Goal: Task Accomplishment & Management: Manage account settings

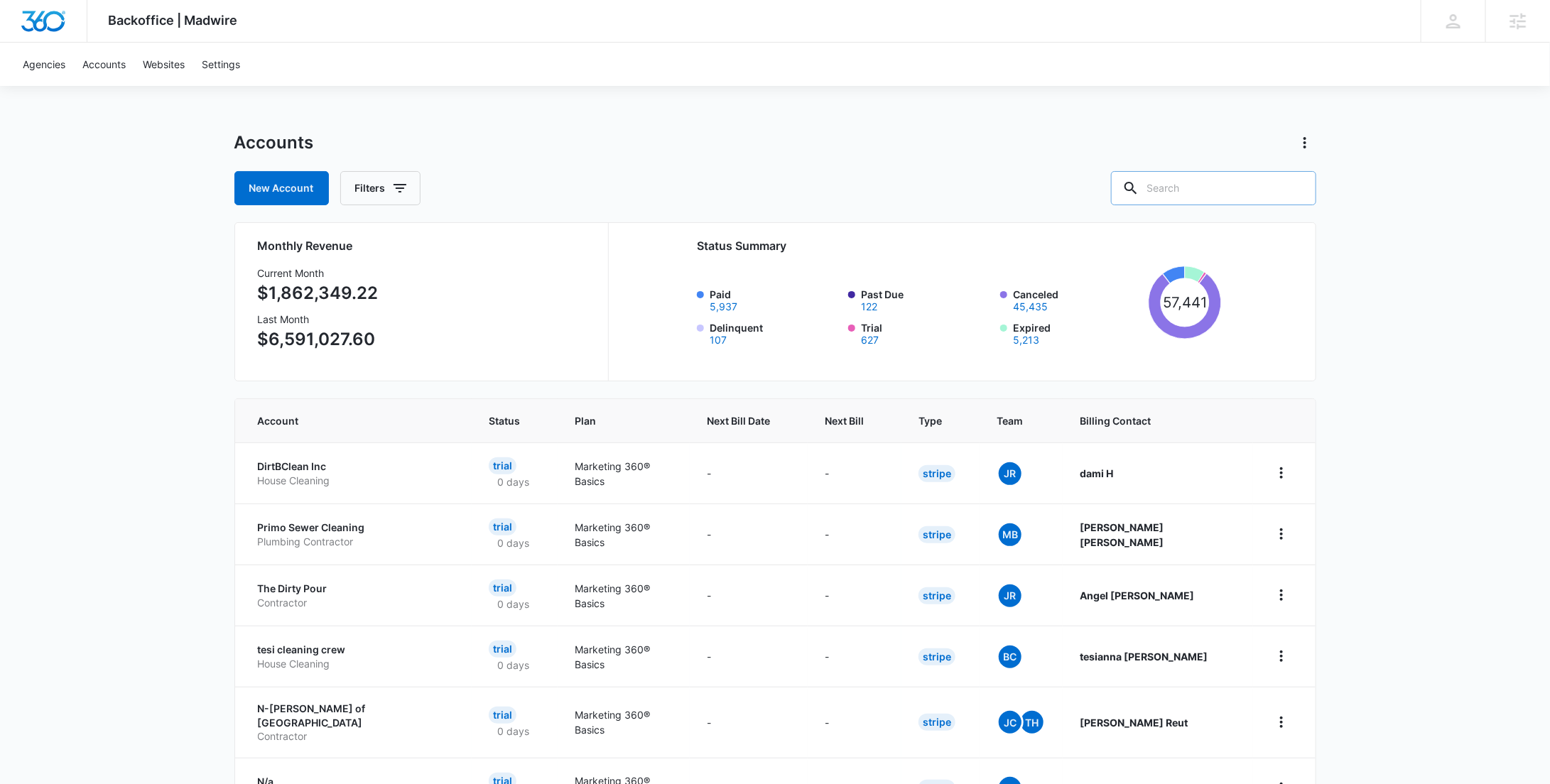
click at [1189, 198] on input "text" at bounding box center [1213, 188] width 205 height 34
paste input "M337650"
type input "M337650"
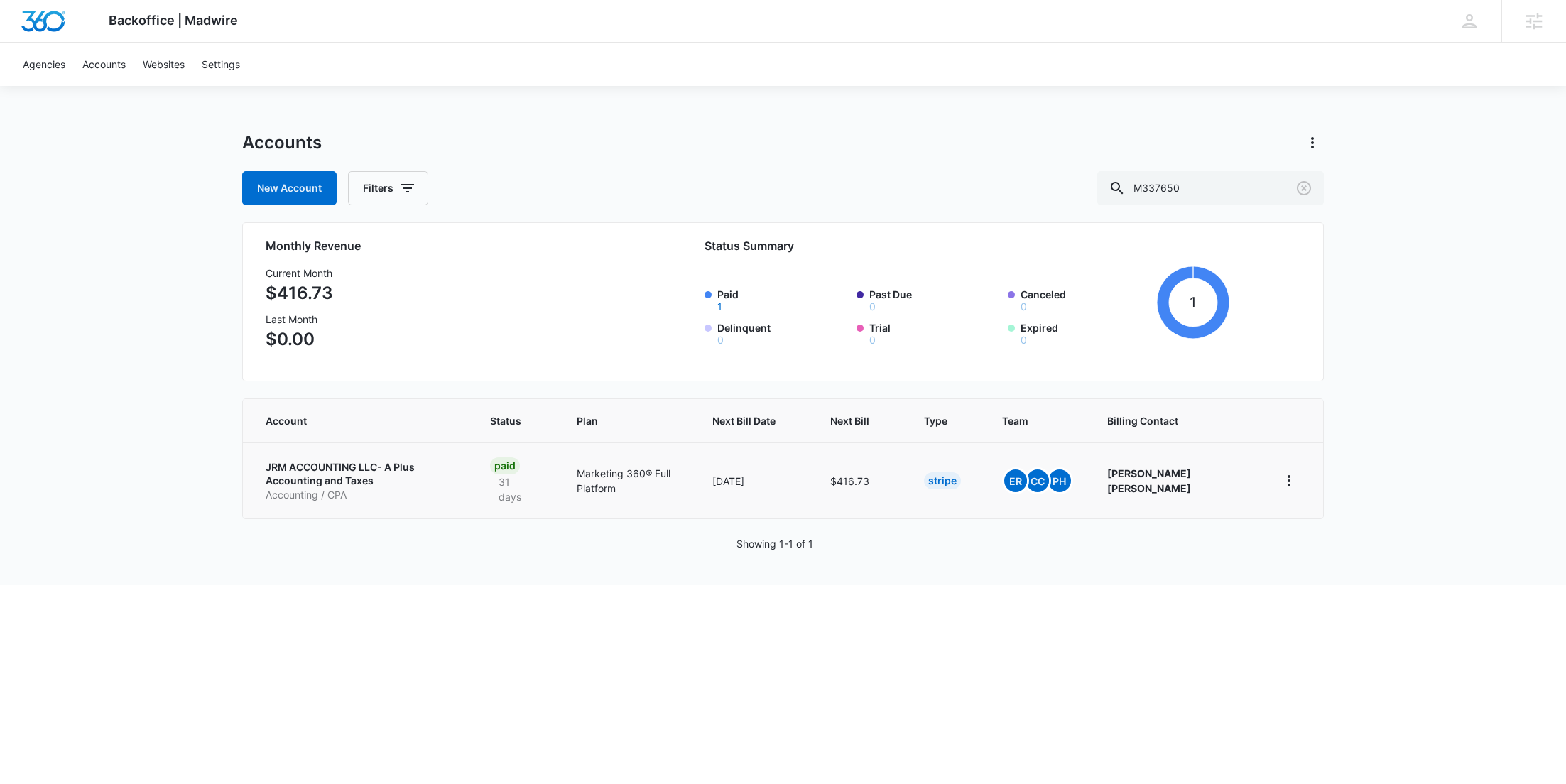
click at [408, 460] on p "JRM ACCOUNTING LLC- A Plus Accounting and Taxes" at bounding box center [360, 474] width 190 height 28
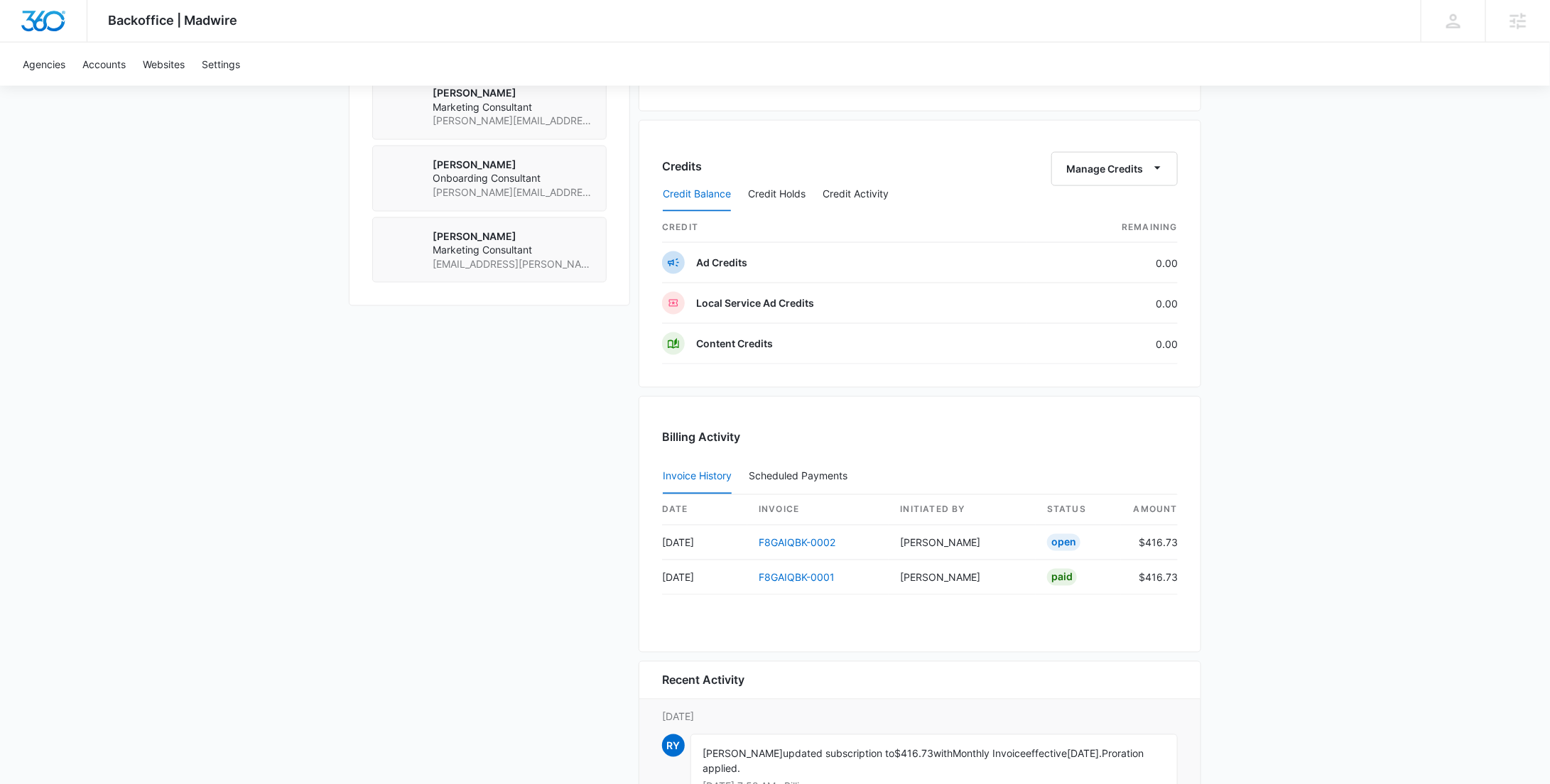
scroll to position [1212, 0]
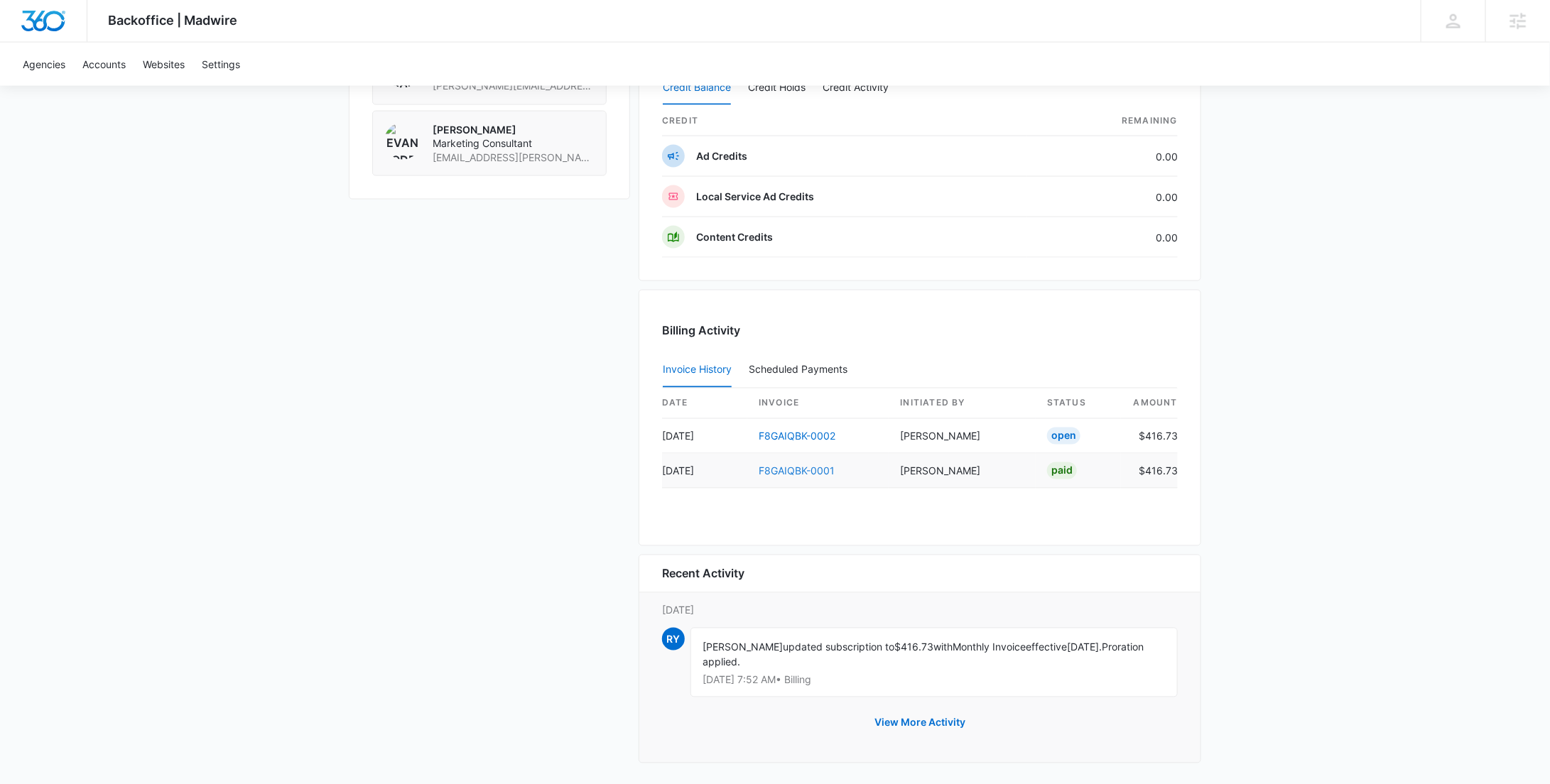
click at [808, 465] on link "F8GAIQBK-0001" at bounding box center [797, 471] width 76 height 12
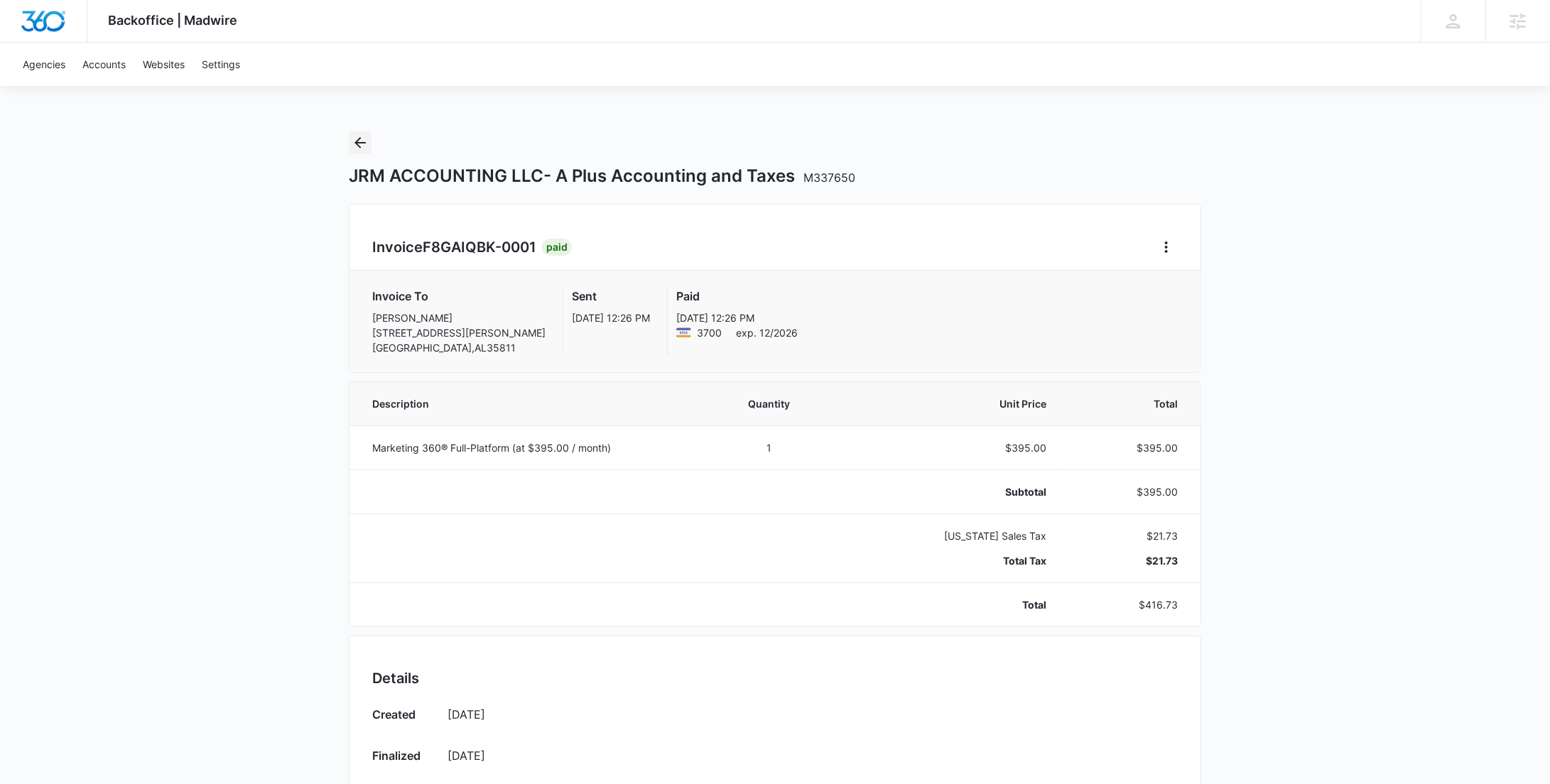
click at [363, 148] on icon "Back" at bounding box center [360, 143] width 17 height 17
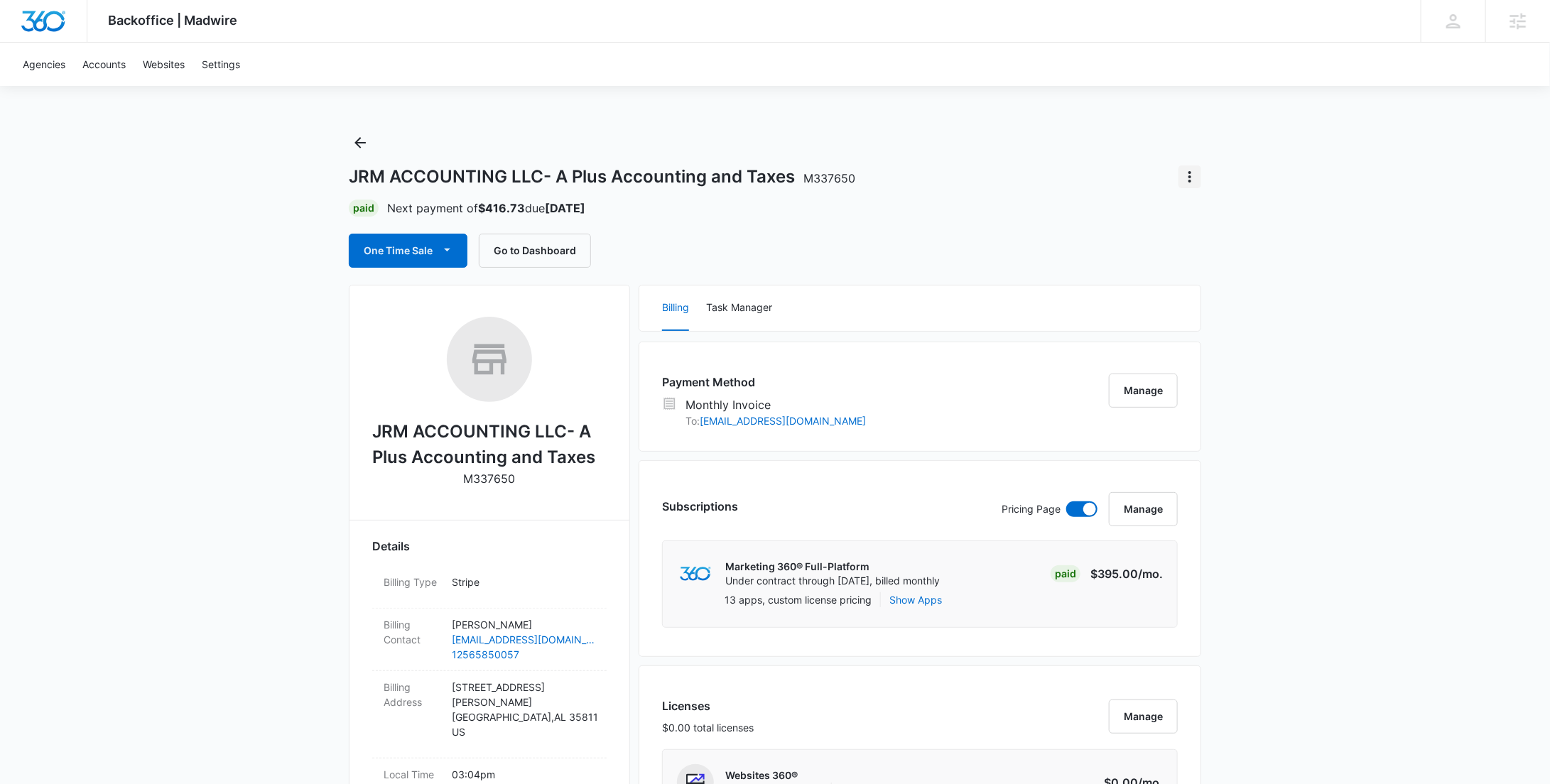
click at [1193, 175] on icon "Actions" at bounding box center [1190, 177] width 17 height 17
click at [1220, 260] on div "Close Account" at bounding box center [1231, 259] width 69 height 10
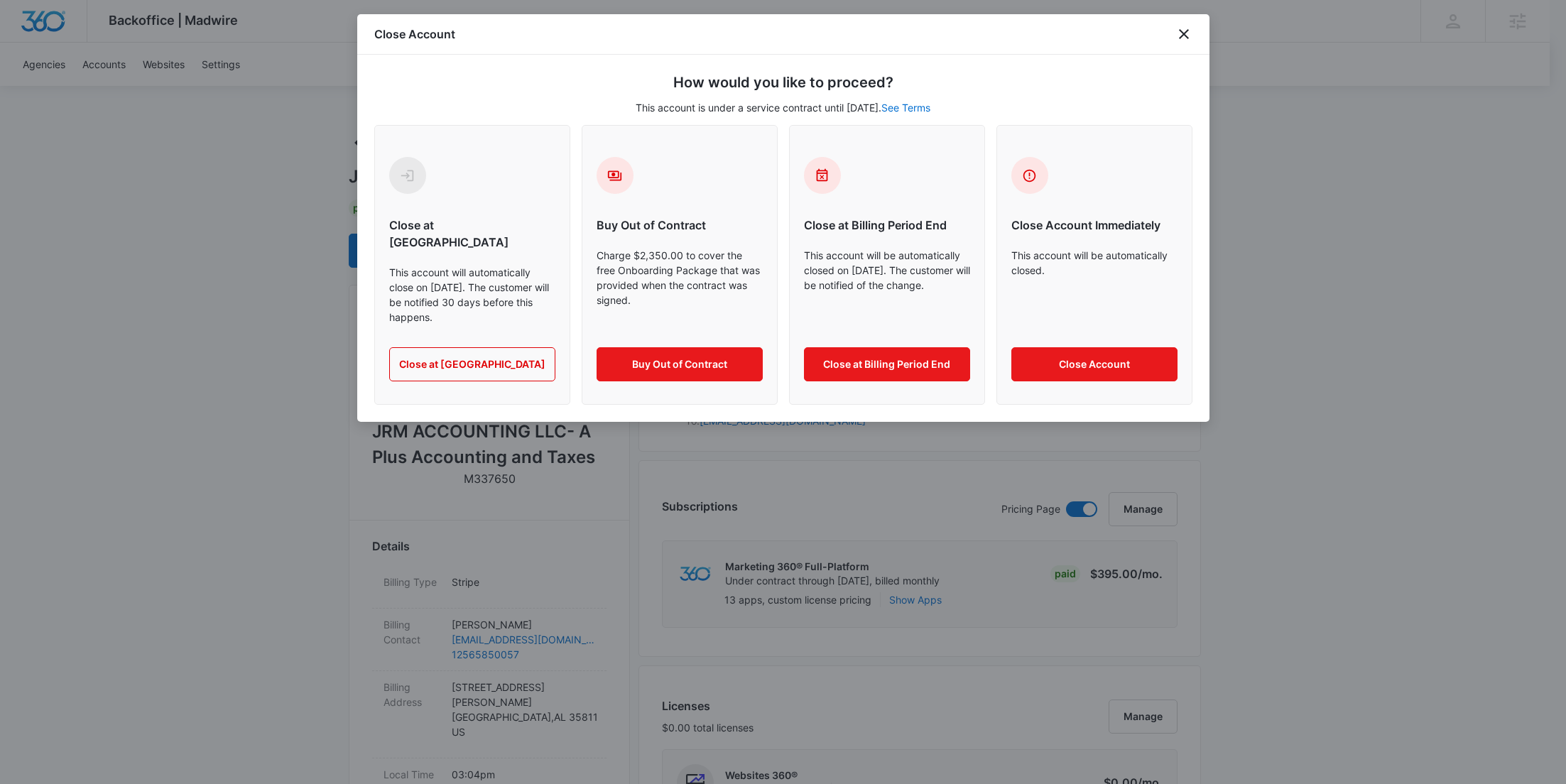
click at [1113, 369] on div "Close Account Immediately This account will be automatically closed. Close Acco…" at bounding box center [1094, 264] width 196 height 280
click at [1096, 347] on button "Close Account" at bounding box center [1094, 364] width 166 height 34
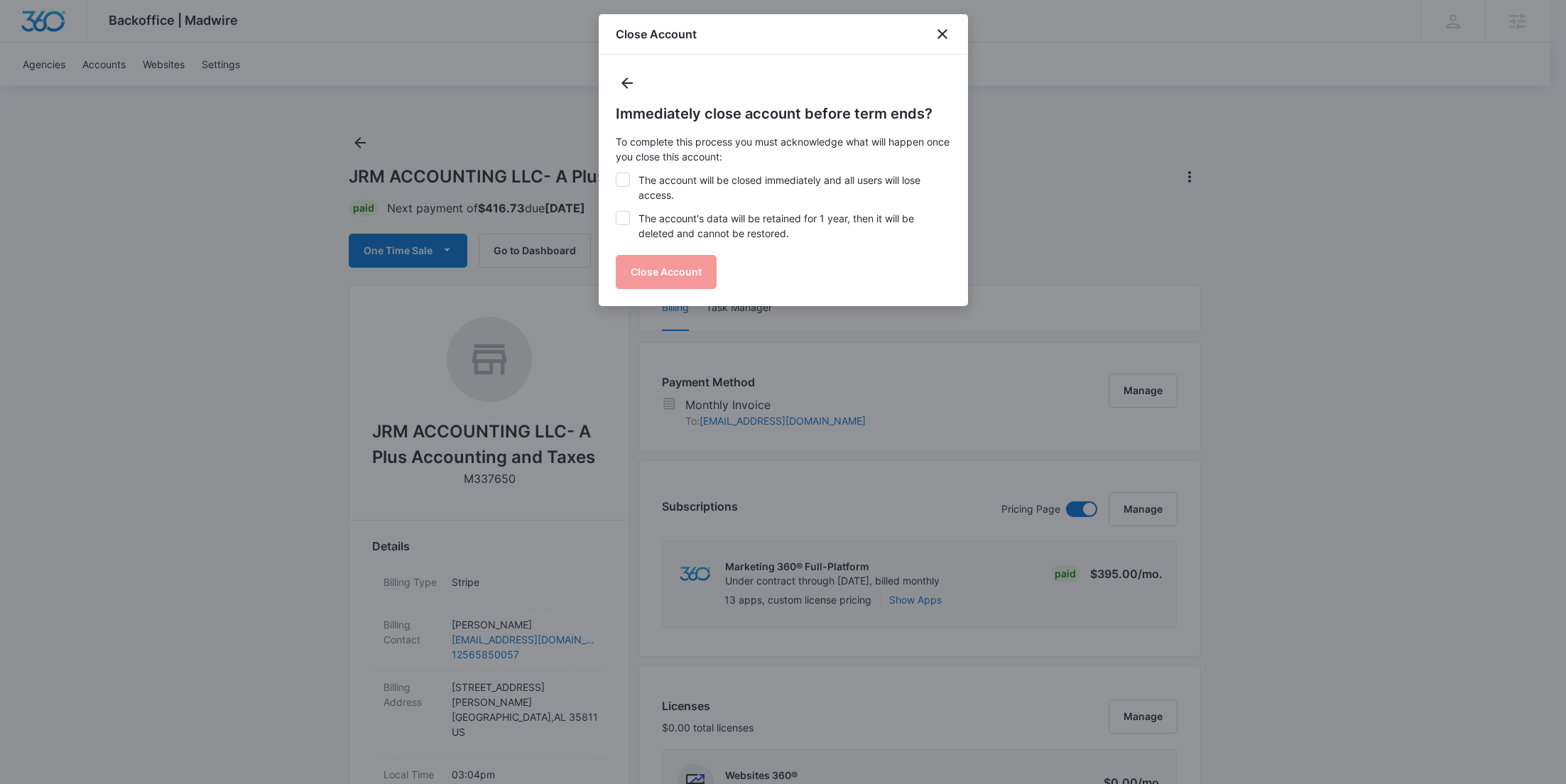
click at [709, 213] on label "The account's data will be retained for 1 year, then it will be deleted and can…" at bounding box center [783, 226] width 336 height 30
click at [616, 211] on input "The account's data will be retained for 1 year, then it will be deleted and can…" at bounding box center [616, 211] width 1 height 1
checkbox input "true"
click at [692, 188] on label "The account will be closed immediately and all users will lose access." at bounding box center [783, 187] width 336 height 30
click at [616, 173] on input "The account will be closed immediately and all users will lose access." at bounding box center [616, 172] width 1 height 1
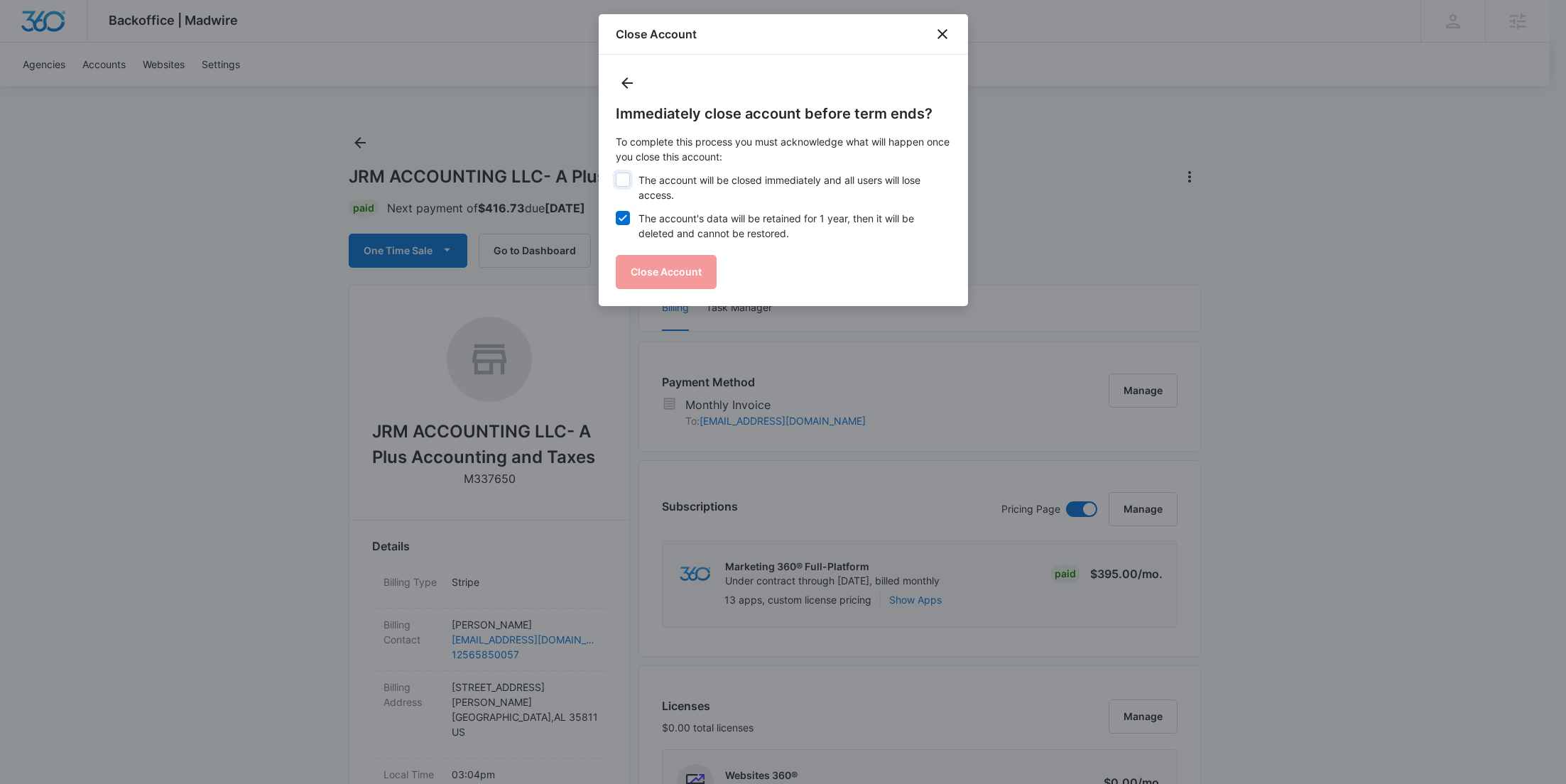
checkbox input "true"
click at [690, 277] on button "Close Account" at bounding box center [666, 272] width 101 height 34
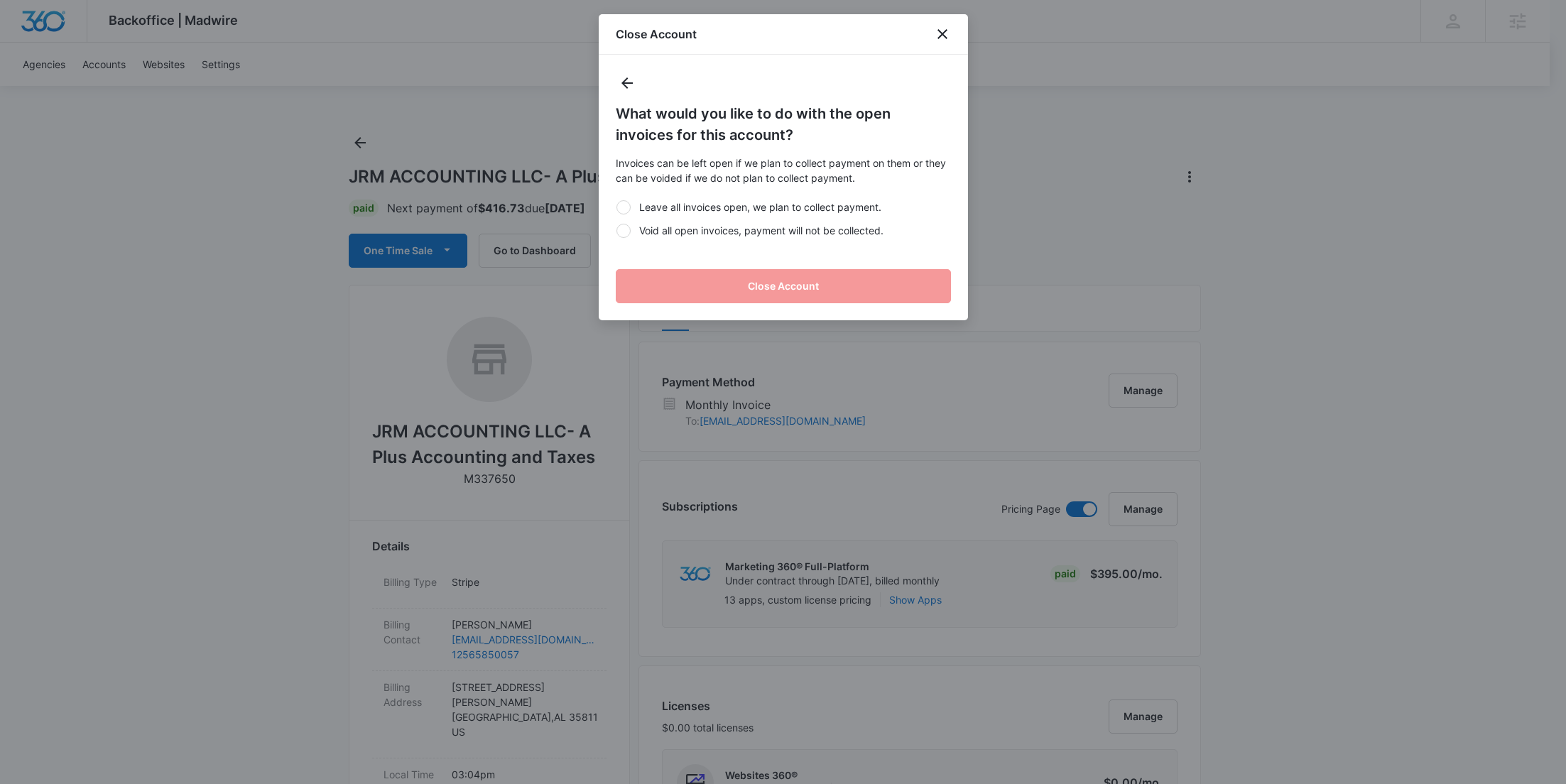
click at [668, 230] on label "Void all open invoices, payment will not be collected." at bounding box center [783, 231] width 336 height 15
click at [616, 230] on input "Void all open invoices, payment will not be collected." at bounding box center [616, 230] width 1 height 1
radio input "true"
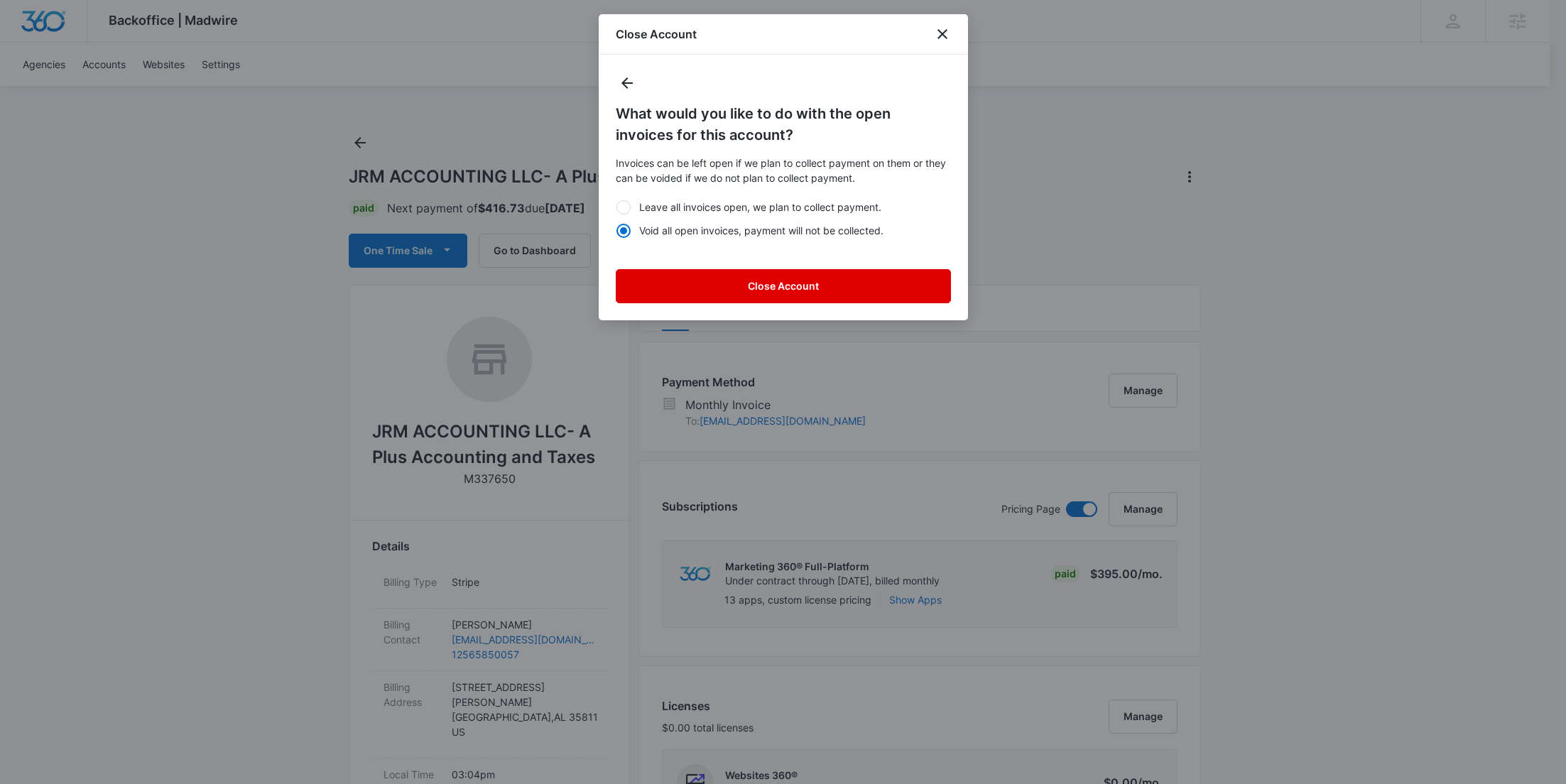
click at [760, 279] on button "Close Account" at bounding box center [783, 286] width 336 height 34
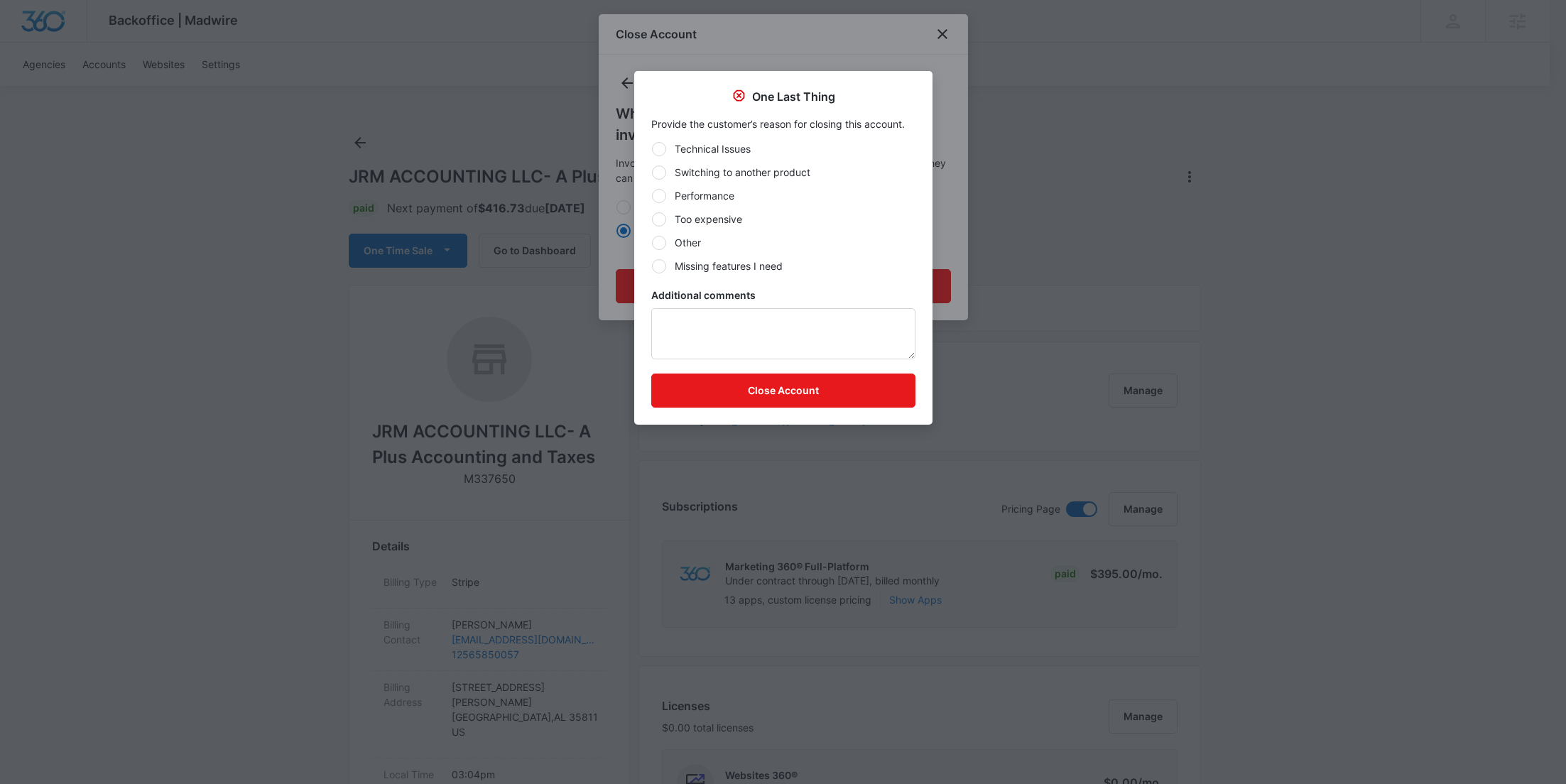
click at [695, 237] on label "Other" at bounding box center [783, 242] width 265 height 15
click at [652, 242] on input "Other" at bounding box center [652, 242] width 1 height 1
radio input "true"
click at [768, 389] on button "Close Account" at bounding box center [783, 390] width 265 height 34
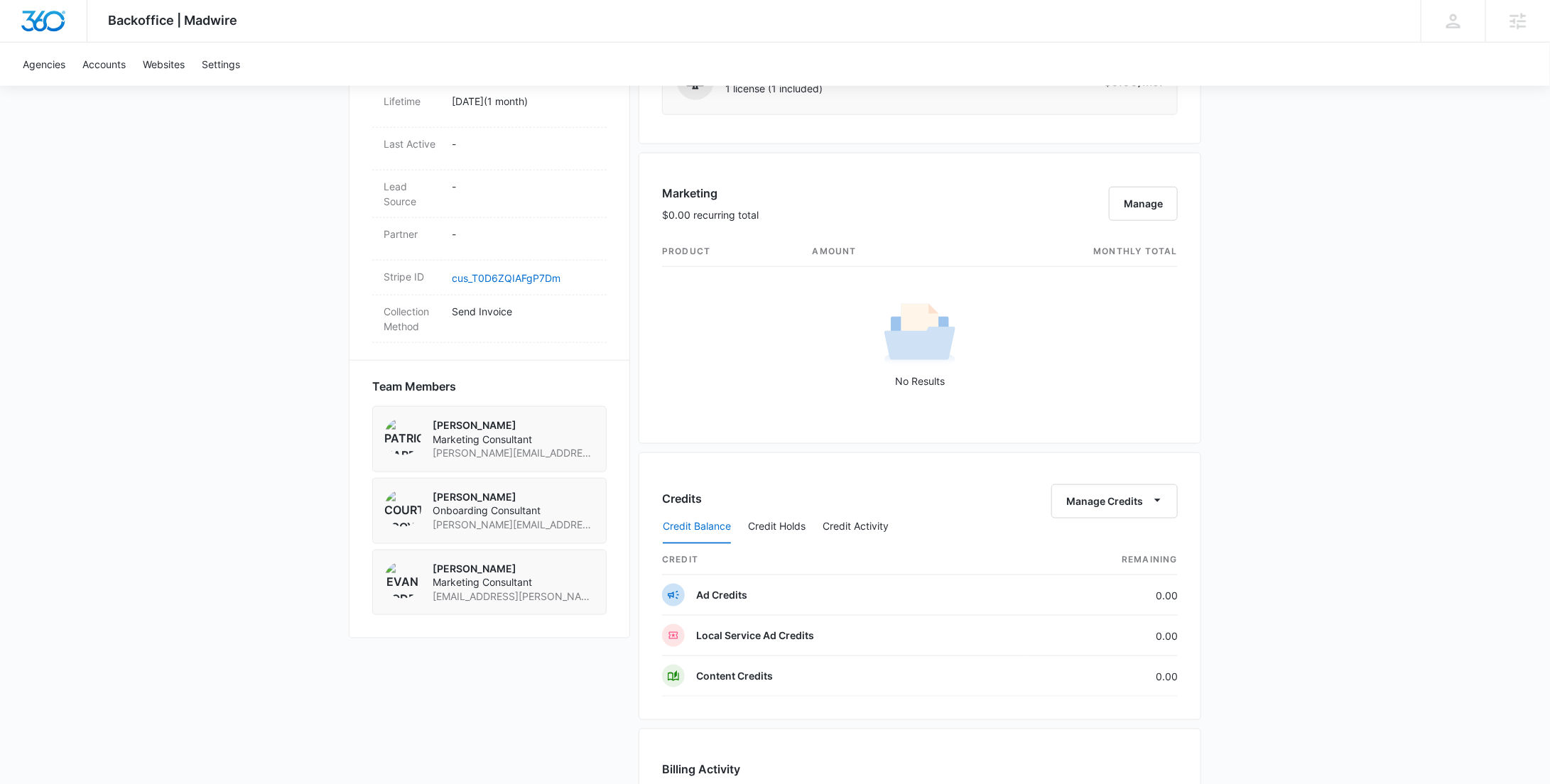
scroll to position [737, 0]
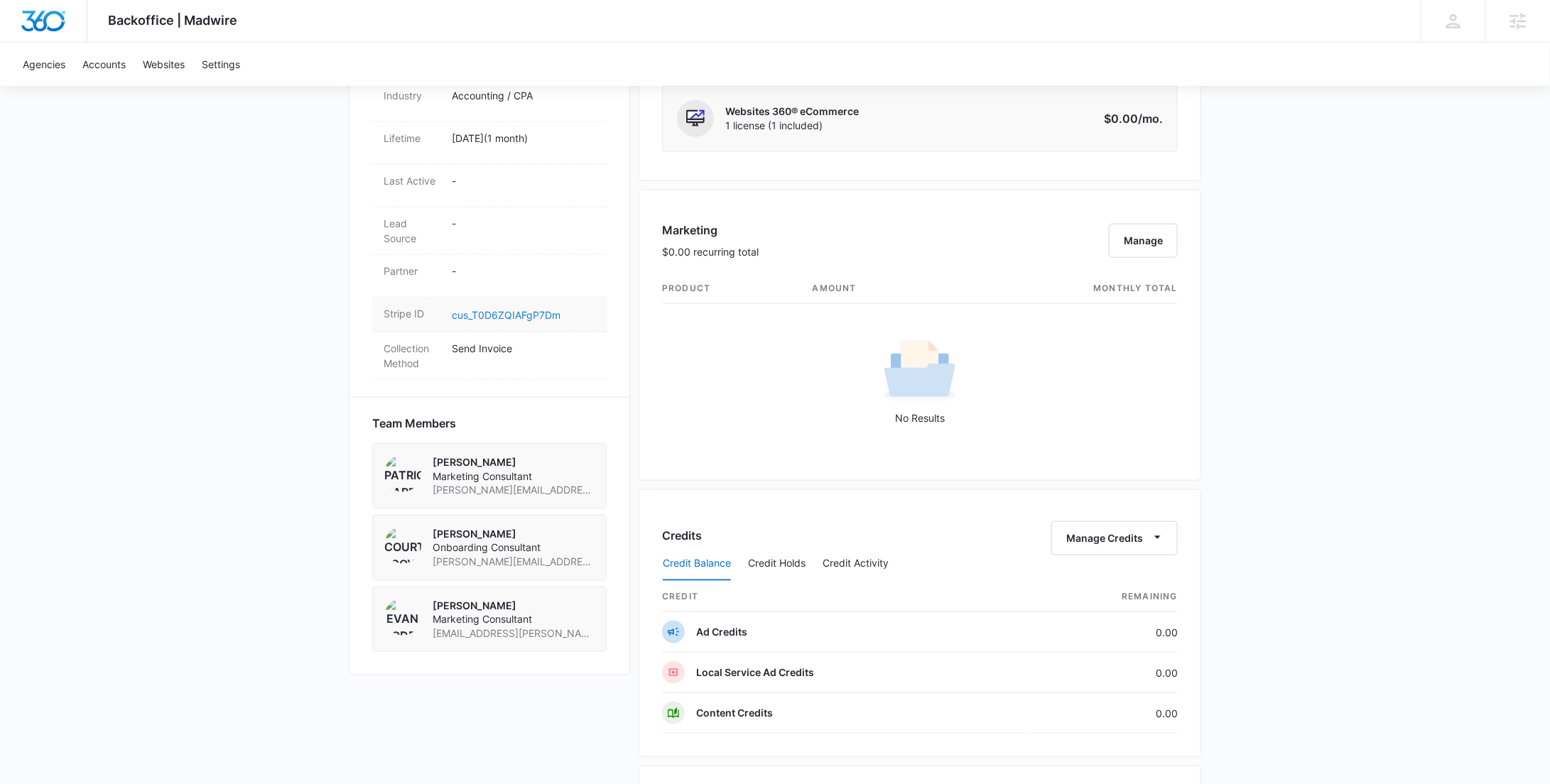
click at [514, 309] on link "cus_T0D6ZQIAFgP7Dm" at bounding box center [506, 315] width 109 height 12
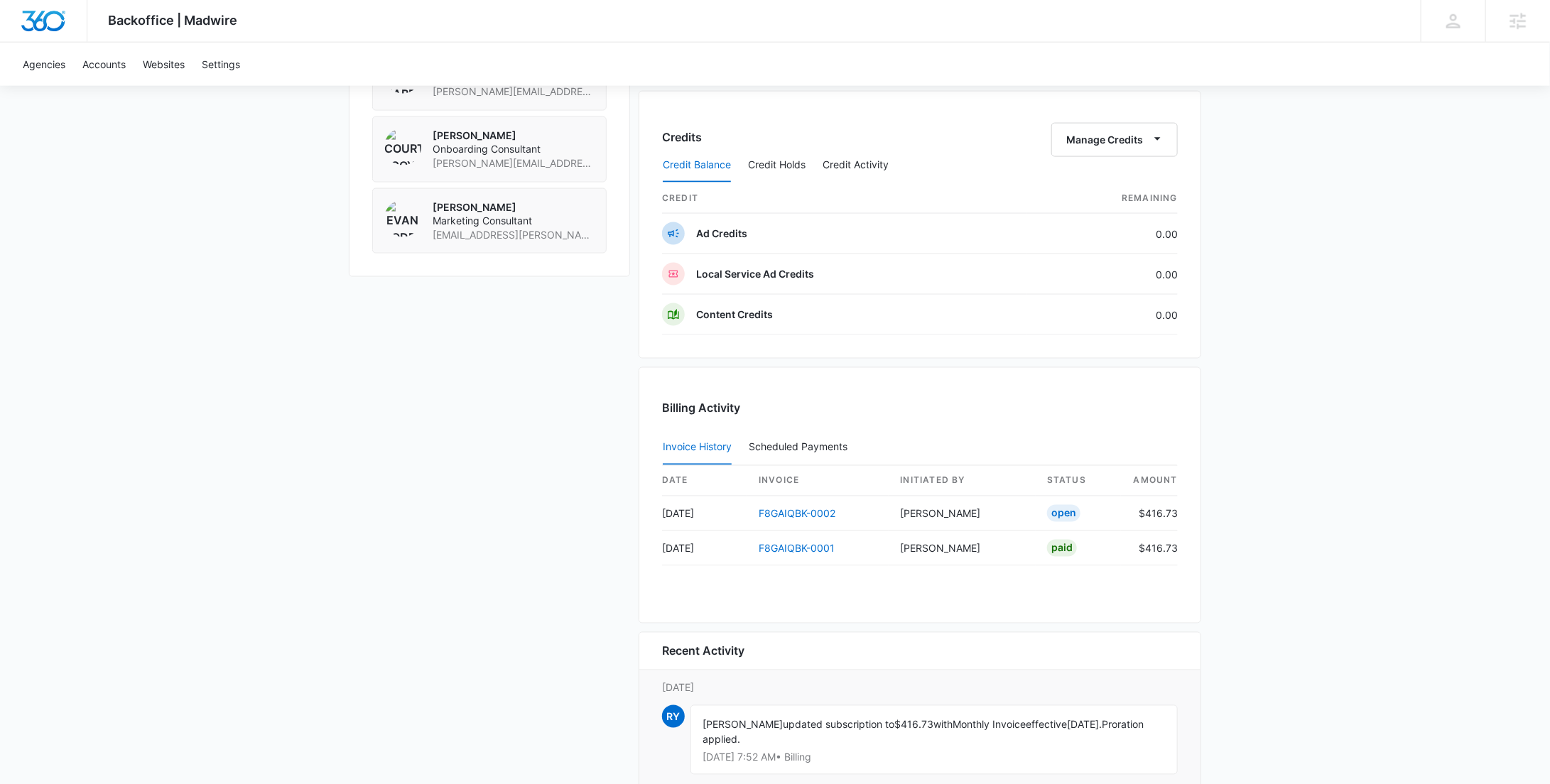
scroll to position [1212, 0]
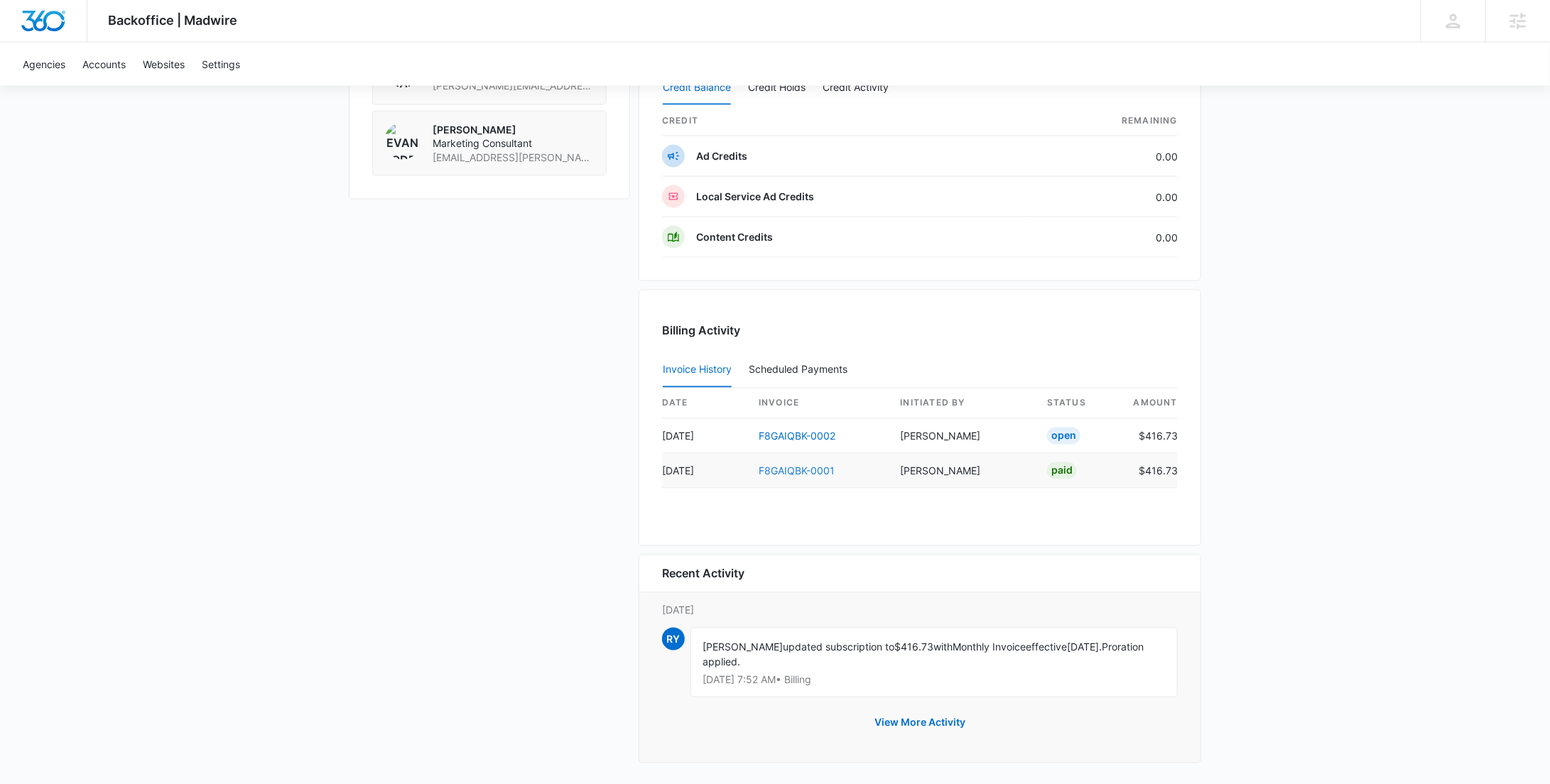
click at [812, 467] on link "F8GAIQBK-0001" at bounding box center [797, 471] width 76 height 12
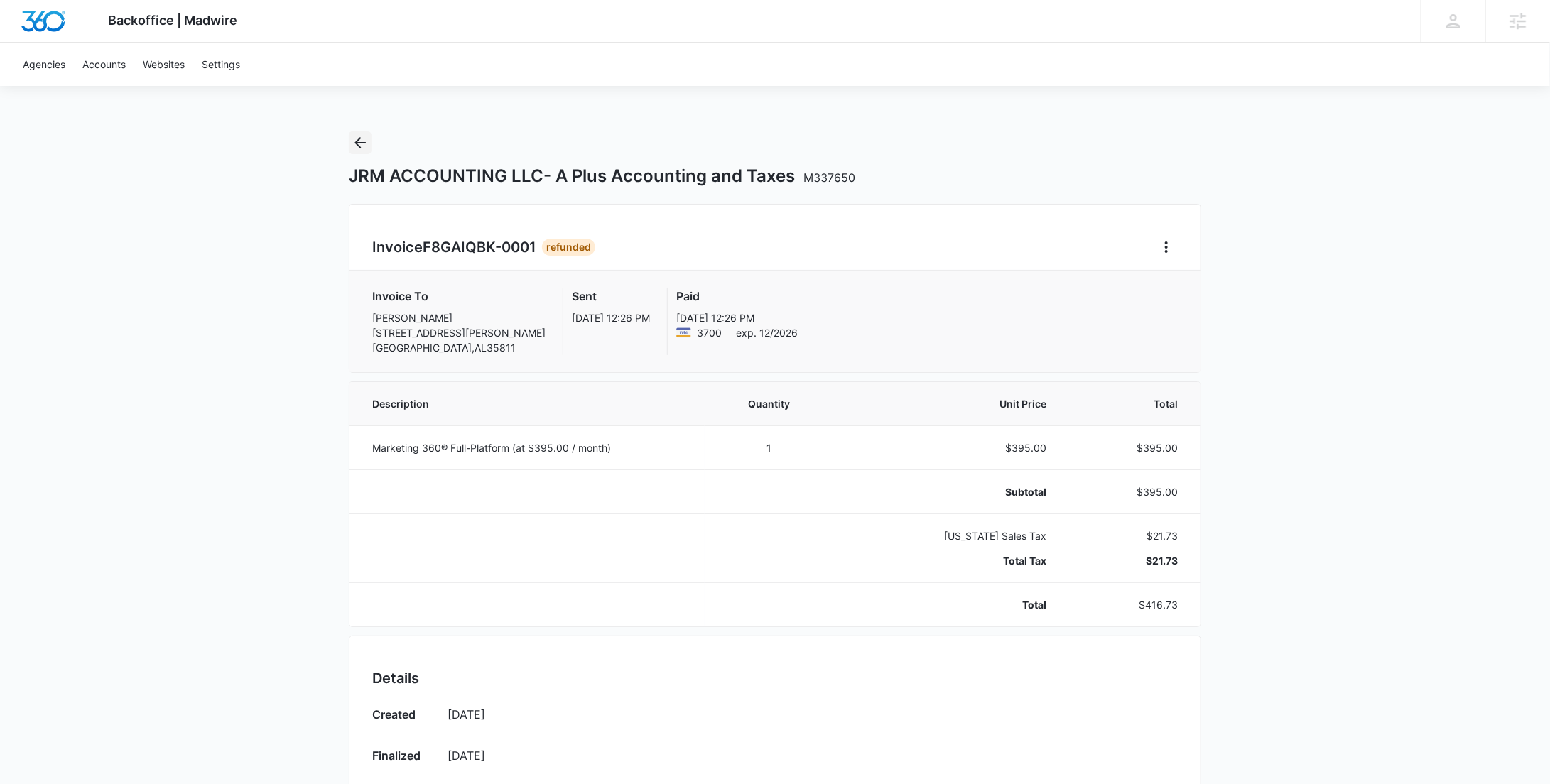
click at [365, 137] on icon "Back" at bounding box center [360, 143] width 17 height 17
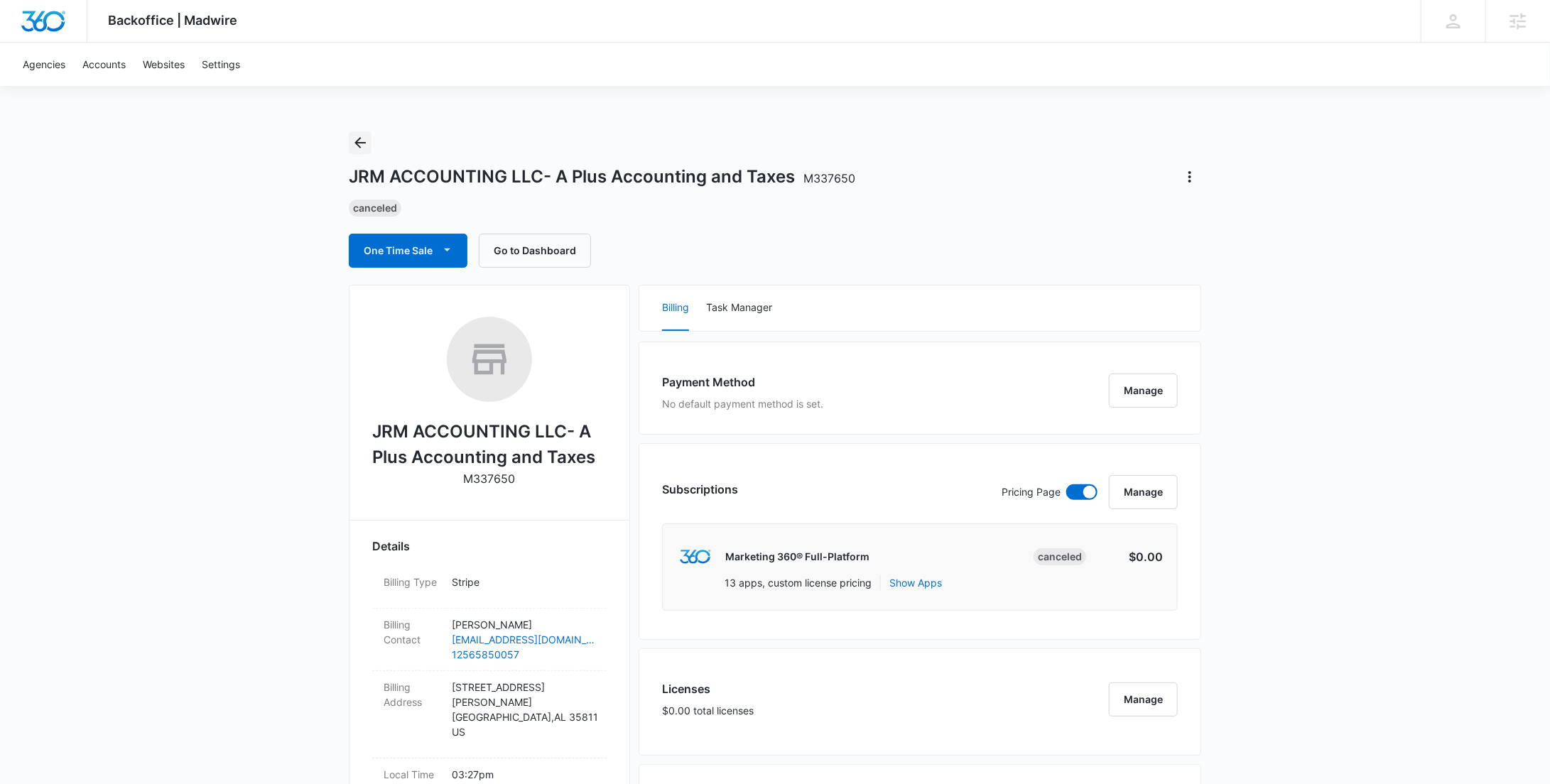
click at [349, 136] on button "Back" at bounding box center [360, 142] width 23 height 23
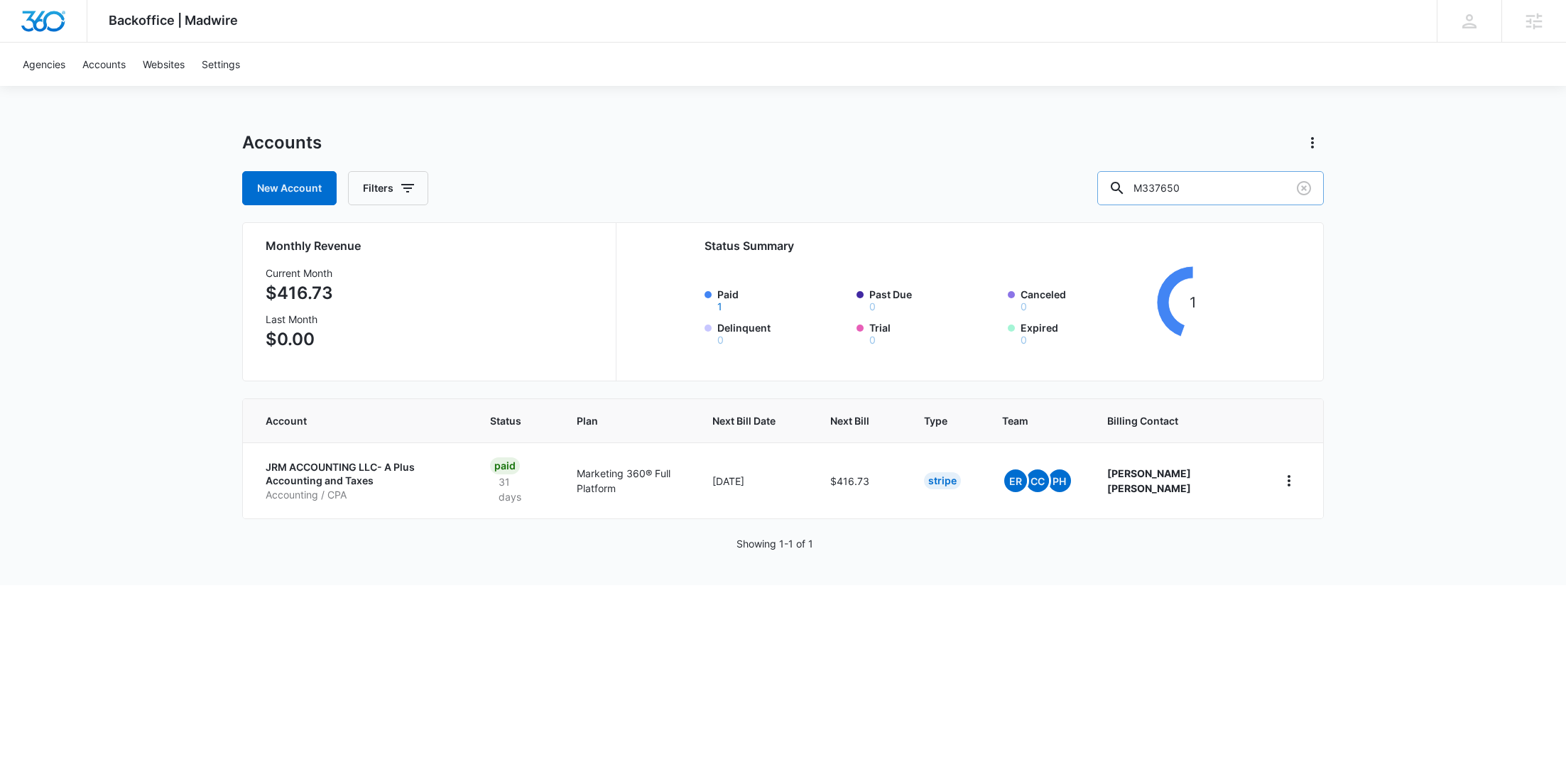
click at [1253, 191] on input "M337650" at bounding box center [1210, 188] width 226 height 34
paste input "6535"
type input "M336535"
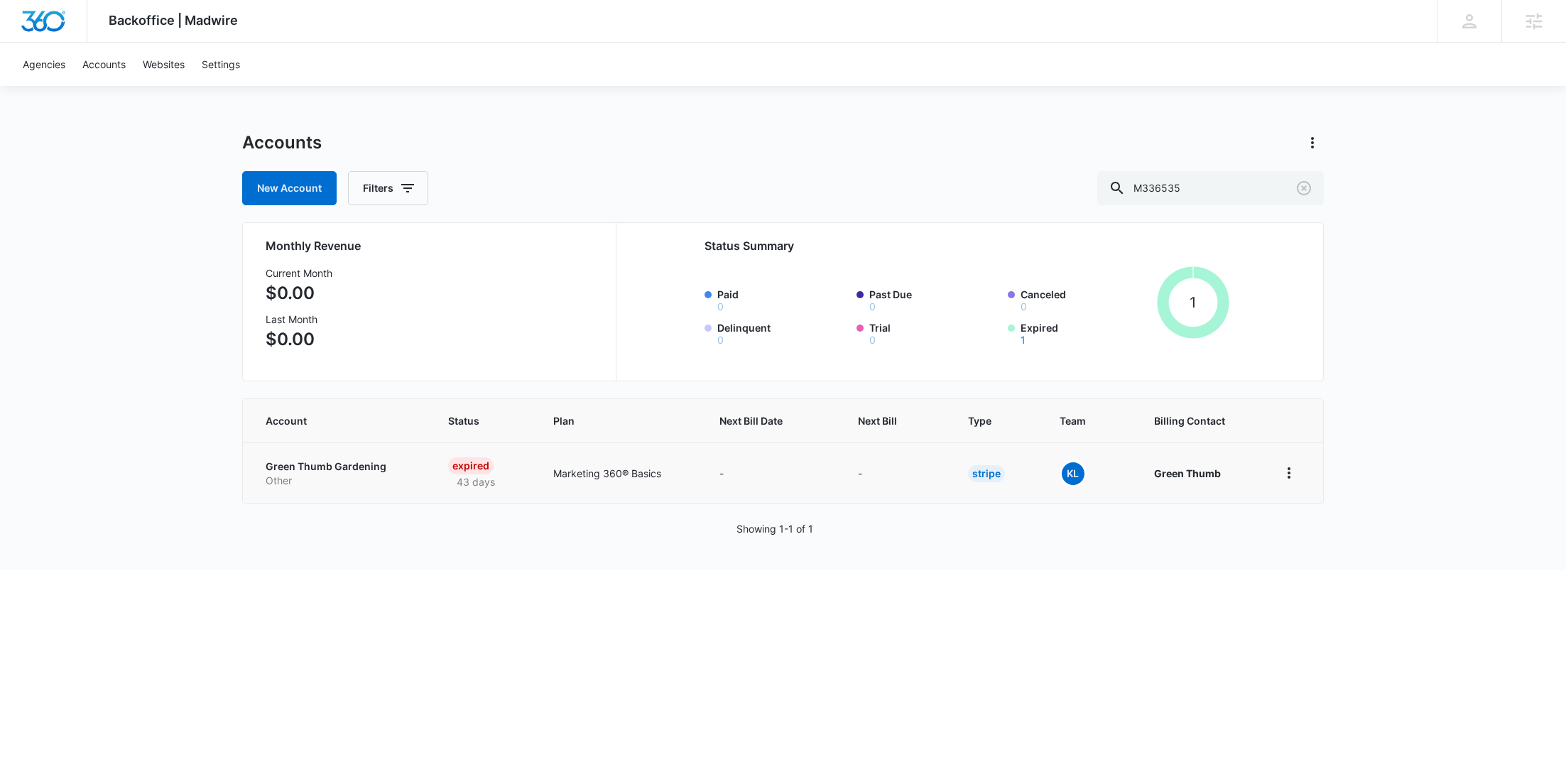
click at [344, 466] on p "Green Thumb Gardening" at bounding box center [340, 466] width 149 height 14
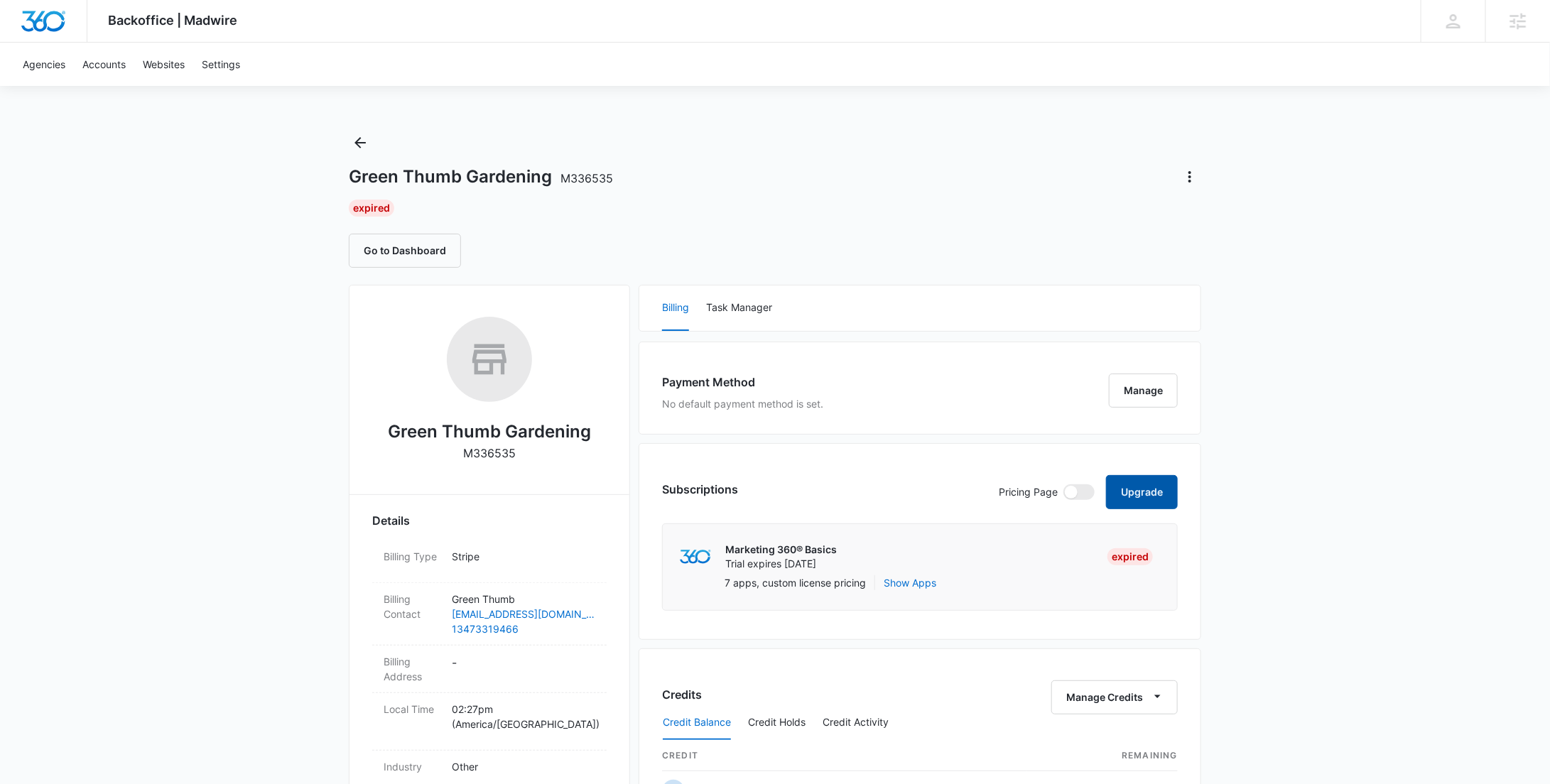
click at [1152, 498] on button "Upgrade" at bounding box center [1142, 492] width 72 height 34
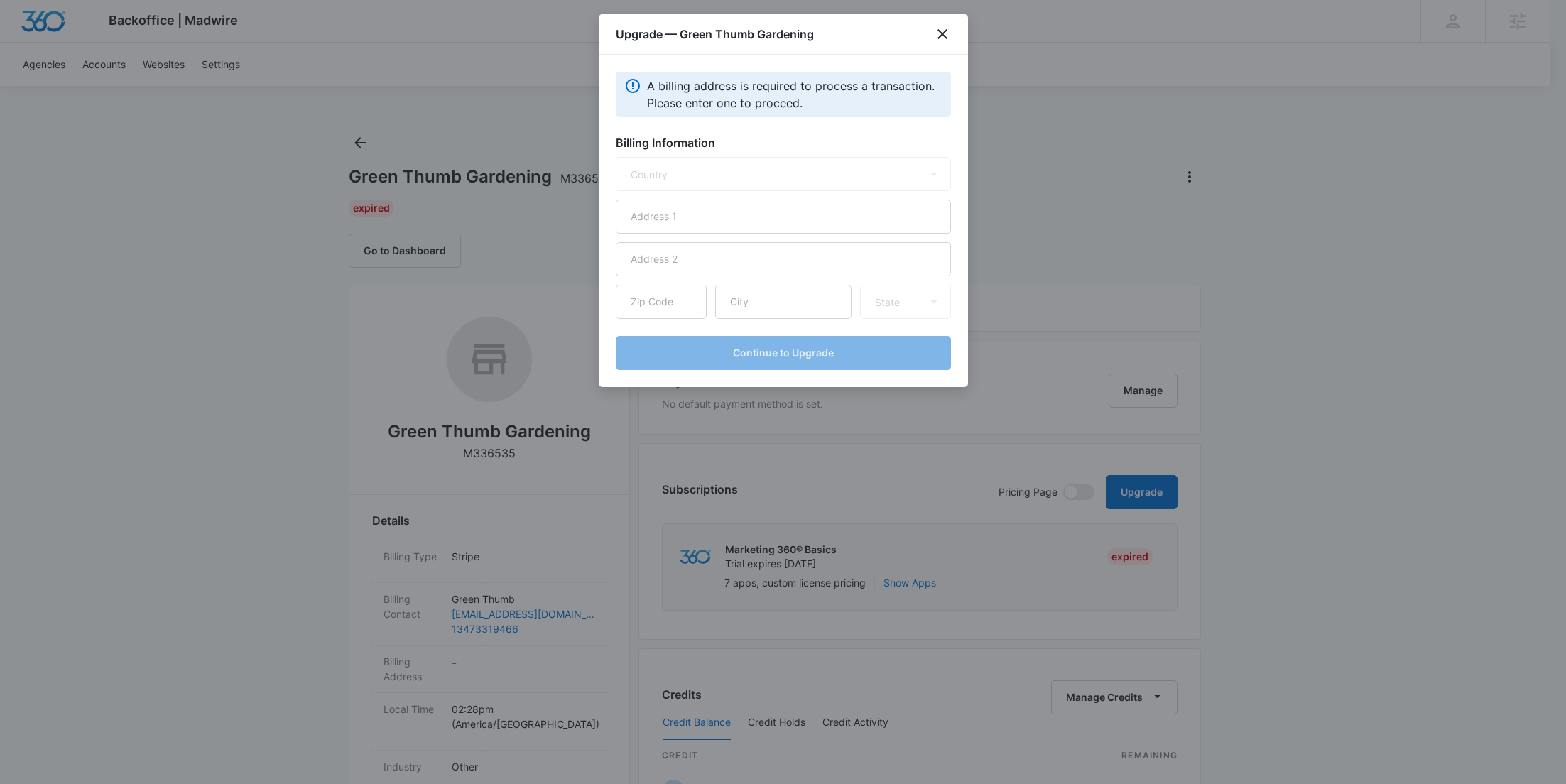
select select "US"
click at [805, 222] on input "text" at bounding box center [783, 216] width 336 height 34
type input "5241 Center Blvd"
type input "11101"
type input "L"
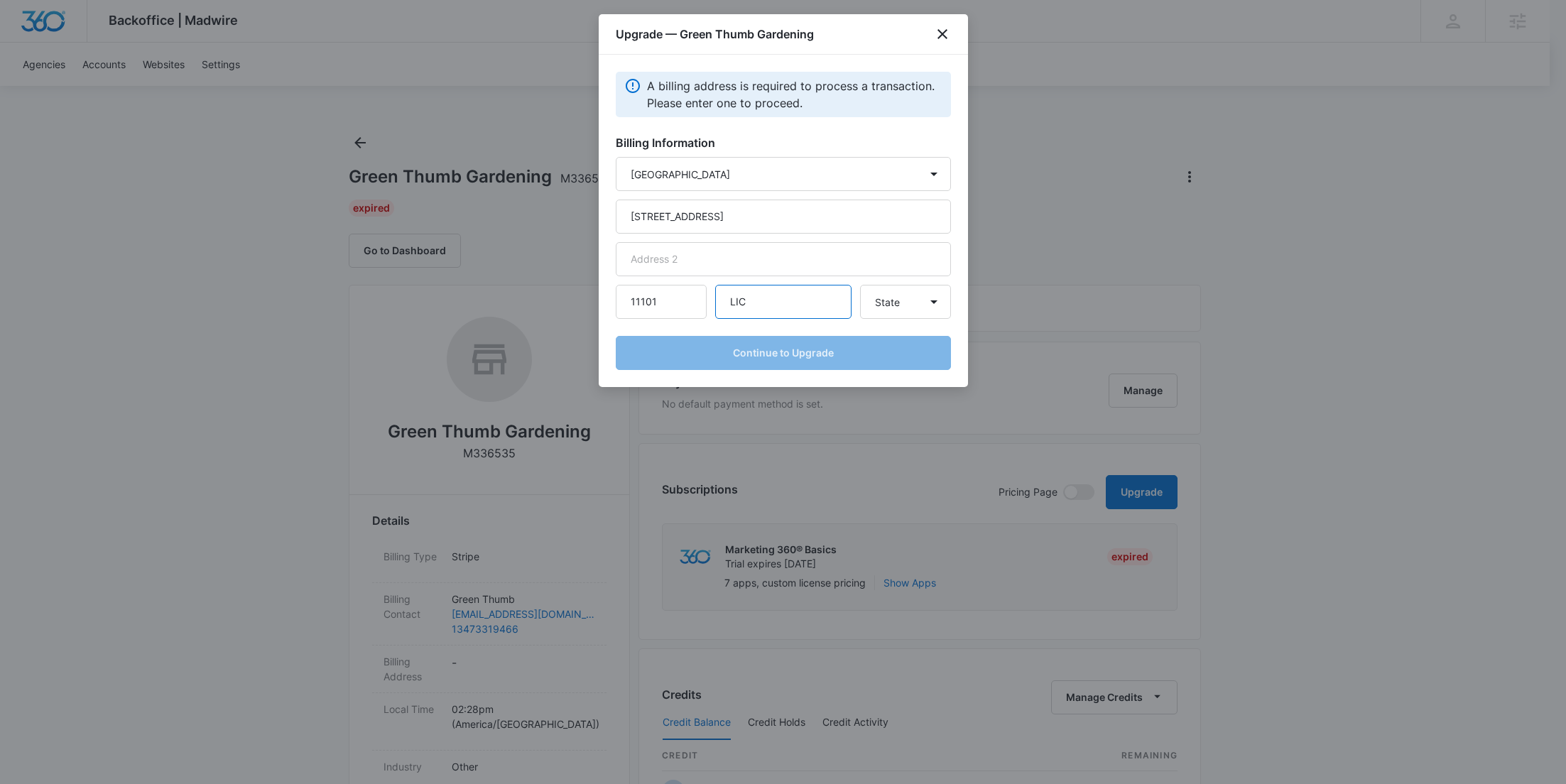
type input "LIC"
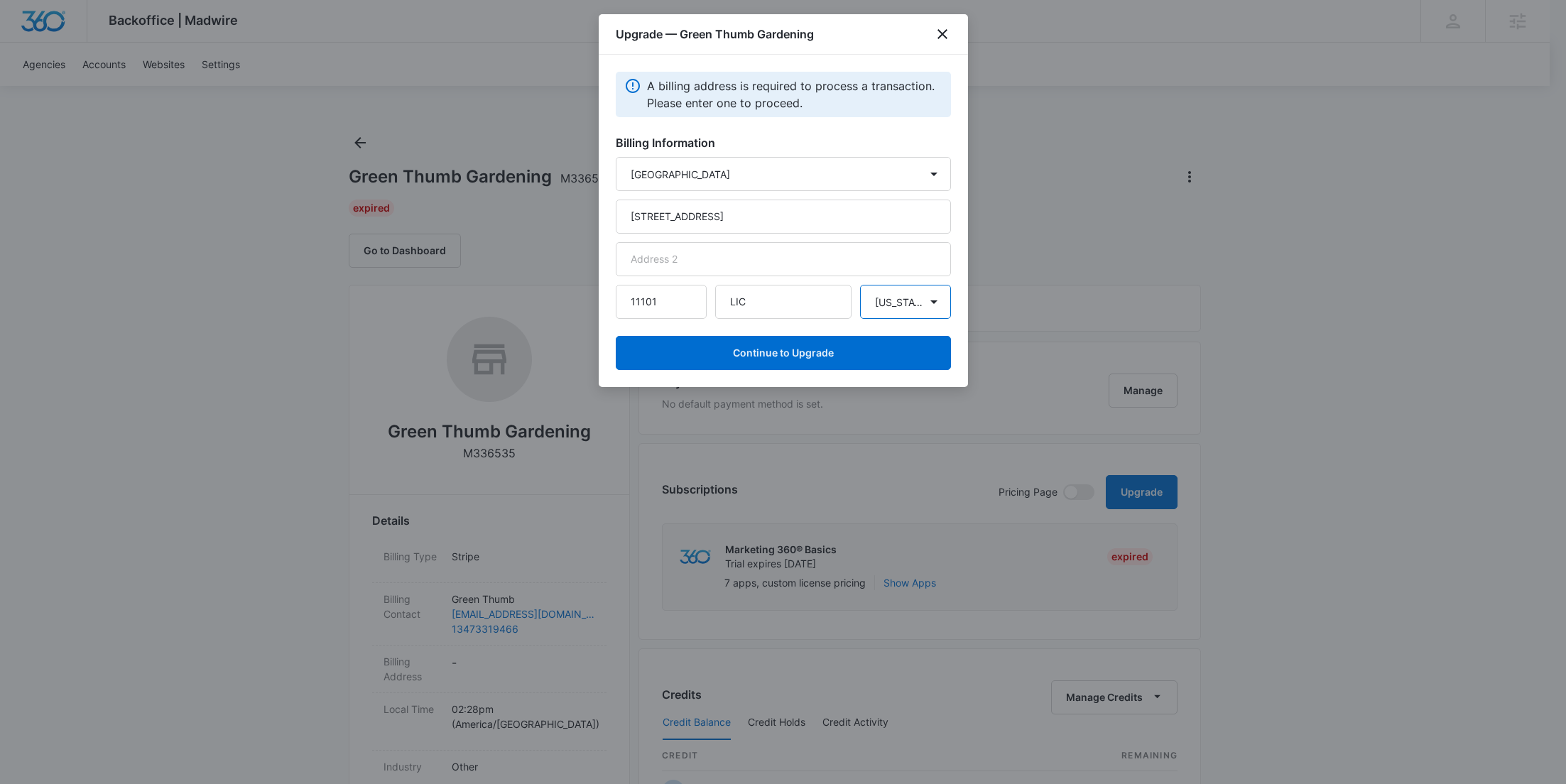
select select "NY"
click at [755, 291] on input "LIC" at bounding box center [783, 302] width 136 height 34
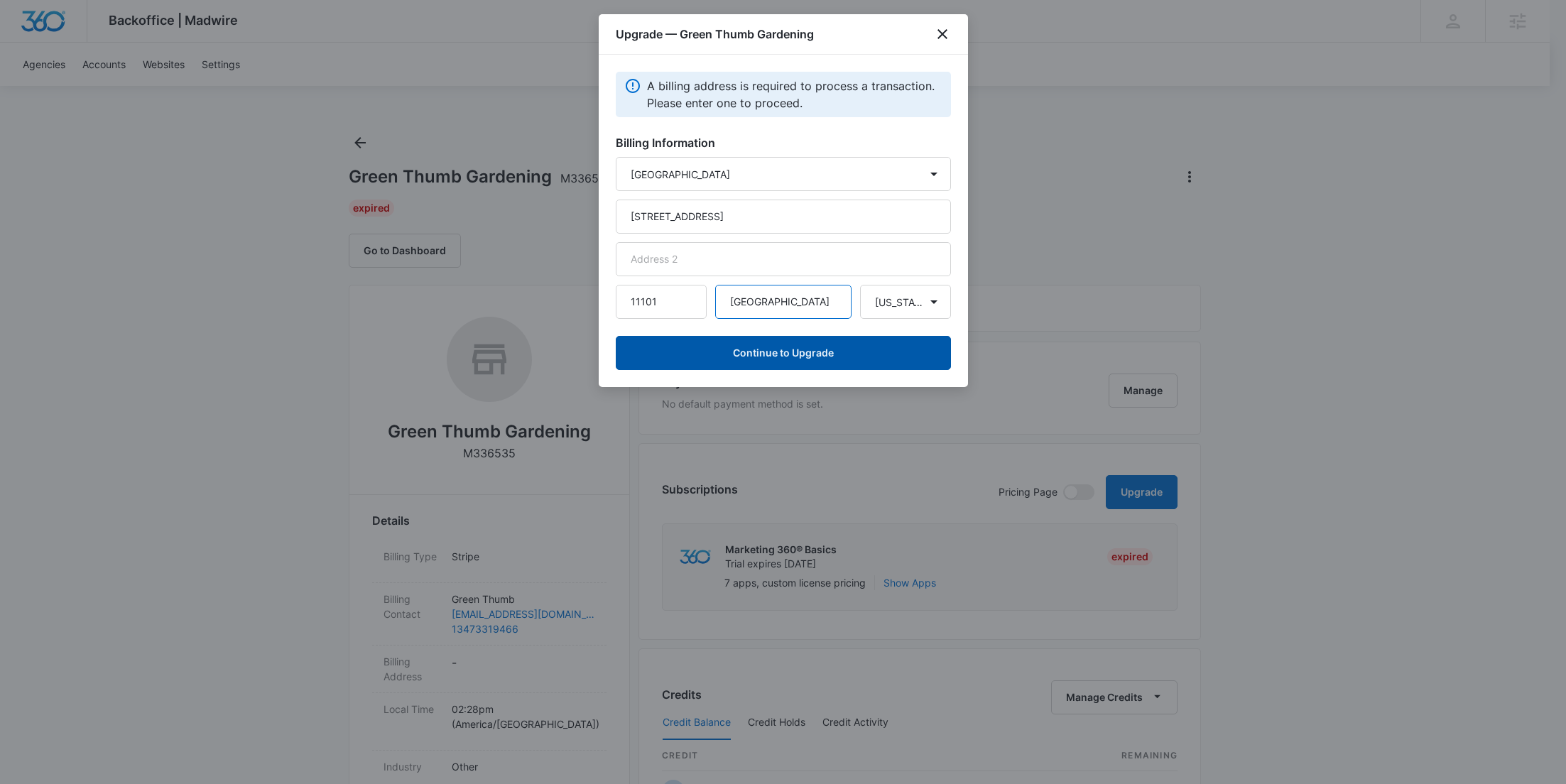
type input "Long island City"
click at [788, 349] on button "Continue to Upgrade" at bounding box center [783, 353] width 336 height 34
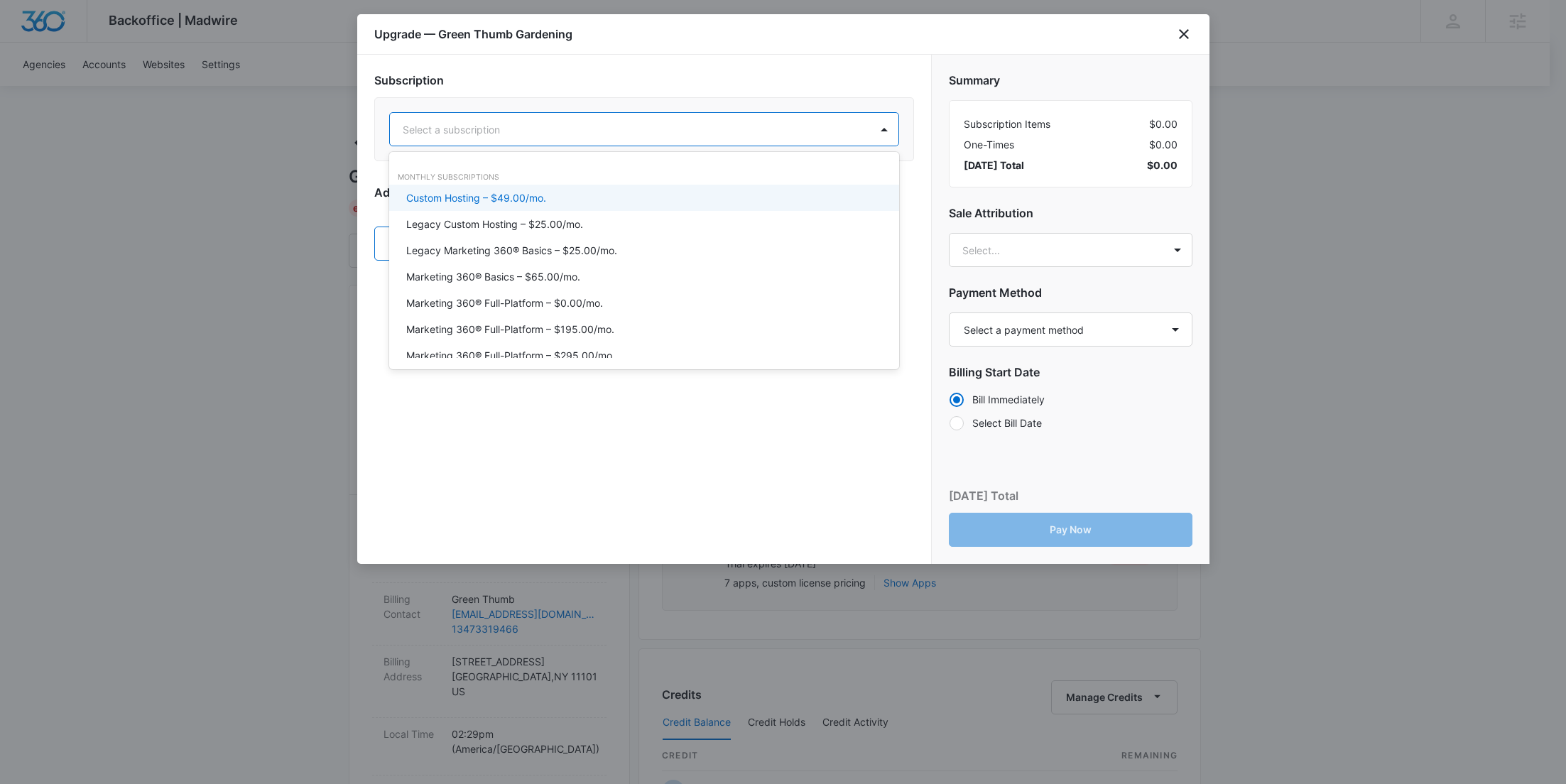
click at [821, 128] on div at bounding box center [627, 129] width 449 height 18
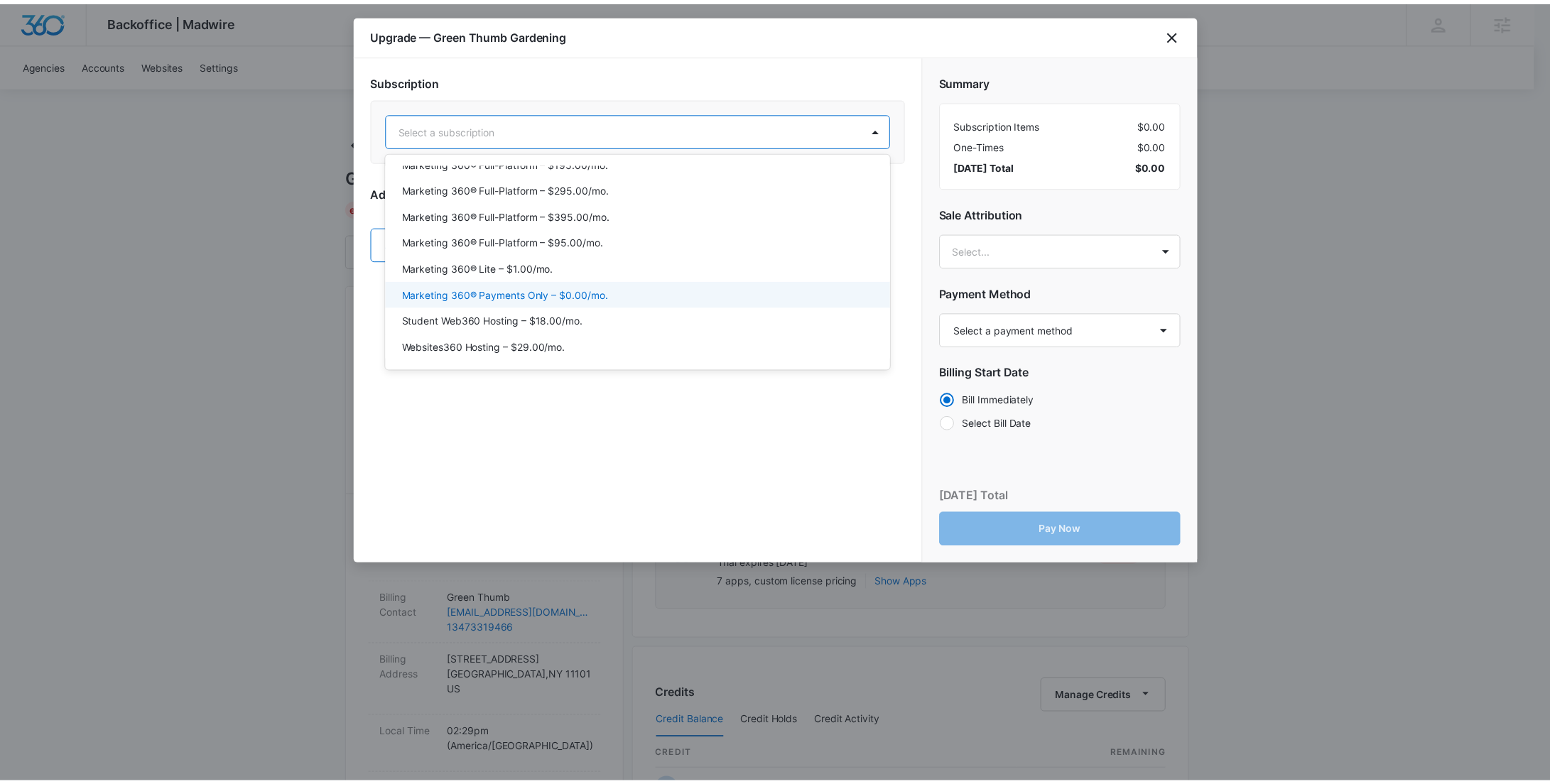
scroll to position [160, 0]
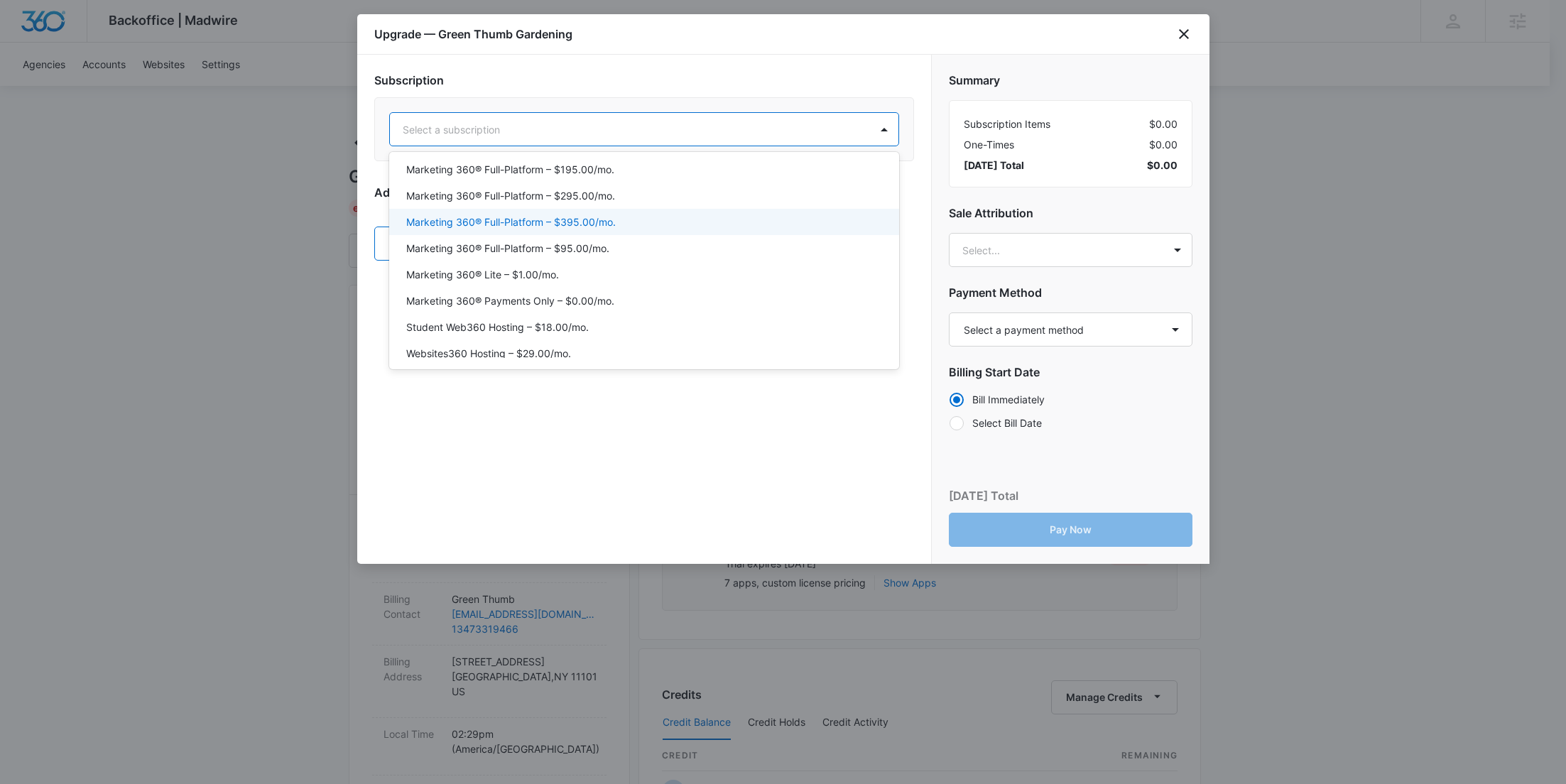
click at [645, 221] on div "Marketing 360® Full-Platform – $395.00/mo." at bounding box center [643, 222] width 473 height 15
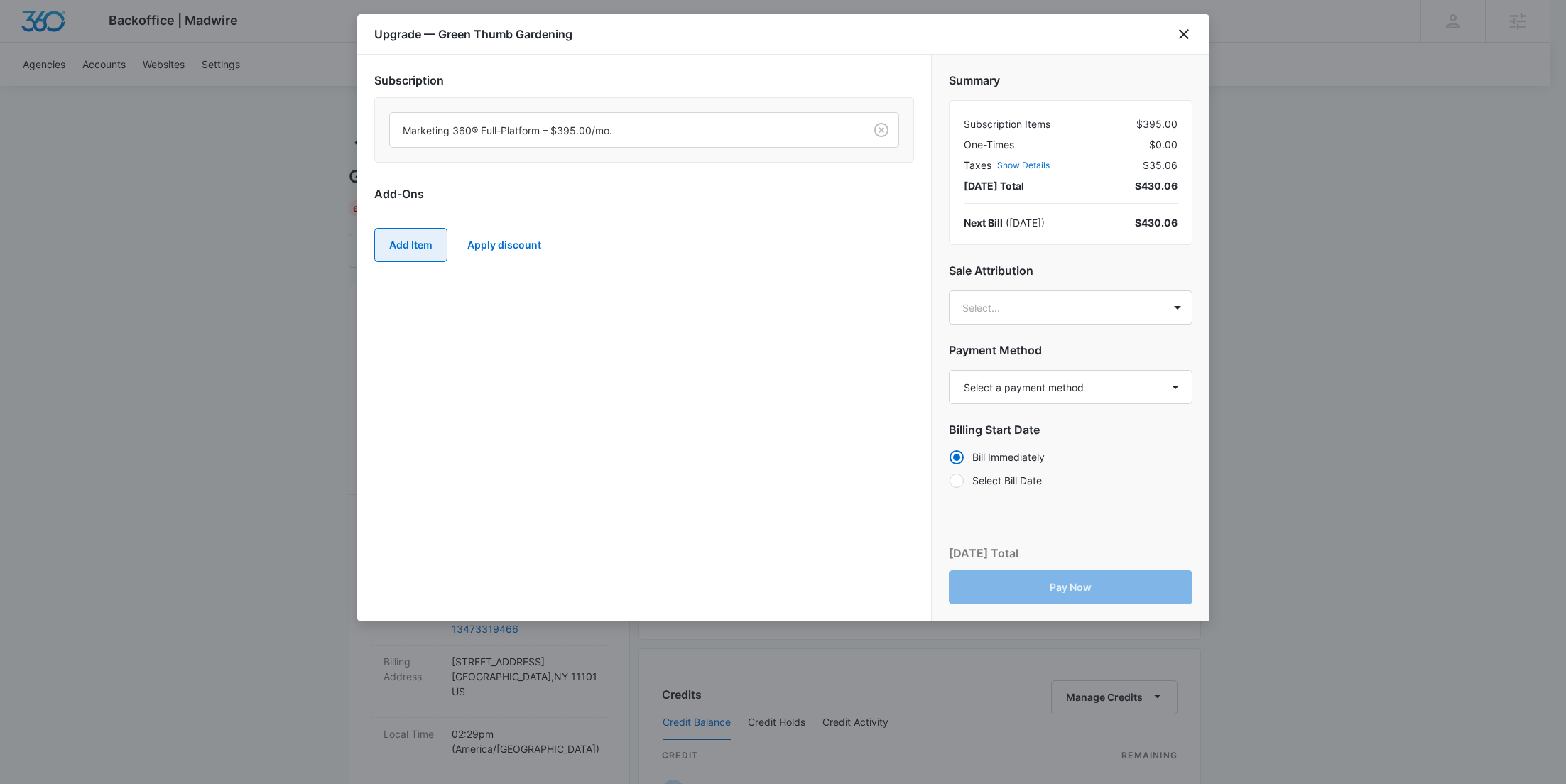
click at [423, 242] on button "Add Item" at bounding box center [411, 245] width 74 height 34
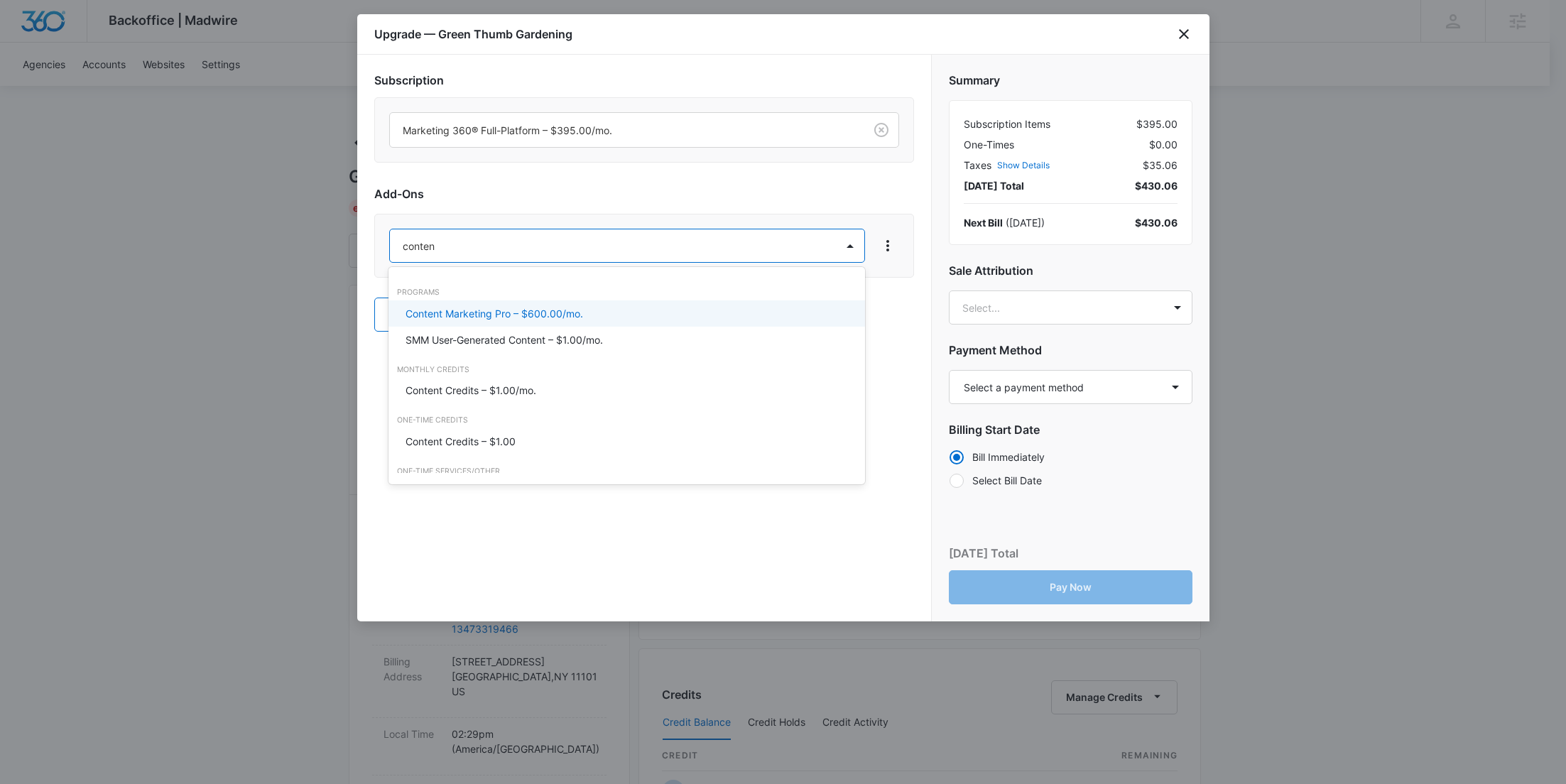
type input "content"
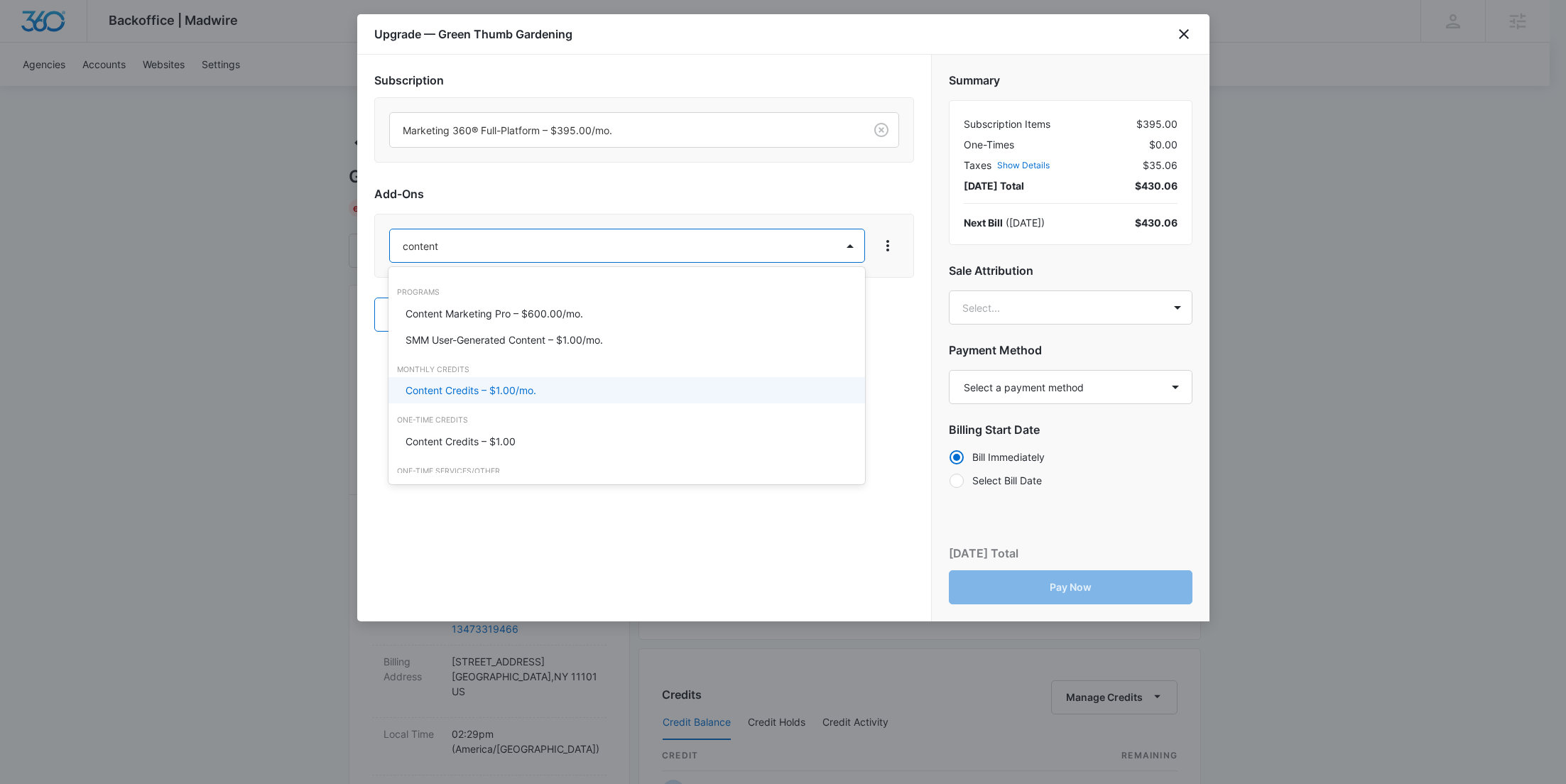
click at [513, 385] on p "Content Credits – $1.00/mo." at bounding box center [471, 390] width 131 height 15
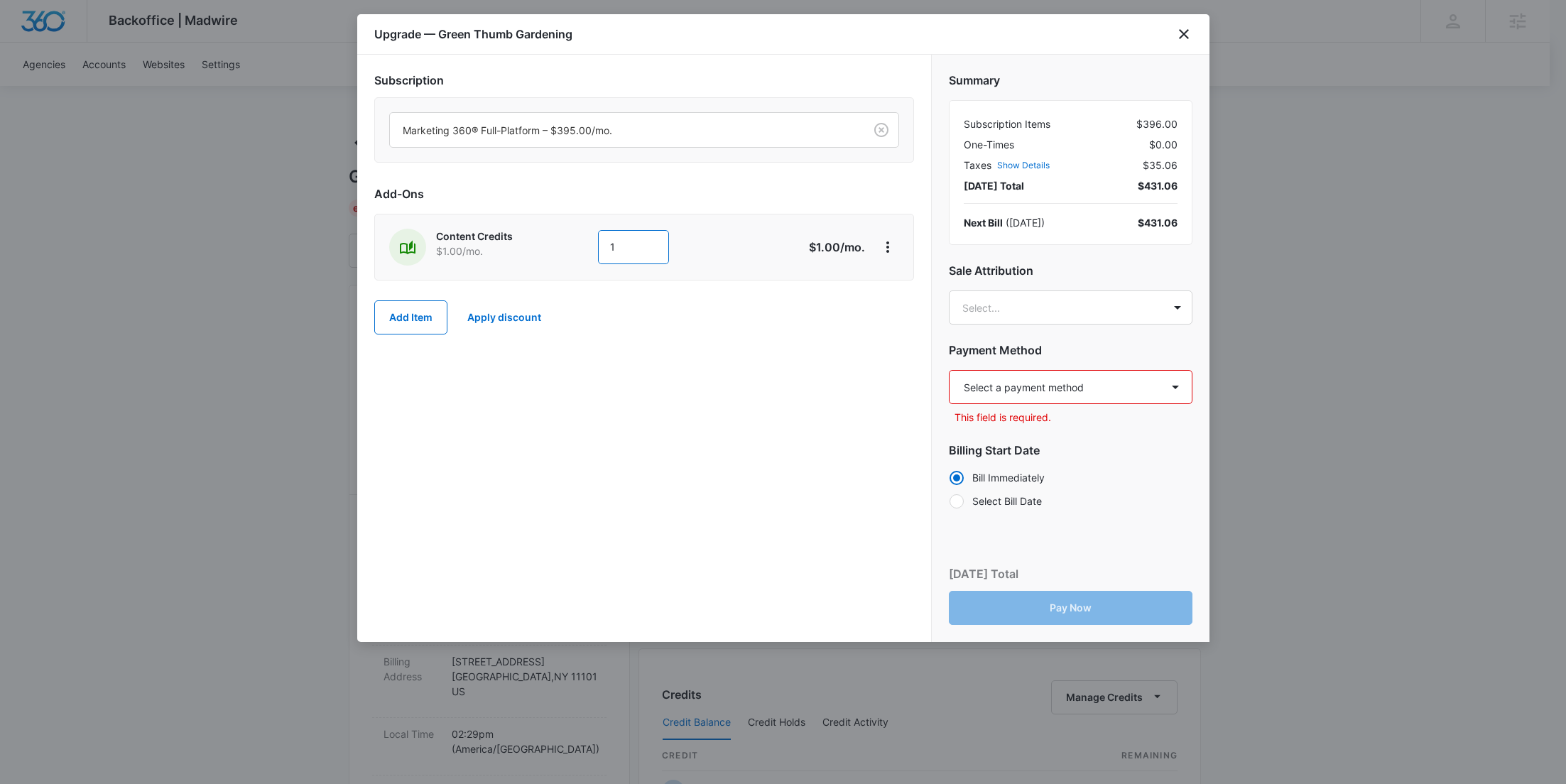
click at [617, 248] on input "1" at bounding box center [634, 247] width 71 height 34
type input "600"
click at [1028, 372] on select "Select a payment method Visa ending in 1947 New payment method Monthly invoice" at bounding box center [1071, 387] width 243 height 34
select select "pm_1SGmlQA4n8RTgNjUNLHiqvHl"
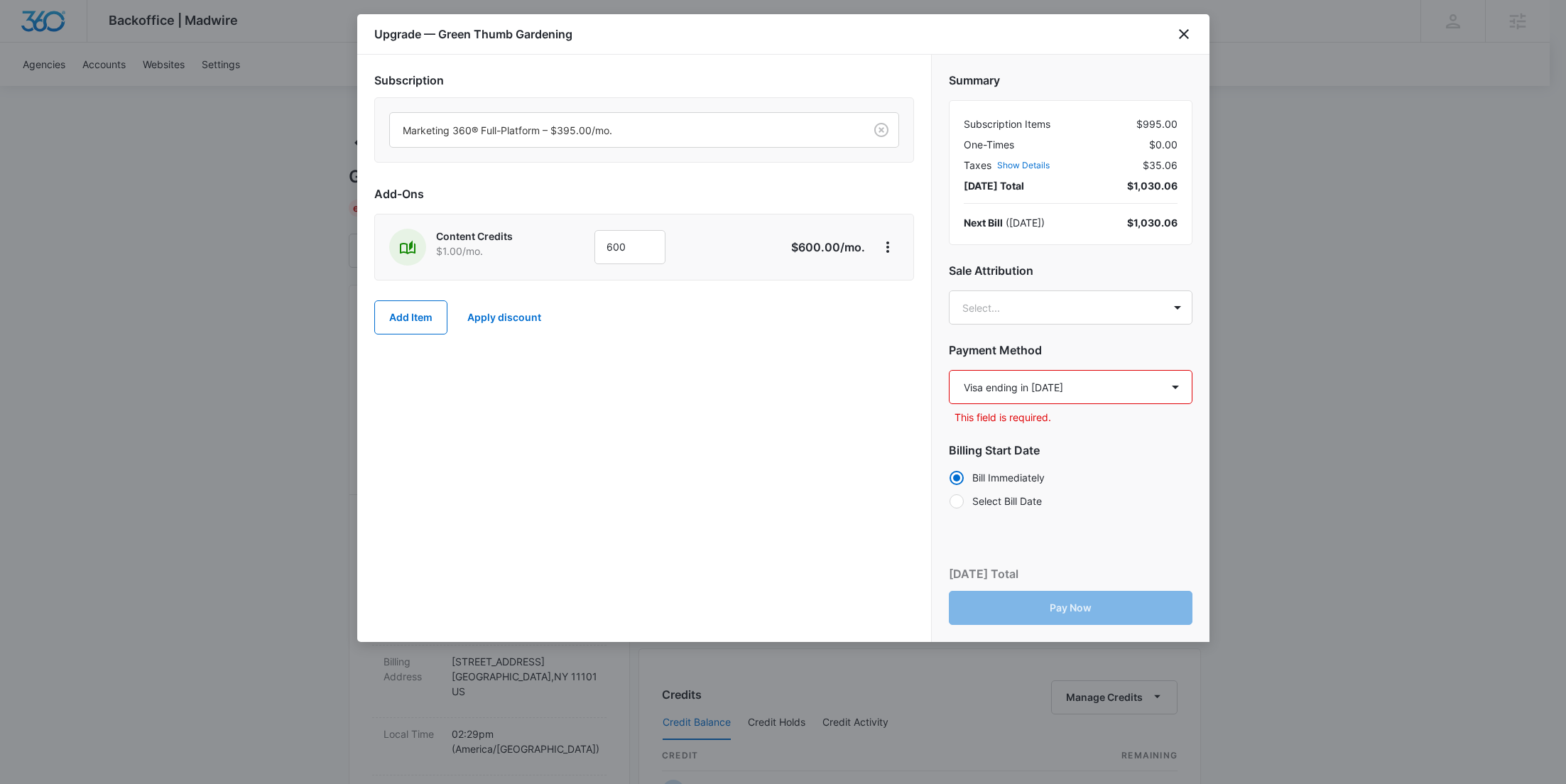
click at [949, 370] on select "Select a payment method Visa ending in 1947 New payment method Monthly invoice" at bounding box center [1071, 387] width 243 height 34
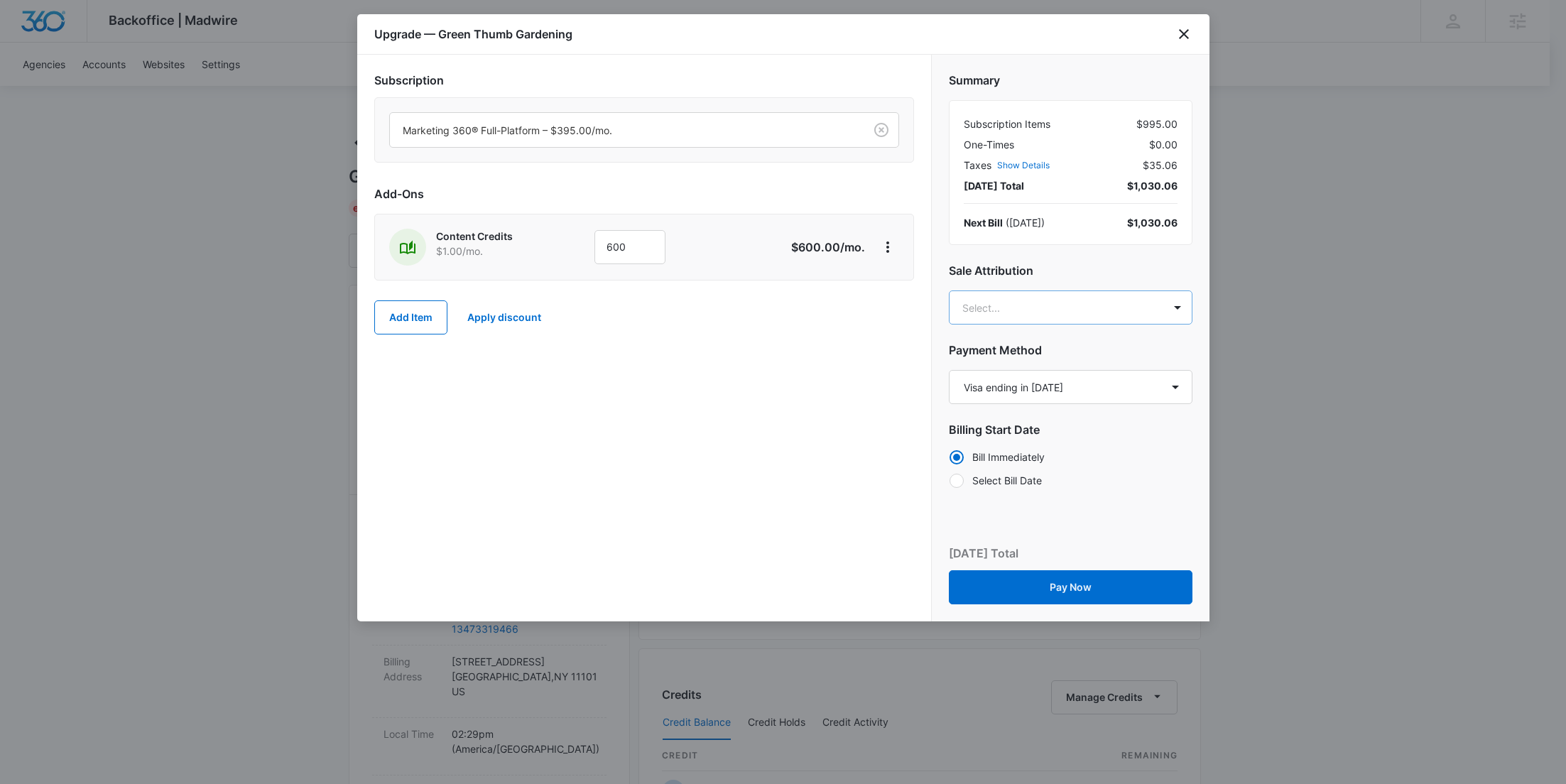
click at [1021, 310] on body "Backoffice | Madwire Apps Settings KW Kait Weagraff kaitlyn.weagraff@madwire.co…" at bounding box center [783, 705] width 1566 height 1412
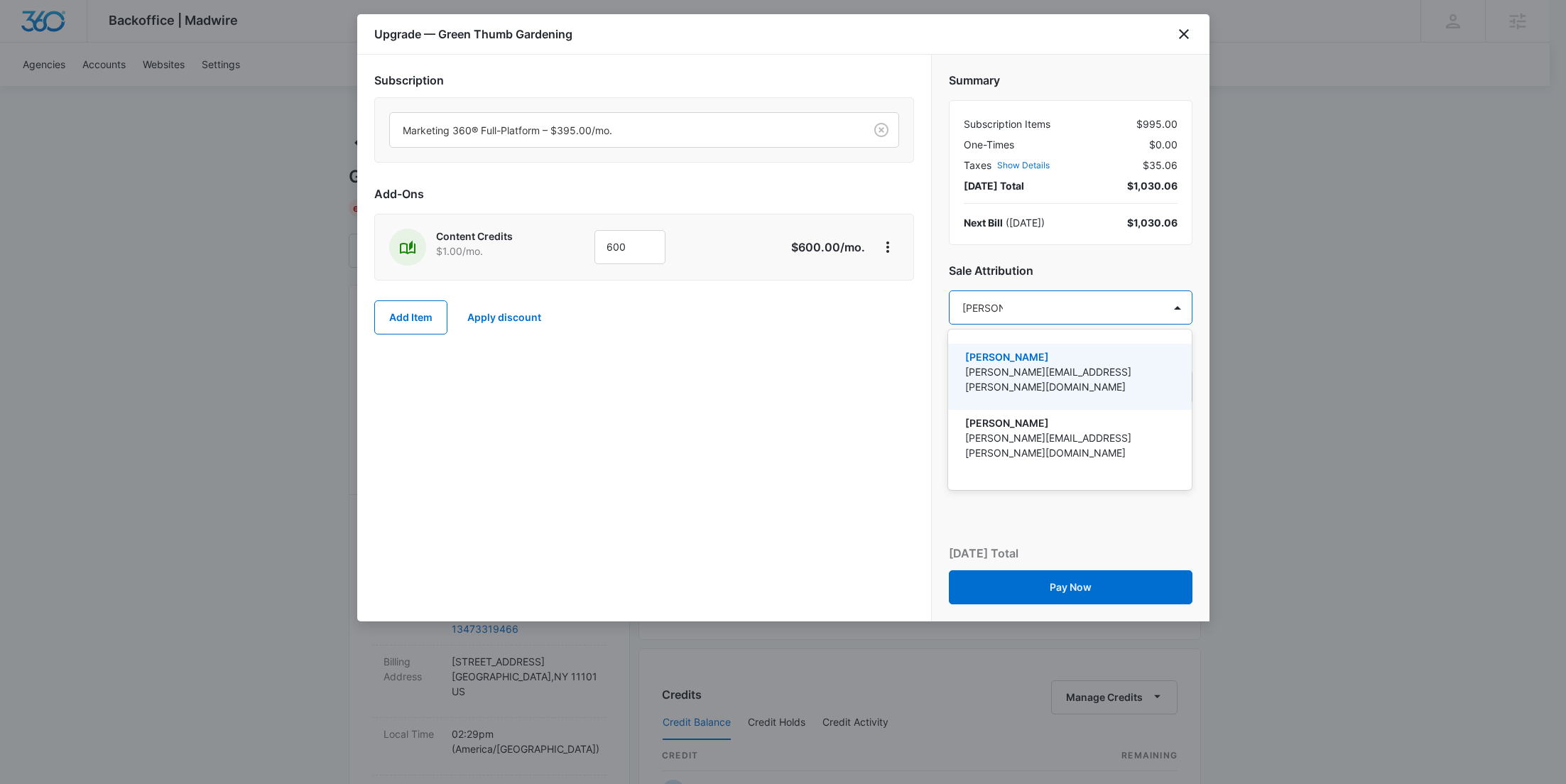
type input "kyle lewis"
click at [1029, 367] on p "kyle.lewis@madwire.com" at bounding box center [1068, 378] width 207 height 30
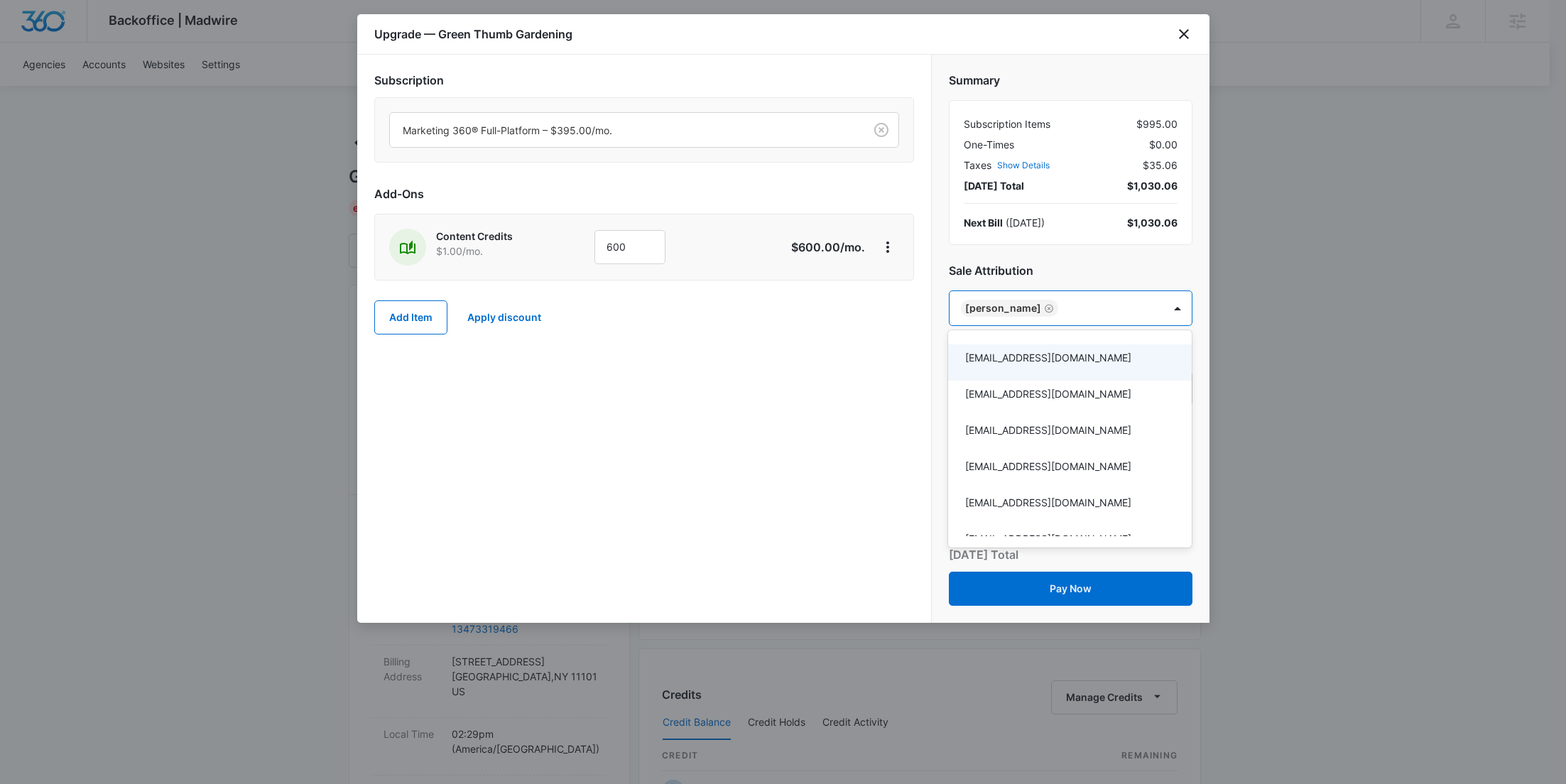
click at [688, 425] on div at bounding box center [783, 392] width 1566 height 784
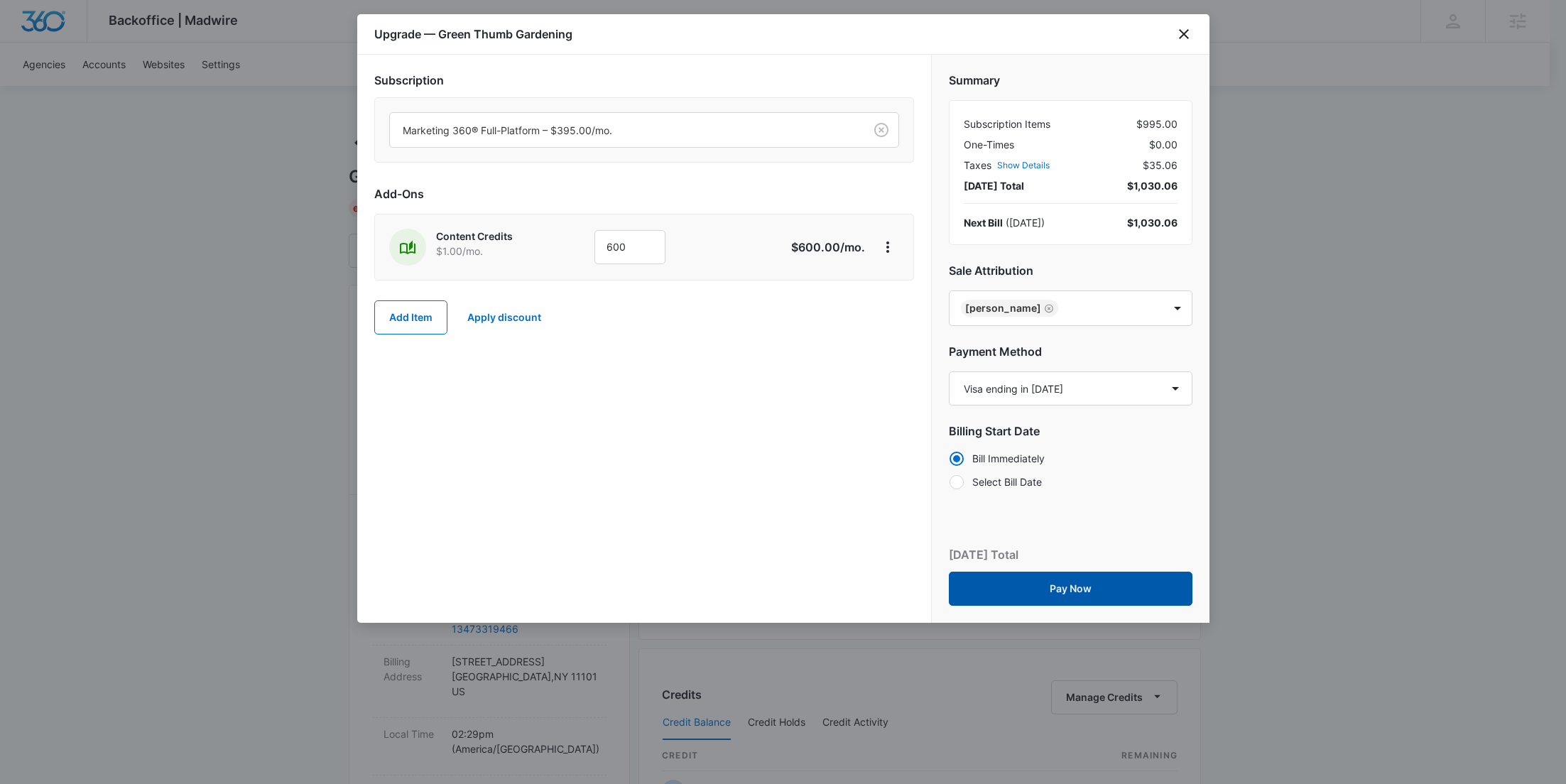
click at [1078, 579] on button "Pay Now" at bounding box center [1071, 589] width 243 height 34
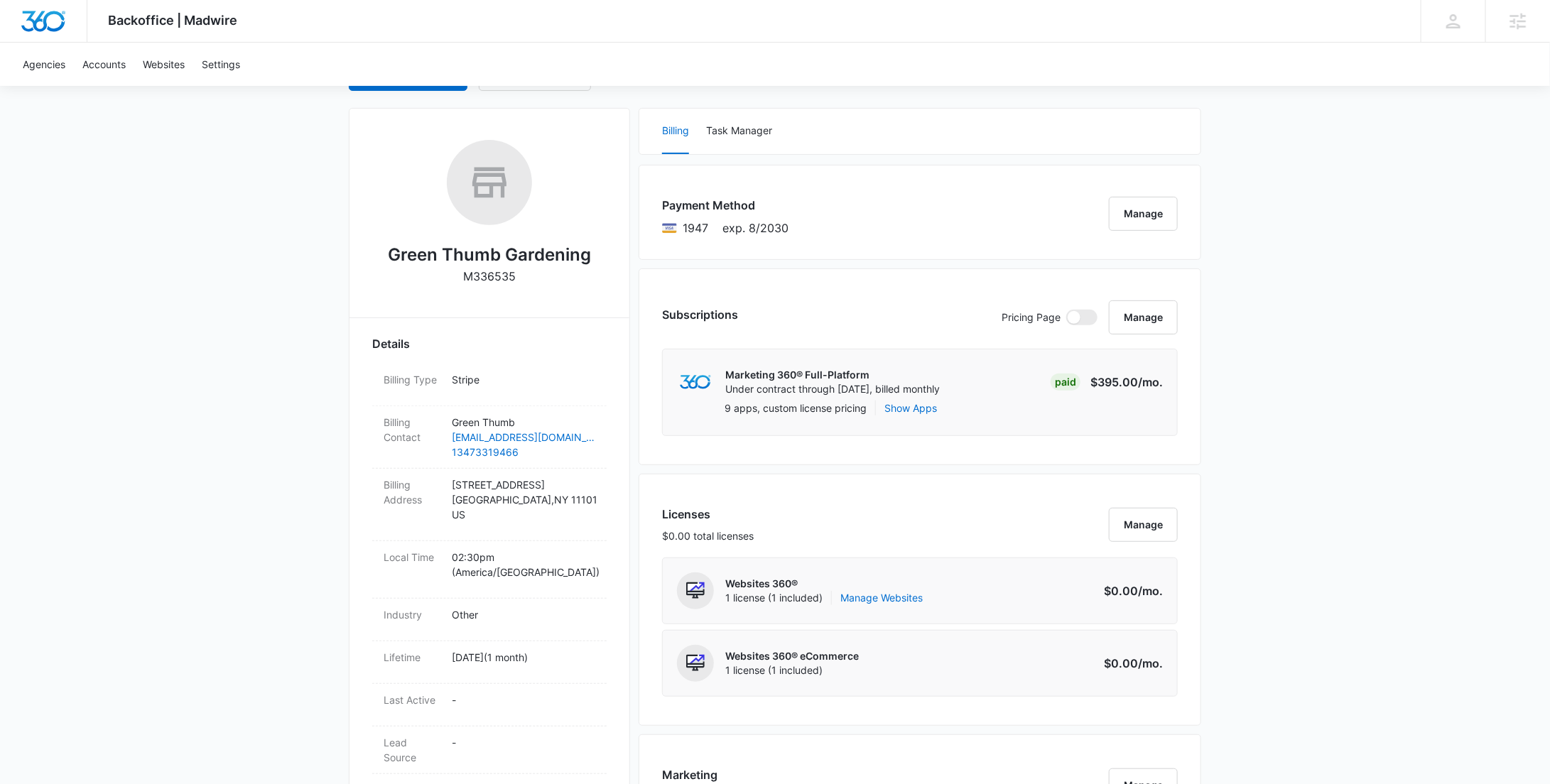
scroll to position [144, 0]
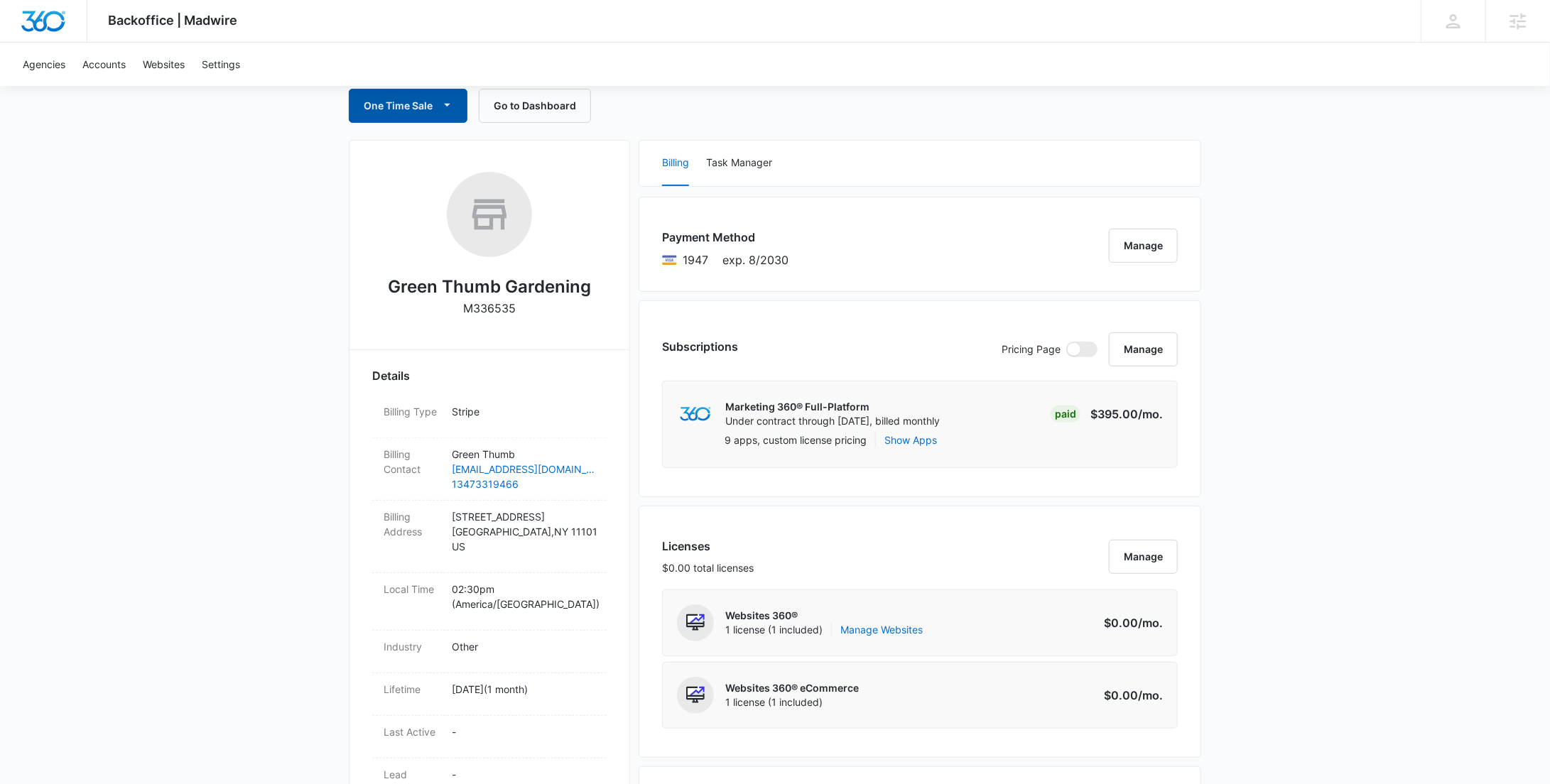
click at [451, 106] on icon "button" at bounding box center [447, 105] width 15 height 15
click at [460, 159] on div "Run One-Time Payment" at bounding box center [449, 154] width 164 height 15
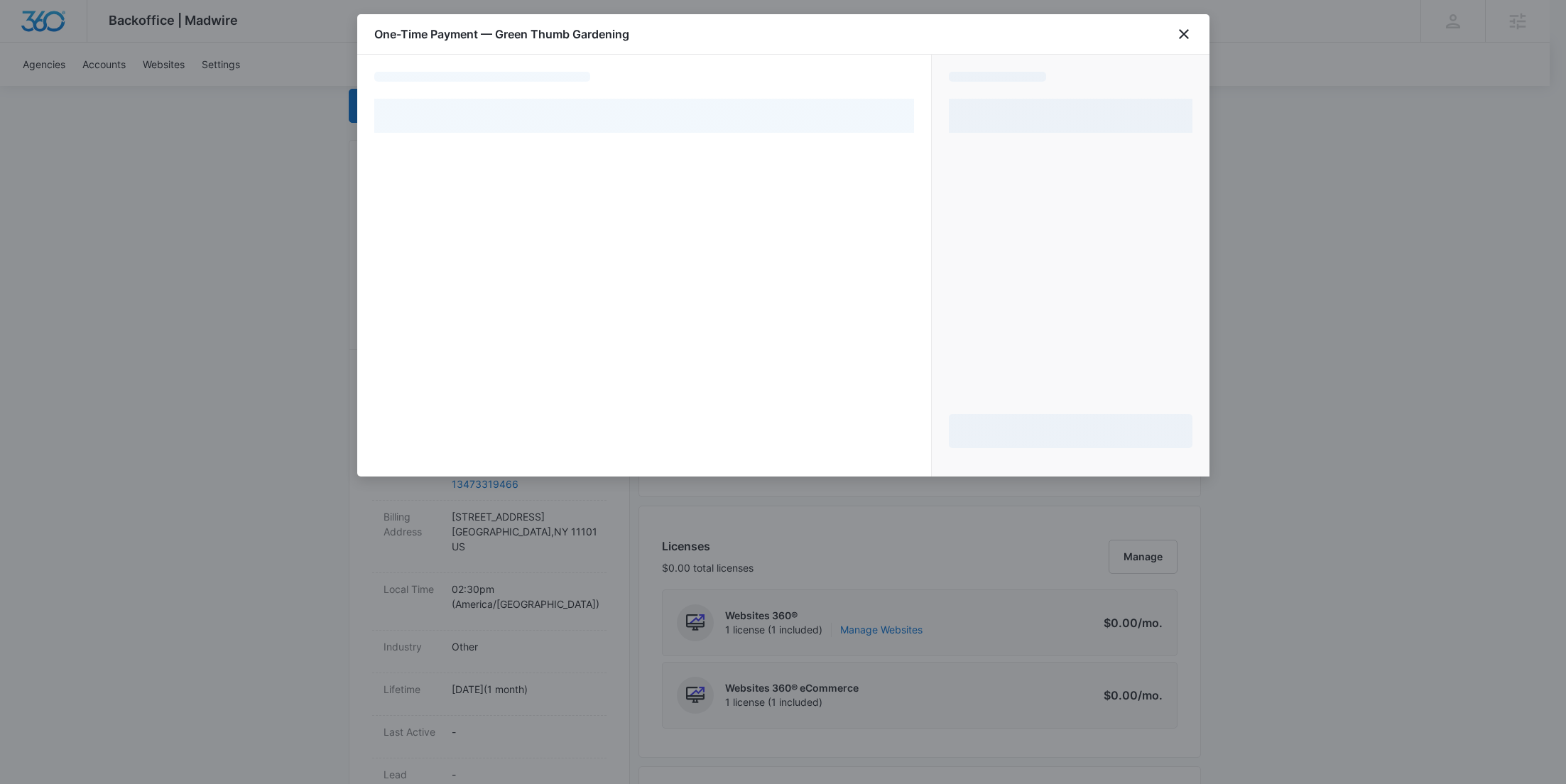
select select "pm_1SGmlQA4n8RTgNjUNLHiqvHl"
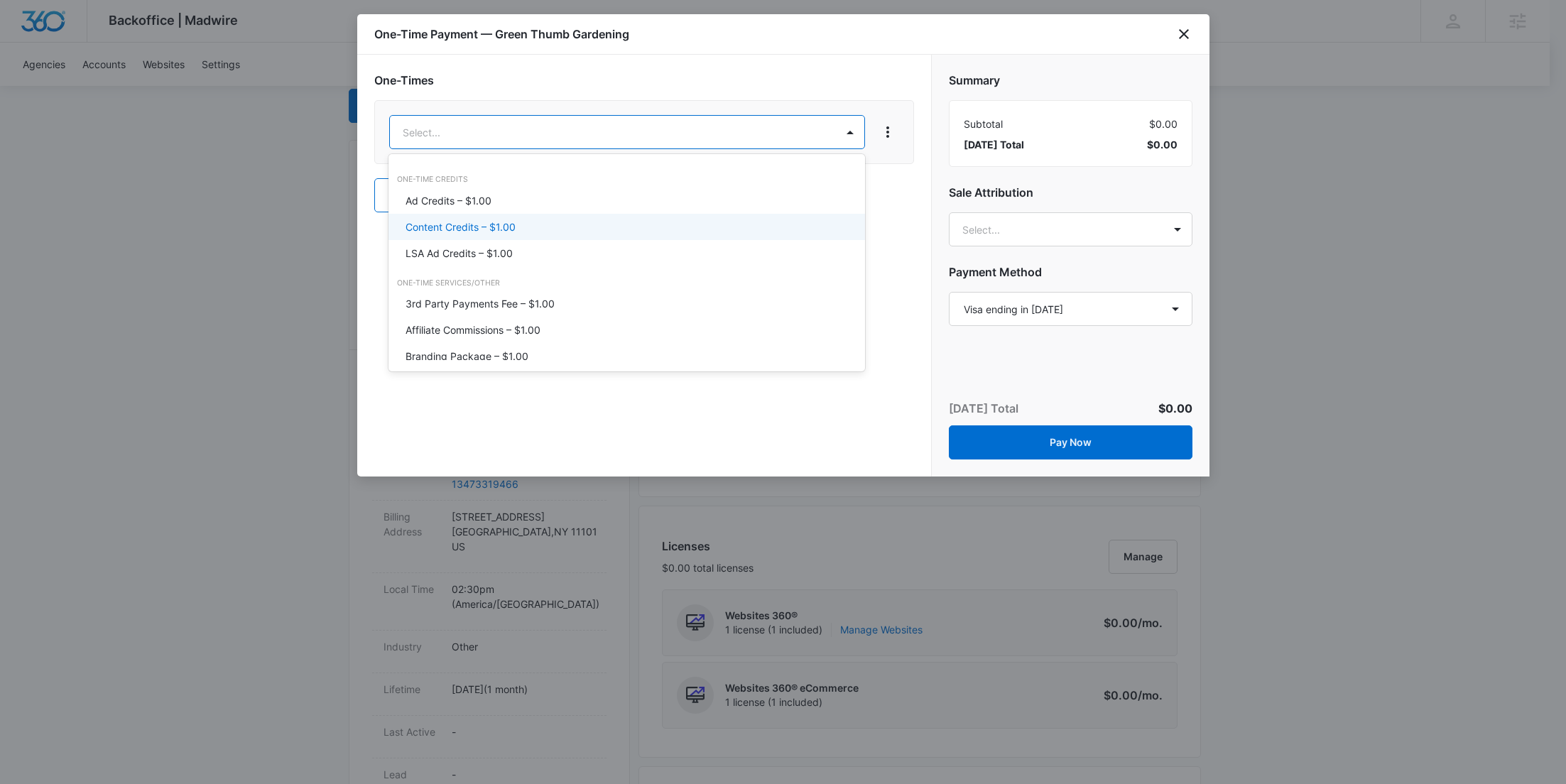
click at [563, 226] on div "Content Credits – $1.00" at bounding box center [625, 227] width 439 height 15
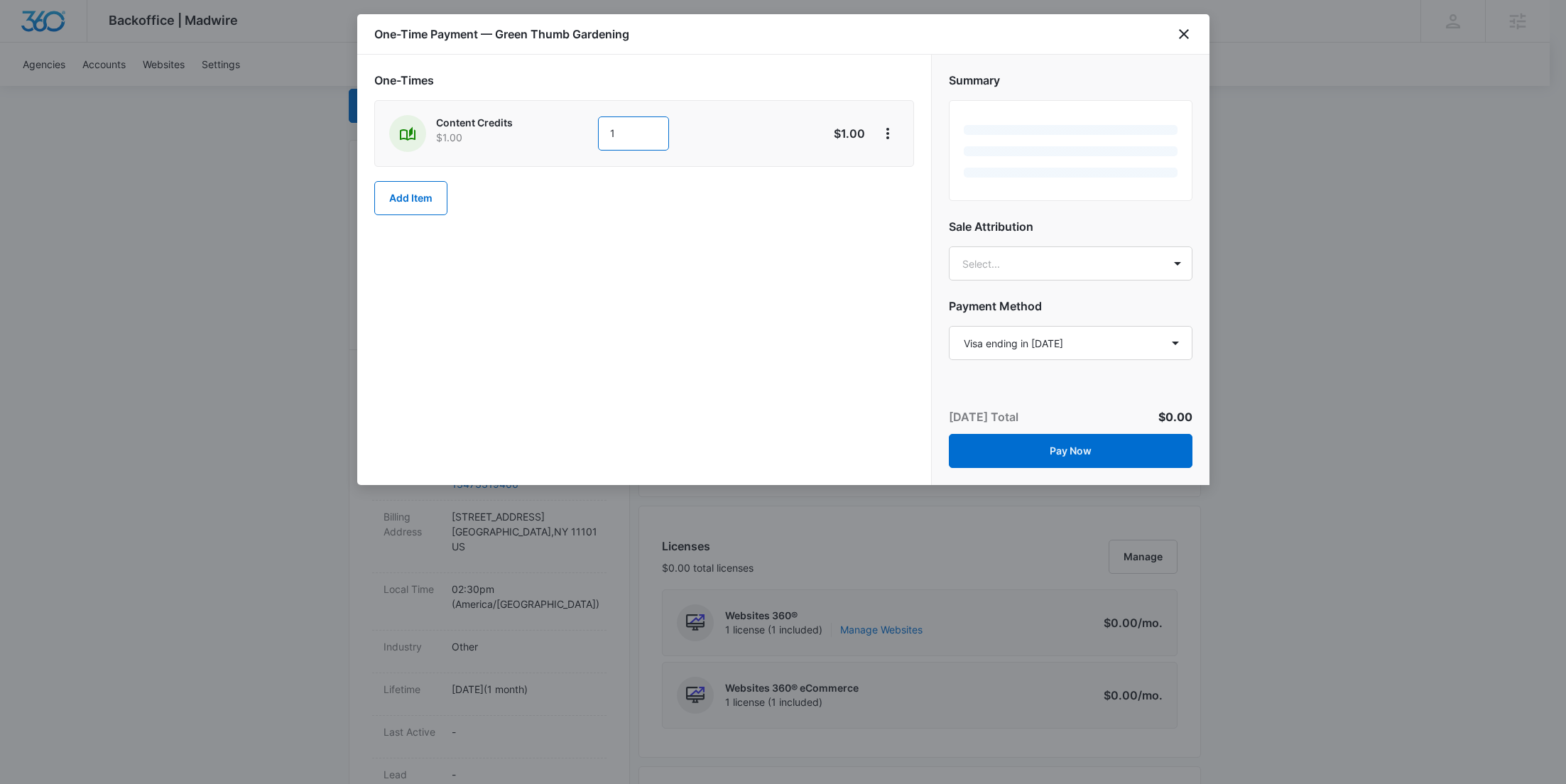
click at [637, 139] on input "1" at bounding box center [634, 133] width 71 height 34
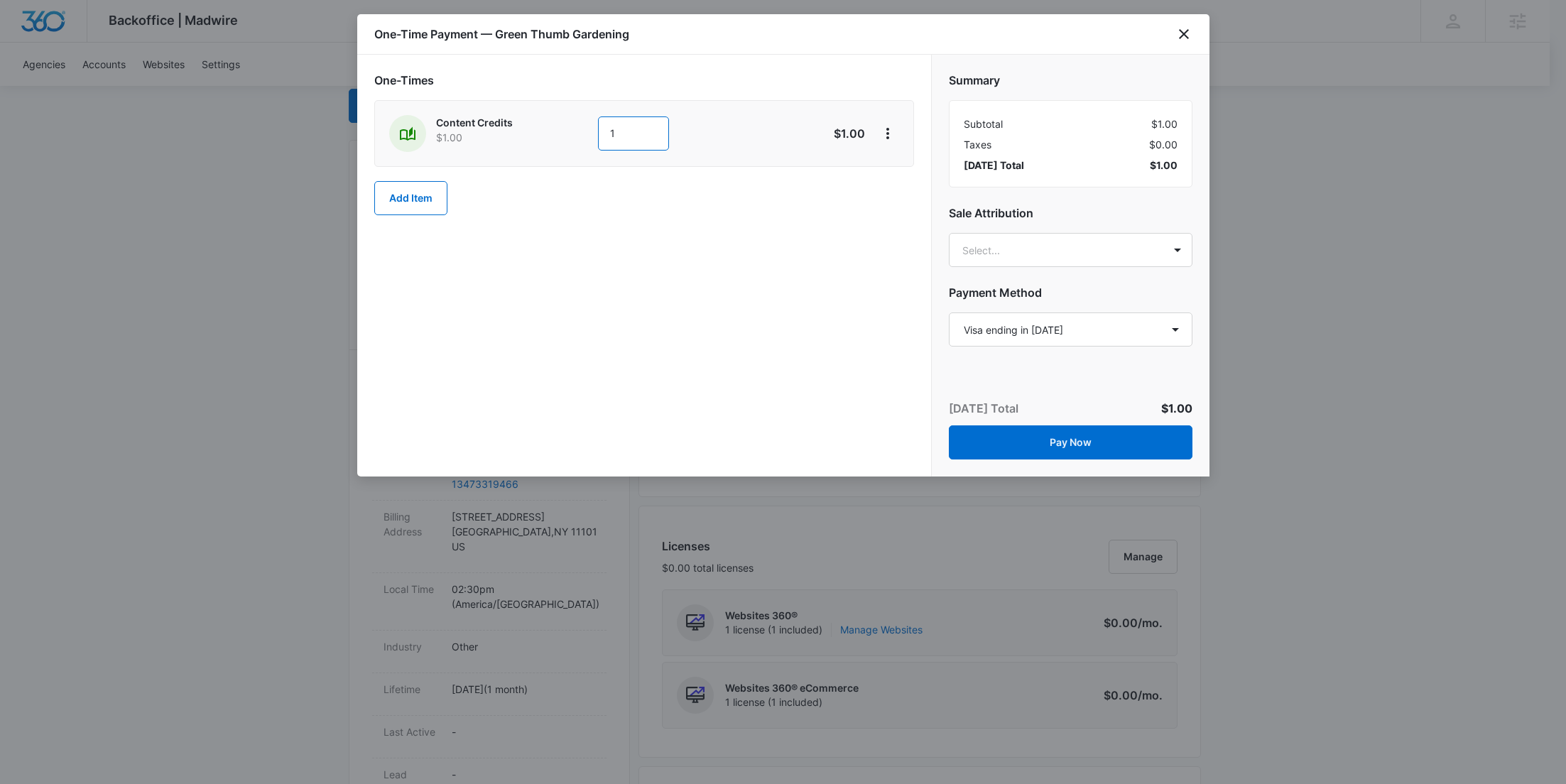
click at [637, 139] on input "1" at bounding box center [634, 133] width 71 height 34
type input "500"
click at [821, 105] on div "Content Credits $1.00 500 $500.00" at bounding box center [644, 133] width 540 height 67
click at [891, 132] on icon "View More" at bounding box center [887, 133] width 17 height 17
click at [907, 174] on div "Add Discount" at bounding box center [925, 172] width 63 height 10
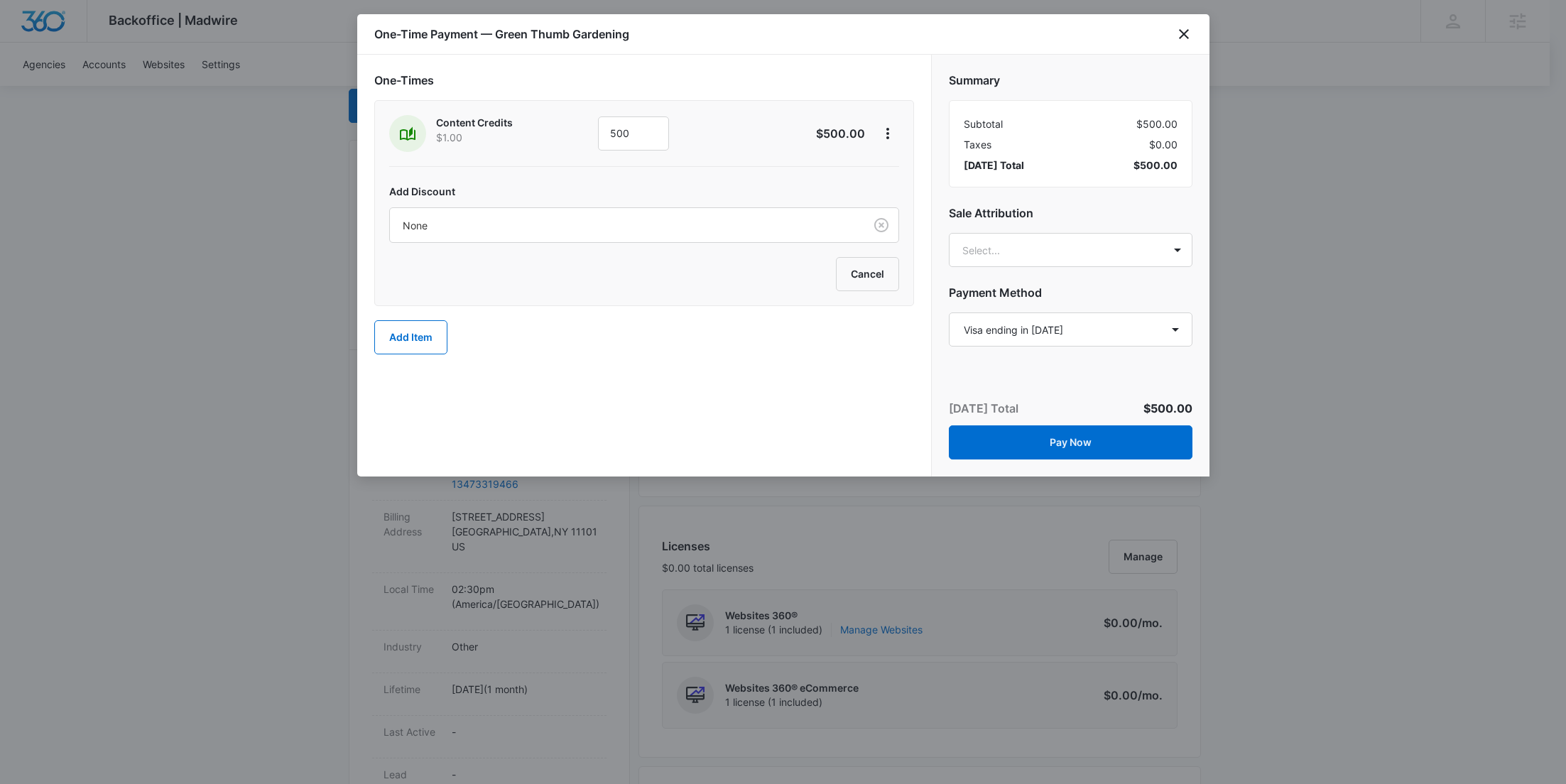
click at [496, 205] on div "Add Discount None Cancel" at bounding box center [644, 229] width 510 height 125
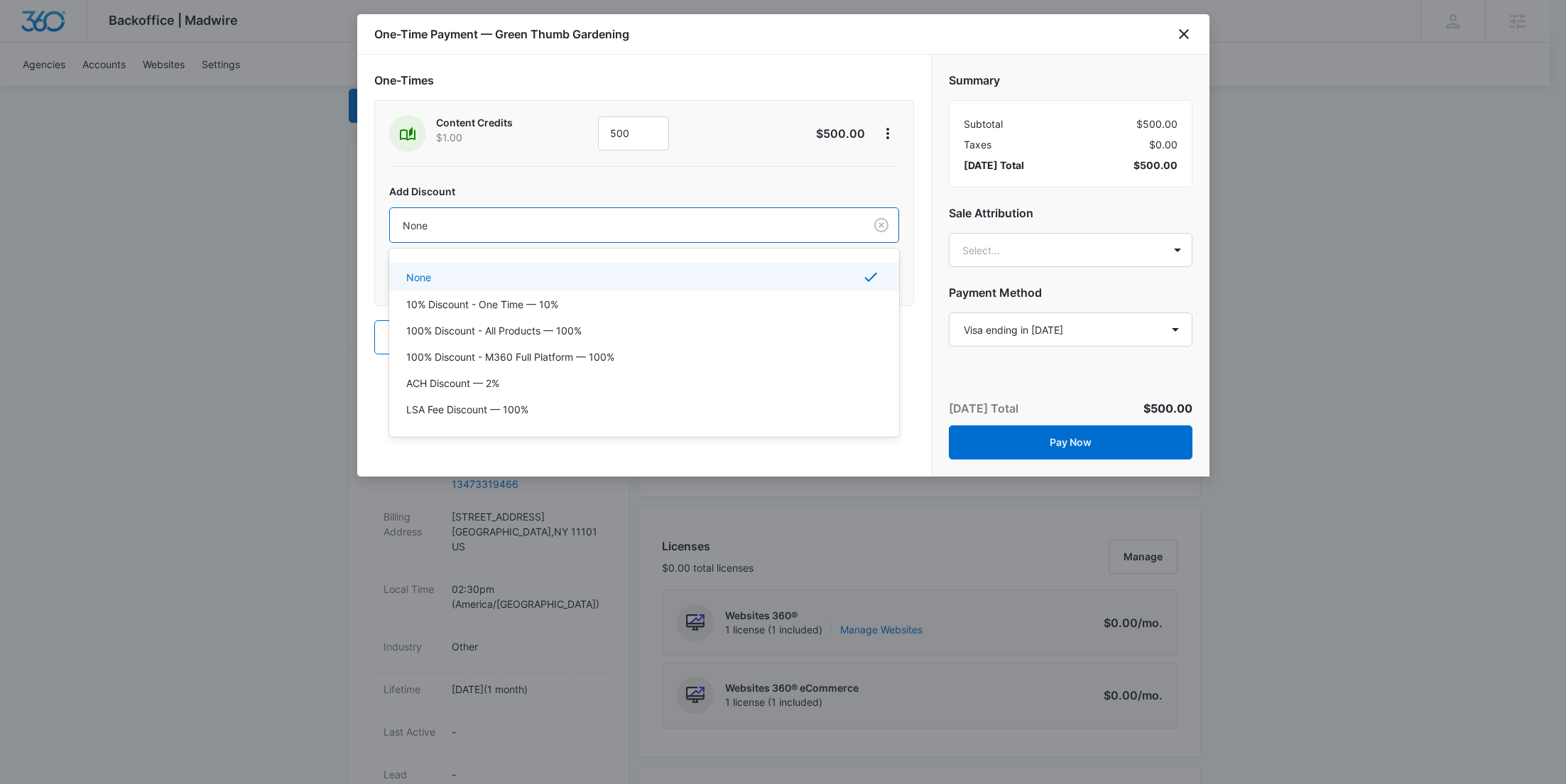
click at [515, 231] on div at bounding box center [625, 225] width 443 height 18
click at [534, 329] on p "100% Discount - All Products — 100%" at bounding box center [494, 330] width 176 height 15
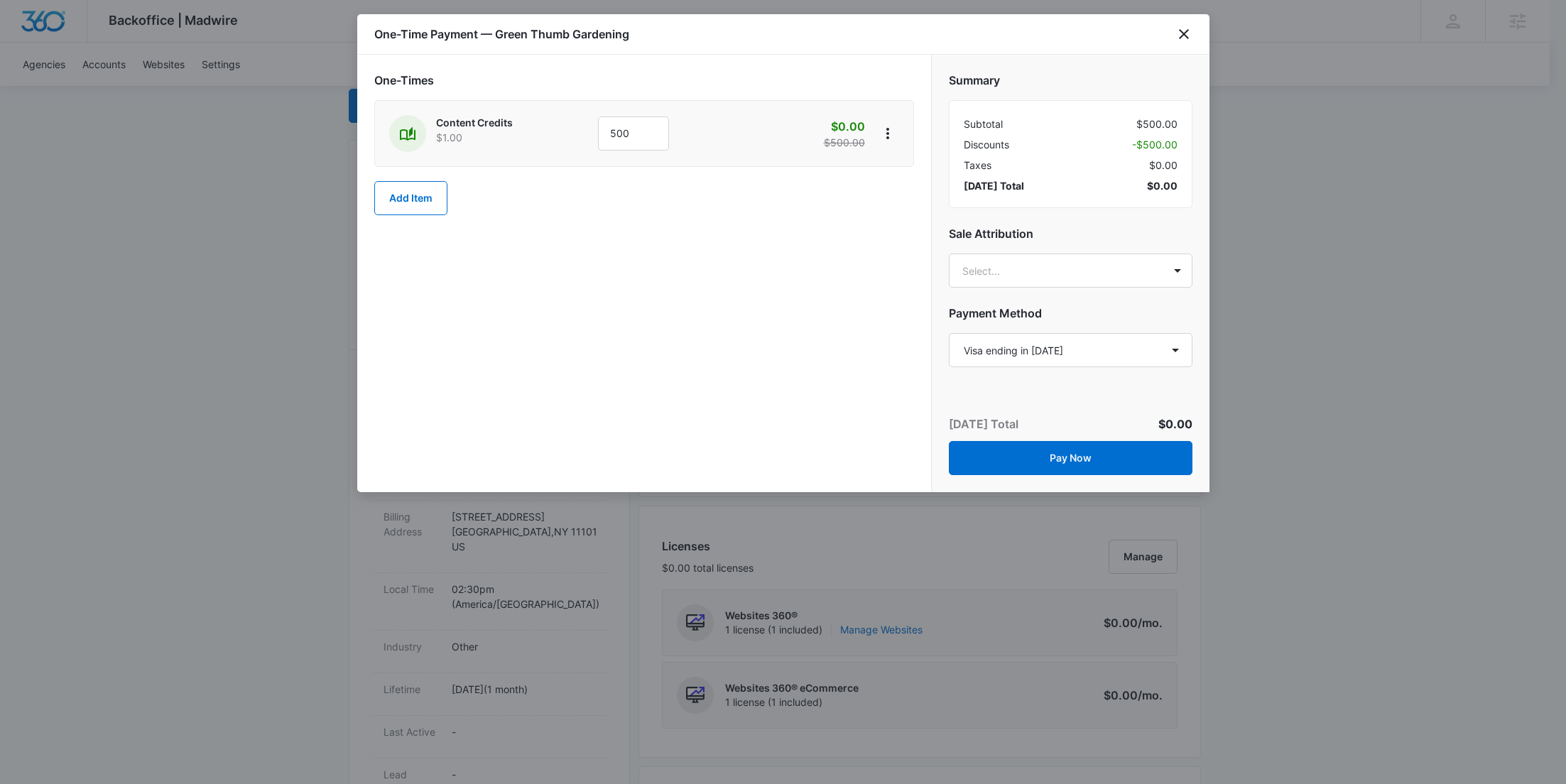
click at [707, 347] on div "One-Times Content Credits $1.00 500 $0.00 $500.00 Add Item" at bounding box center [644, 274] width 574 height 438
click at [1082, 447] on button "Pay Now" at bounding box center [1071, 458] width 243 height 34
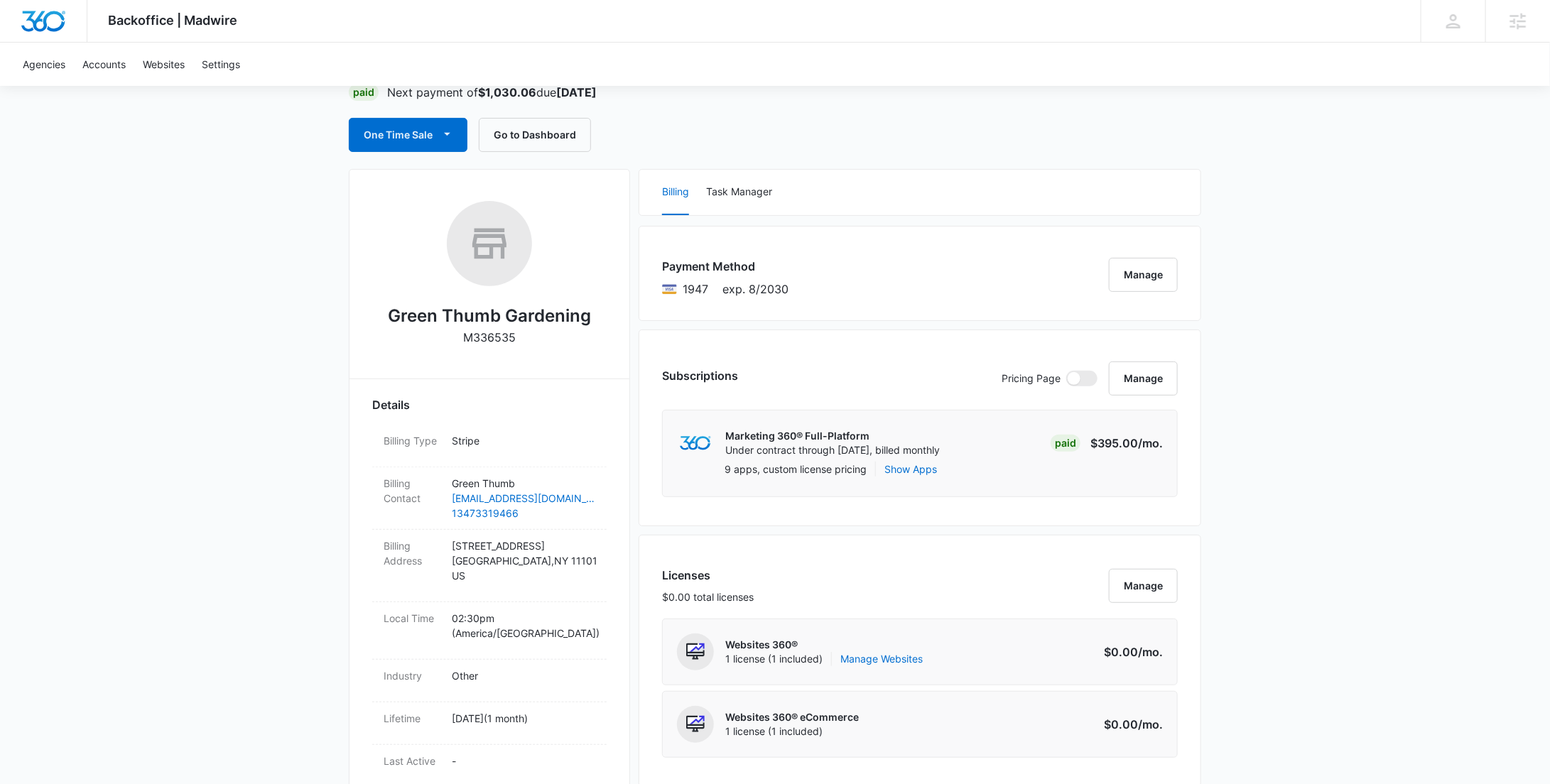
scroll to position [0, 0]
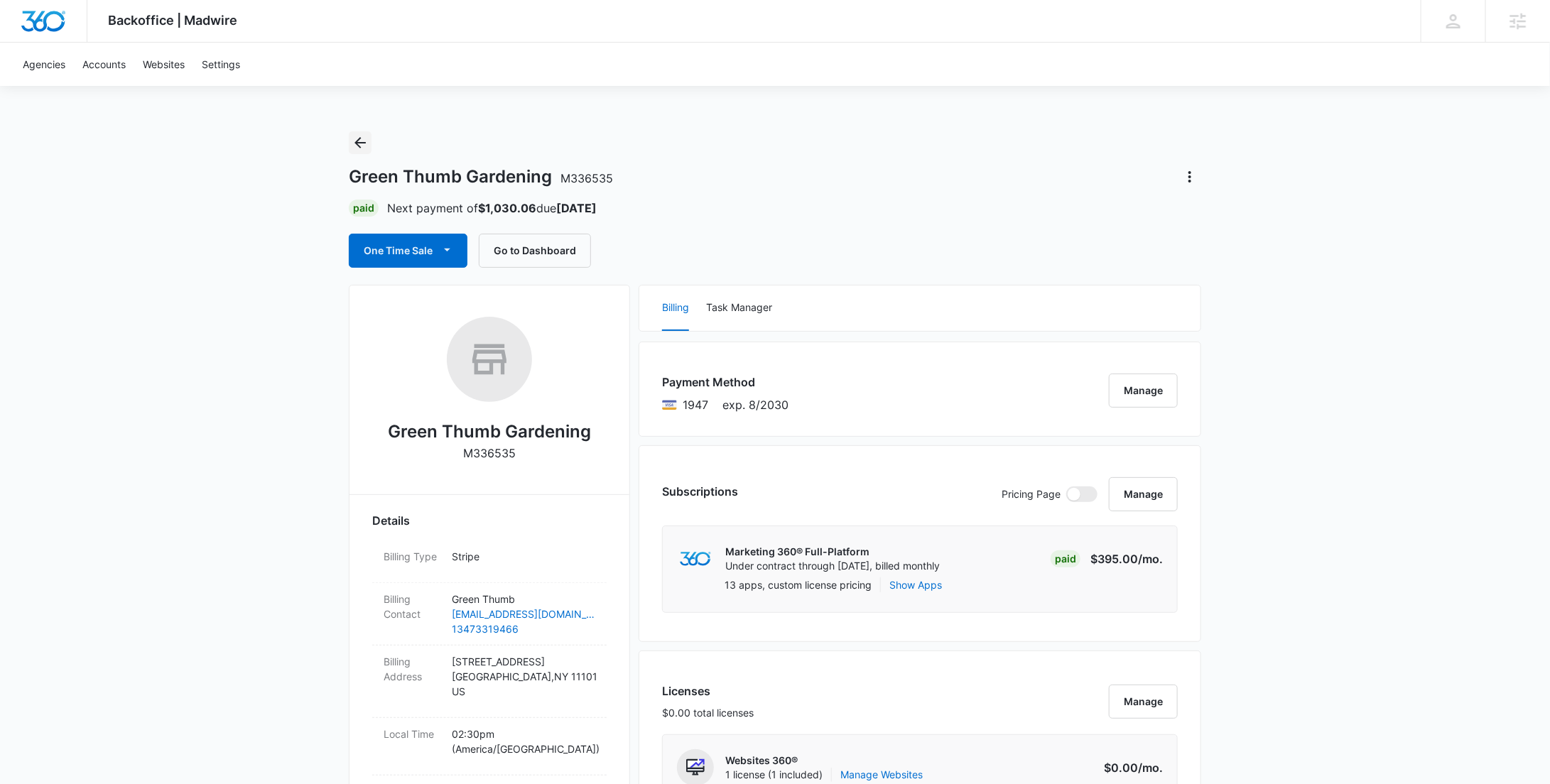
click at [371, 147] on button "Back" at bounding box center [360, 142] width 23 height 23
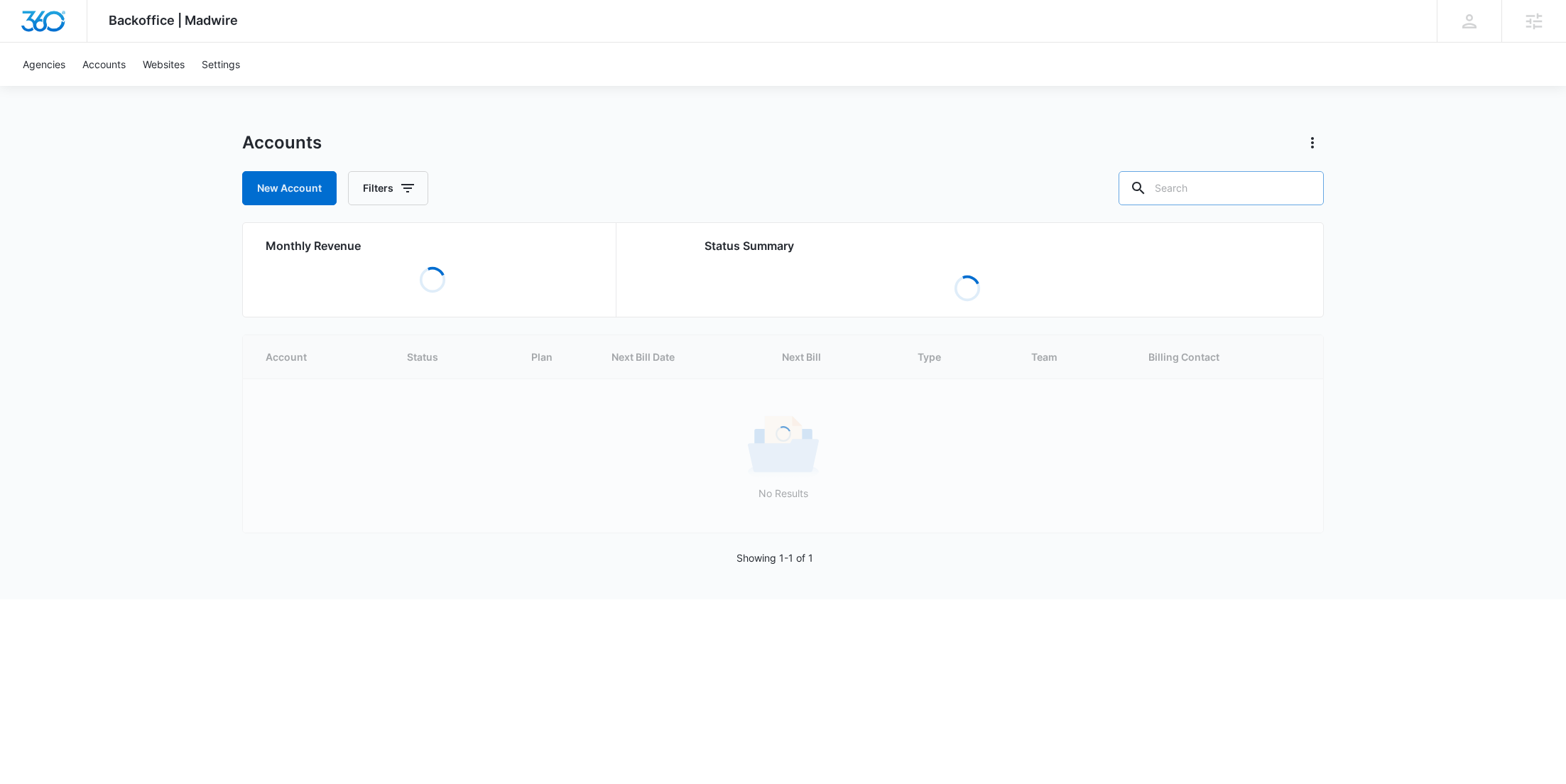
click at [1195, 182] on input "text" at bounding box center [1221, 188] width 205 height 34
type input "M334162"
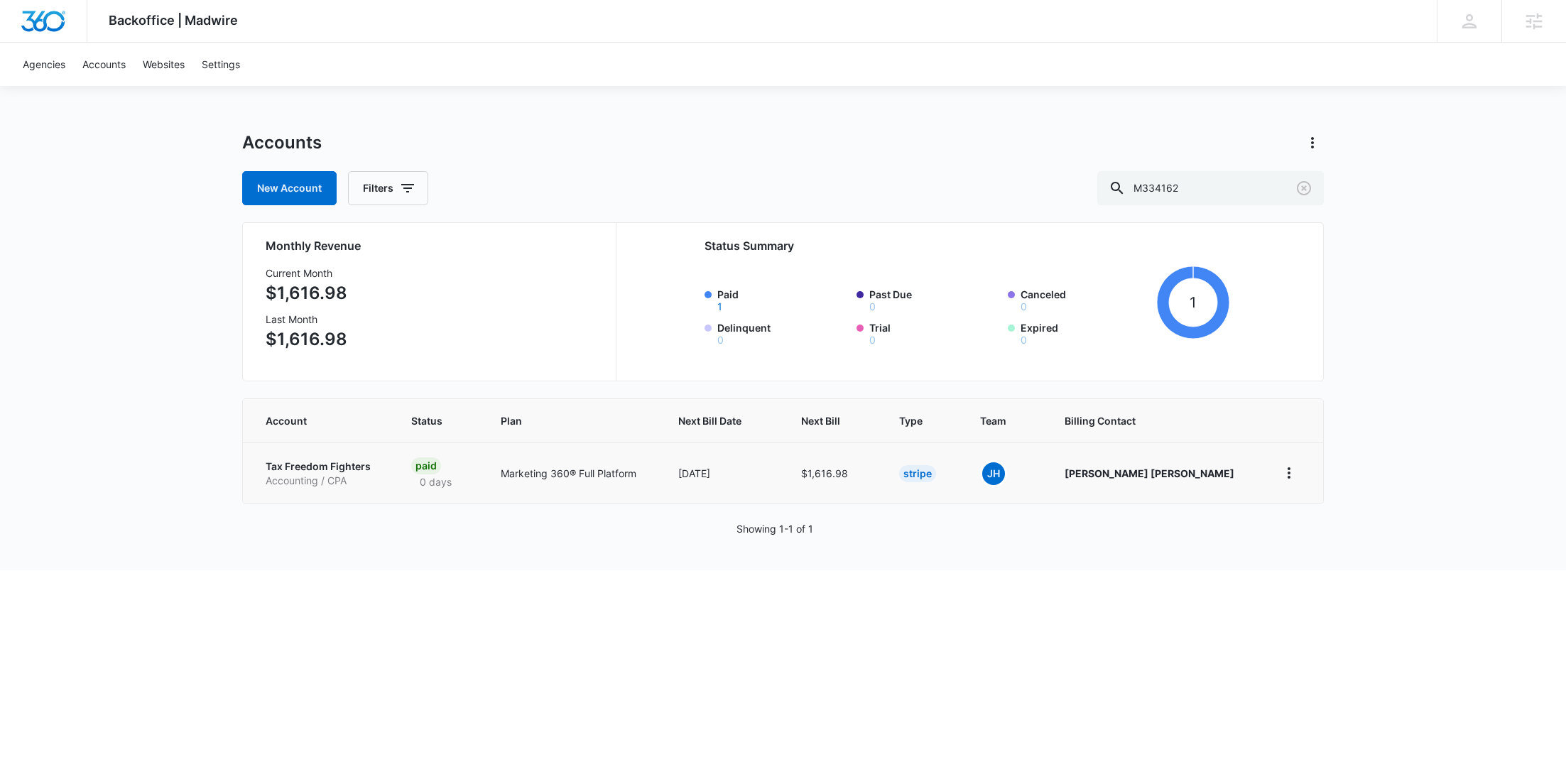
click at [301, 471] on p "Tax Freedom Fighters" at bounding box center [321, 466] width 112 height 14
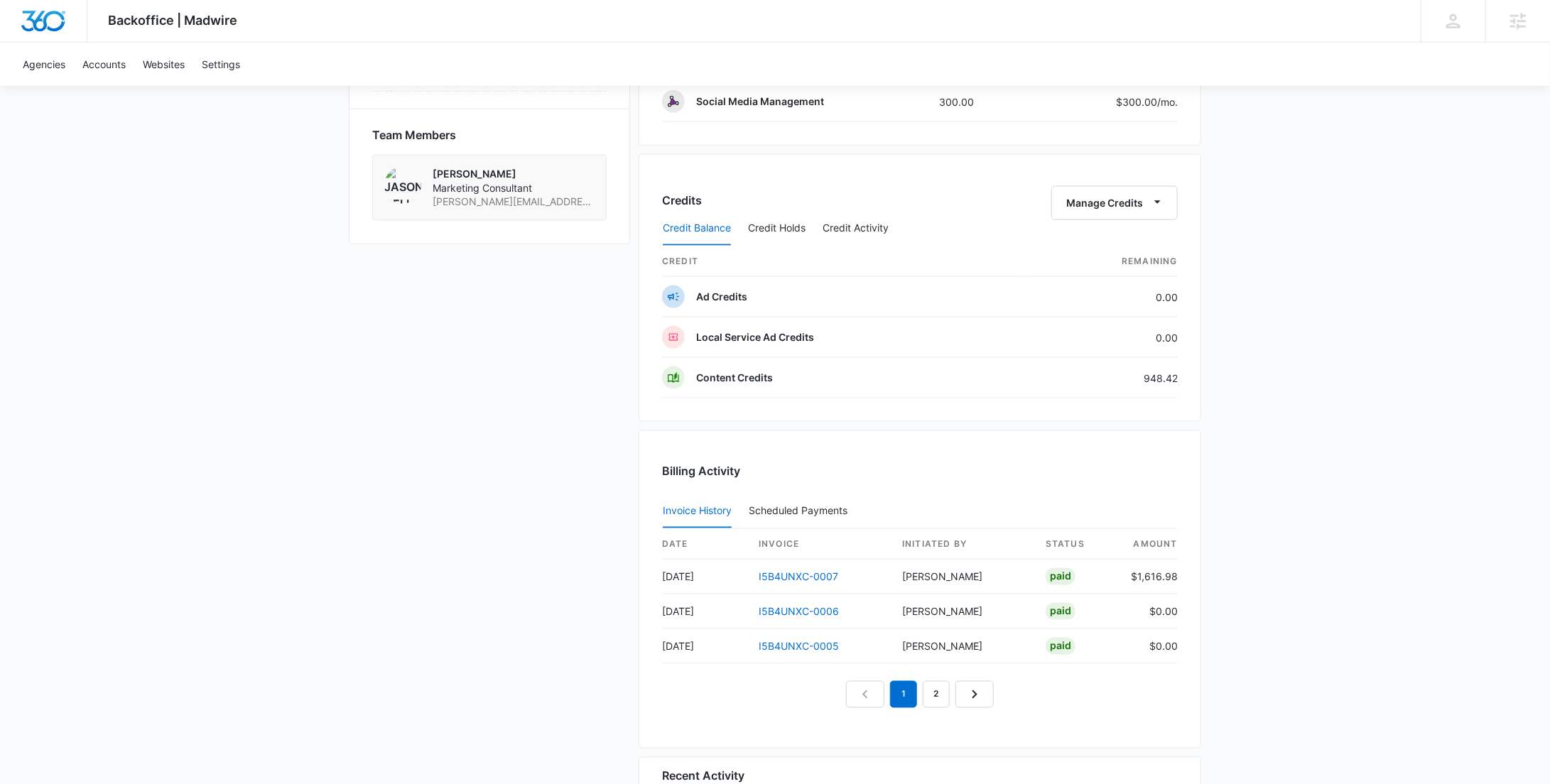
scroll to position [987, 0]
click at [1161, 195] on icon "button" at bounding box center [1158, 199] width 15 height 15
click at [1106, 237] on div "Deposit Credits" at bounding box center [1137, 242] width 133 height 10
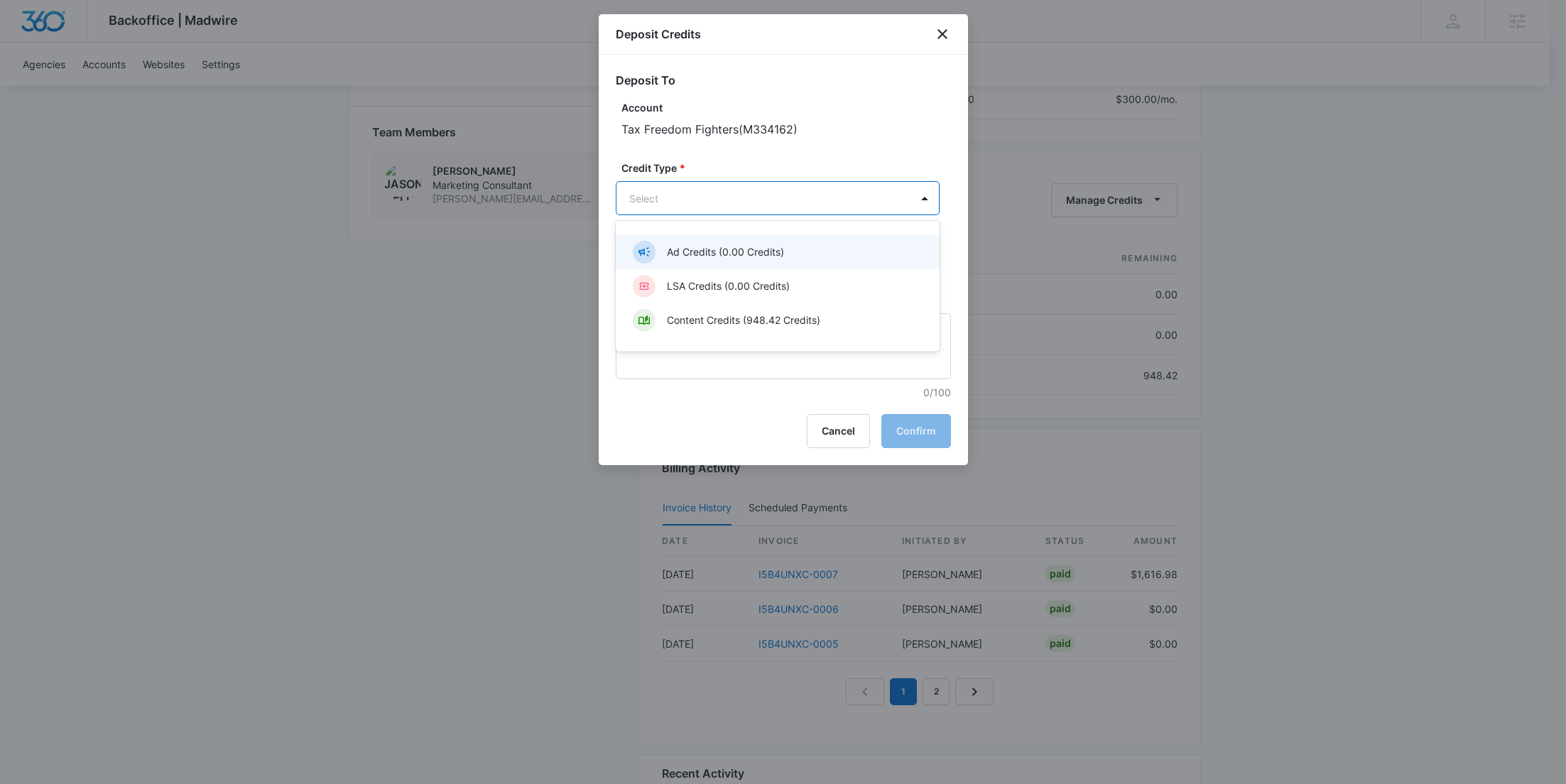
click at [681, 193] on body "Backoffice | Madwire Apps Settings KW Kait Weagraff kaitlyn.weagraff@madwire.co…" at bounding box center [783, 102] width 1566 height 2178
click at [709, 323] on p "Content Credits (948.42 Credits)" at bounding box center [744, 320] width 154 height 15
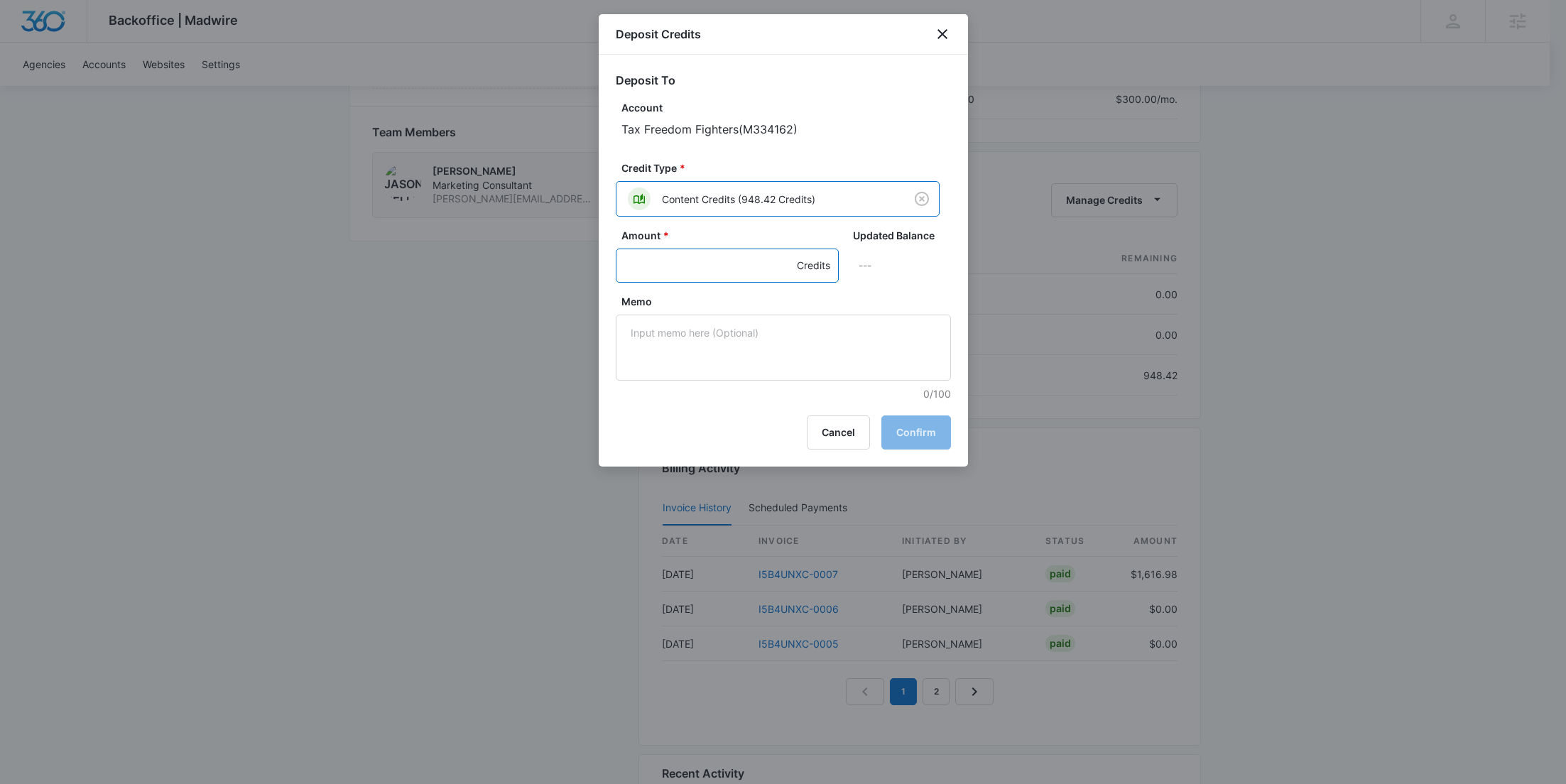
click at [701, 265] on input "Amount *" at bounding box center [728, 265] width 223 height 34
type input "300"
click at [733, 354] on textarea "Memo" at bounding box center [783, 347] width 336 height 66
type textarea "Transfer from unused SMM"
click at [921, 433] on button "Confirm" at bounding box center [916, 433] width 69 height 34
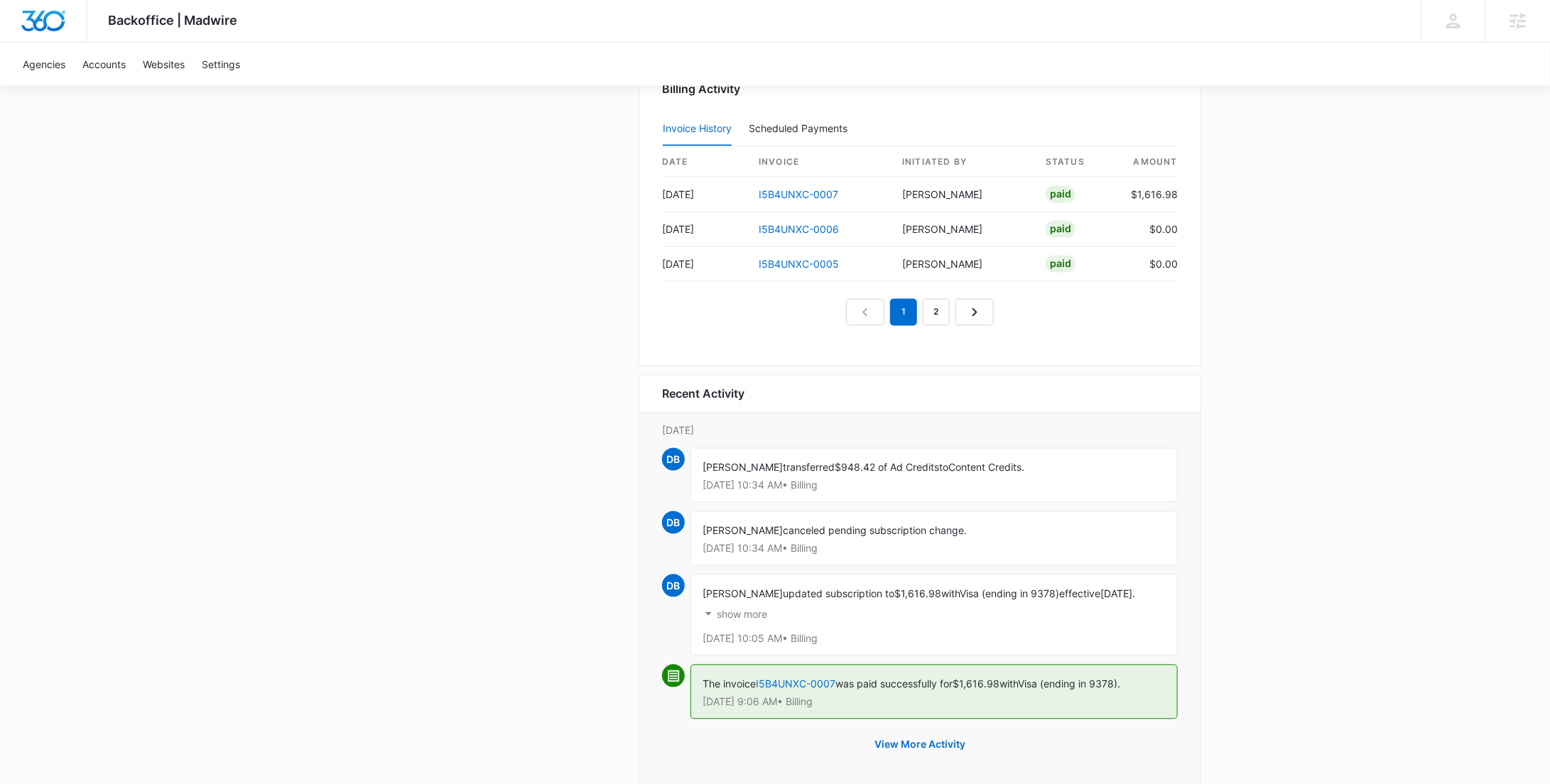
scroll to position [1402, 0]
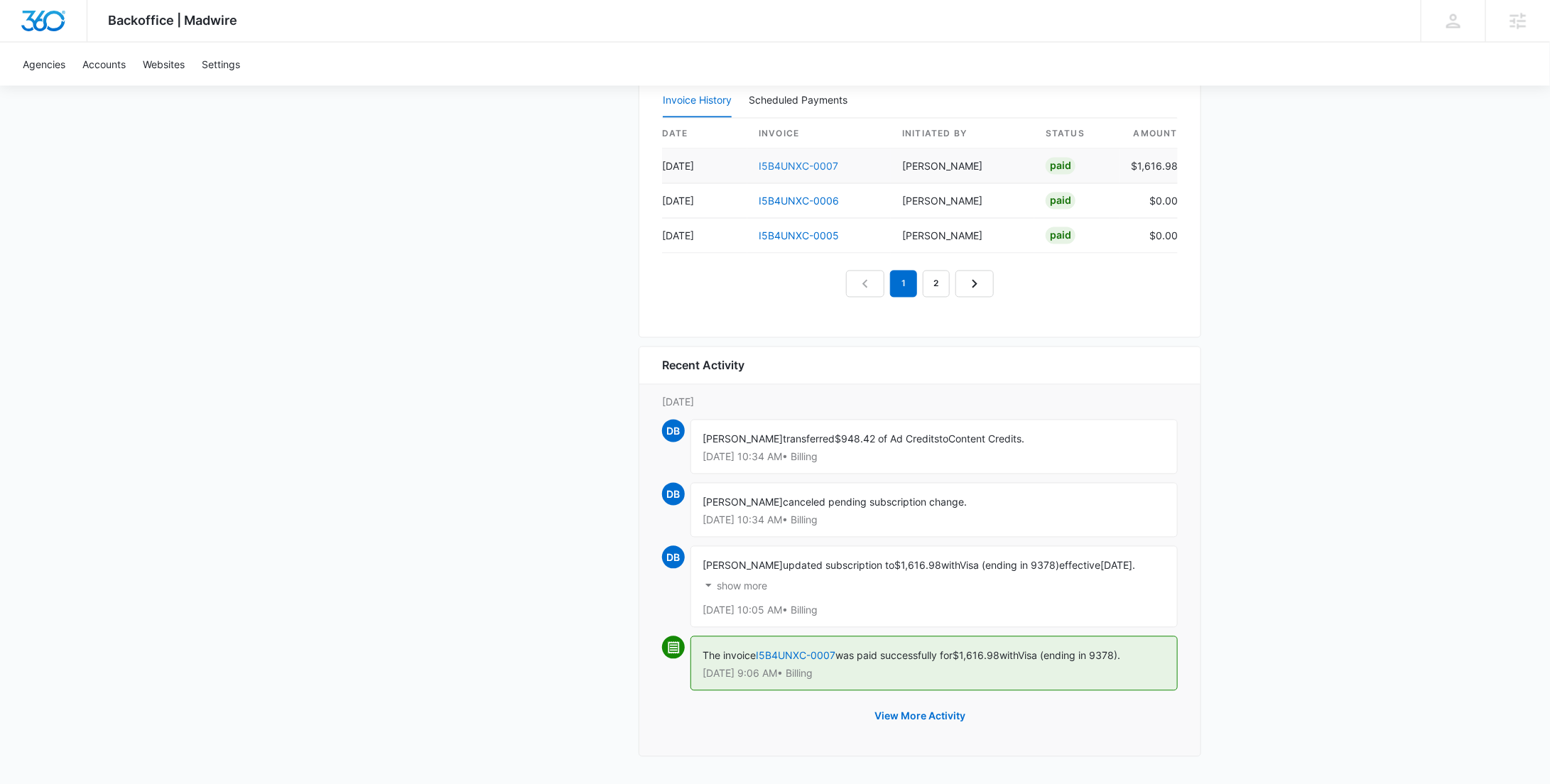
click at [817, 161] on link "I5B4UNXC-0007" at bounding box center [799, 166] width 79 height 12
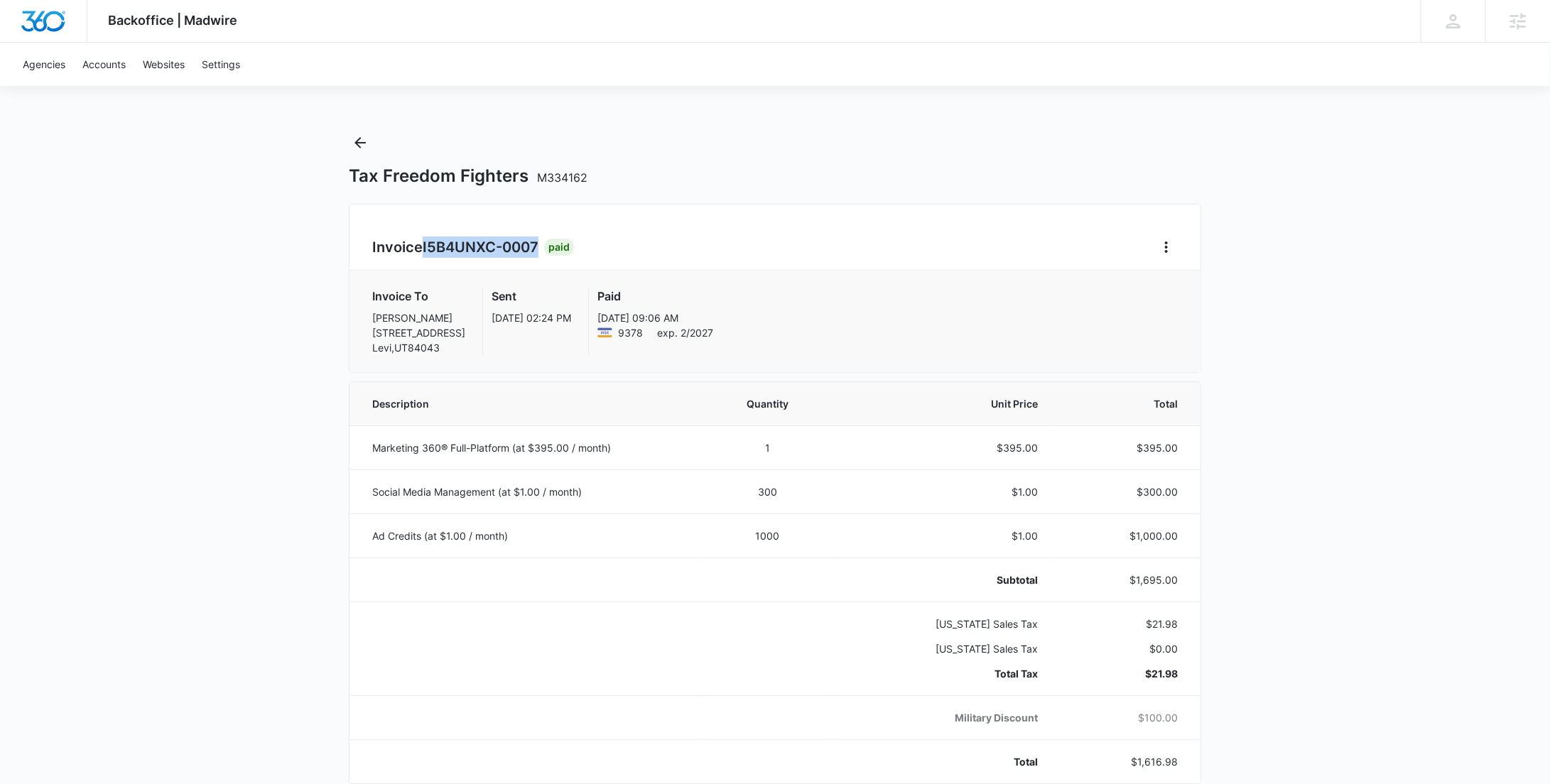
drag, startPoint x: 425, startPoint y: 248, endPoint x: 538, endPoint y: 249, distance: 113.0
click at [538, 249] on span "I5B4UNXC-0007" at bounding box center [480, 247] width 116 height 17
copy span "I5B4UNXC-0007"
click at [366, 132] on button "Back" at bounding box center [360, 142] width 23 height 23
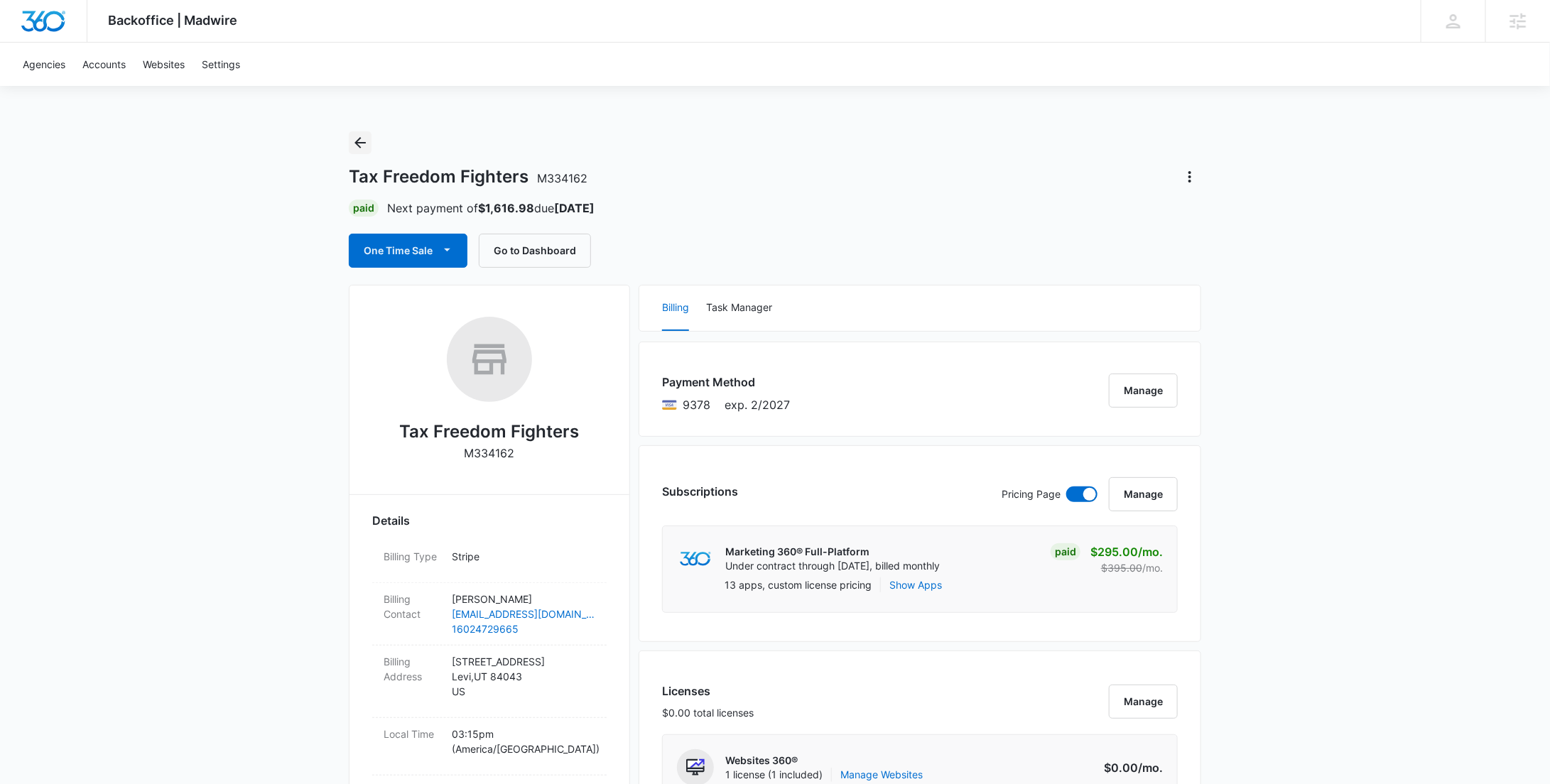
click at [355, 139] on icon "Back" at bounding box center [360, 143] width 17 height 17
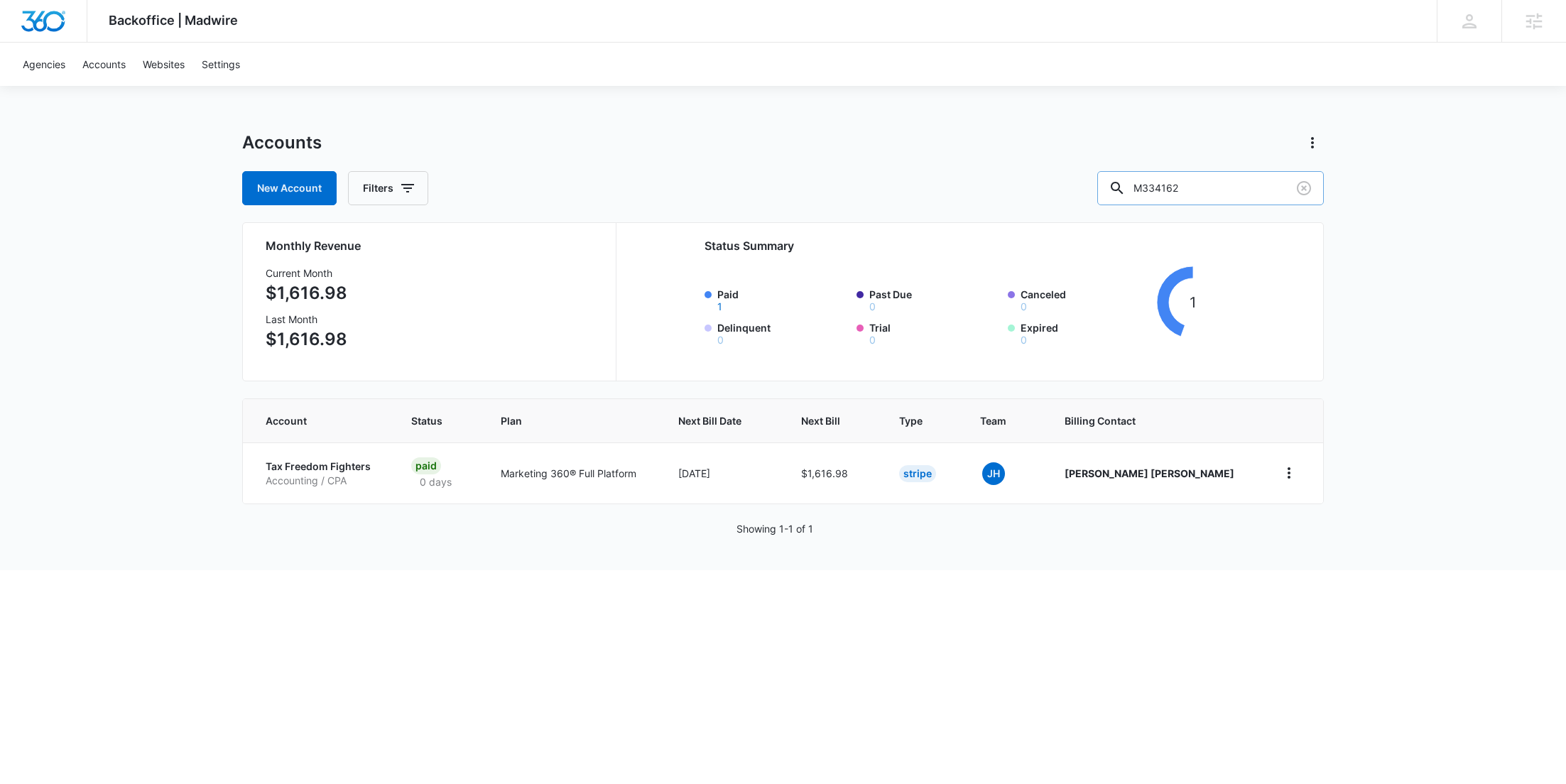
click at [1263, 194] on input "M334162" at bounding box center [1210, 188] width 226 height 34
paste input "5691"
type input "M335691"
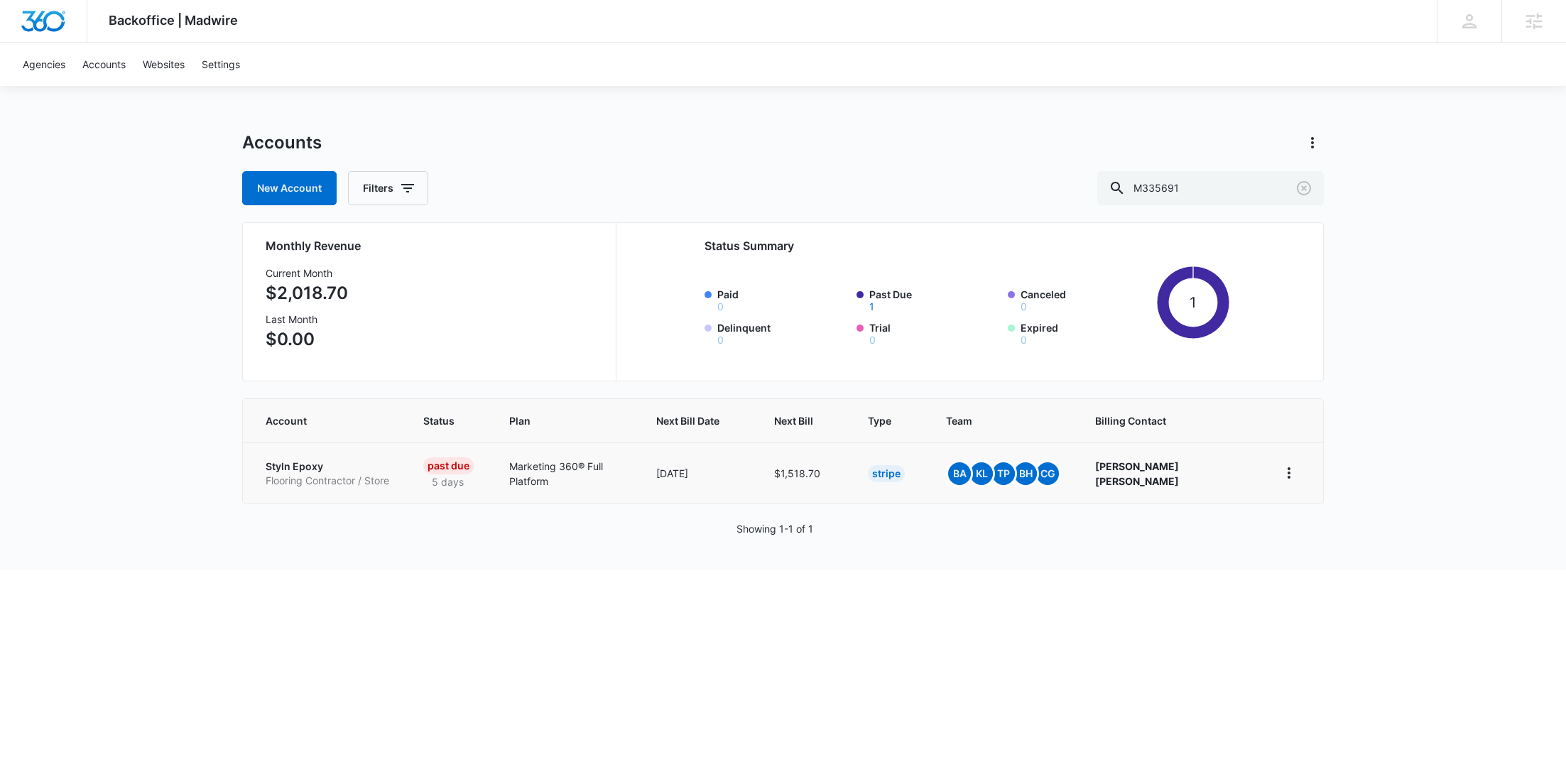
click at [308, 460] on p "Styln Epoxy" at bounding box center [327, 466] width 123 height 14
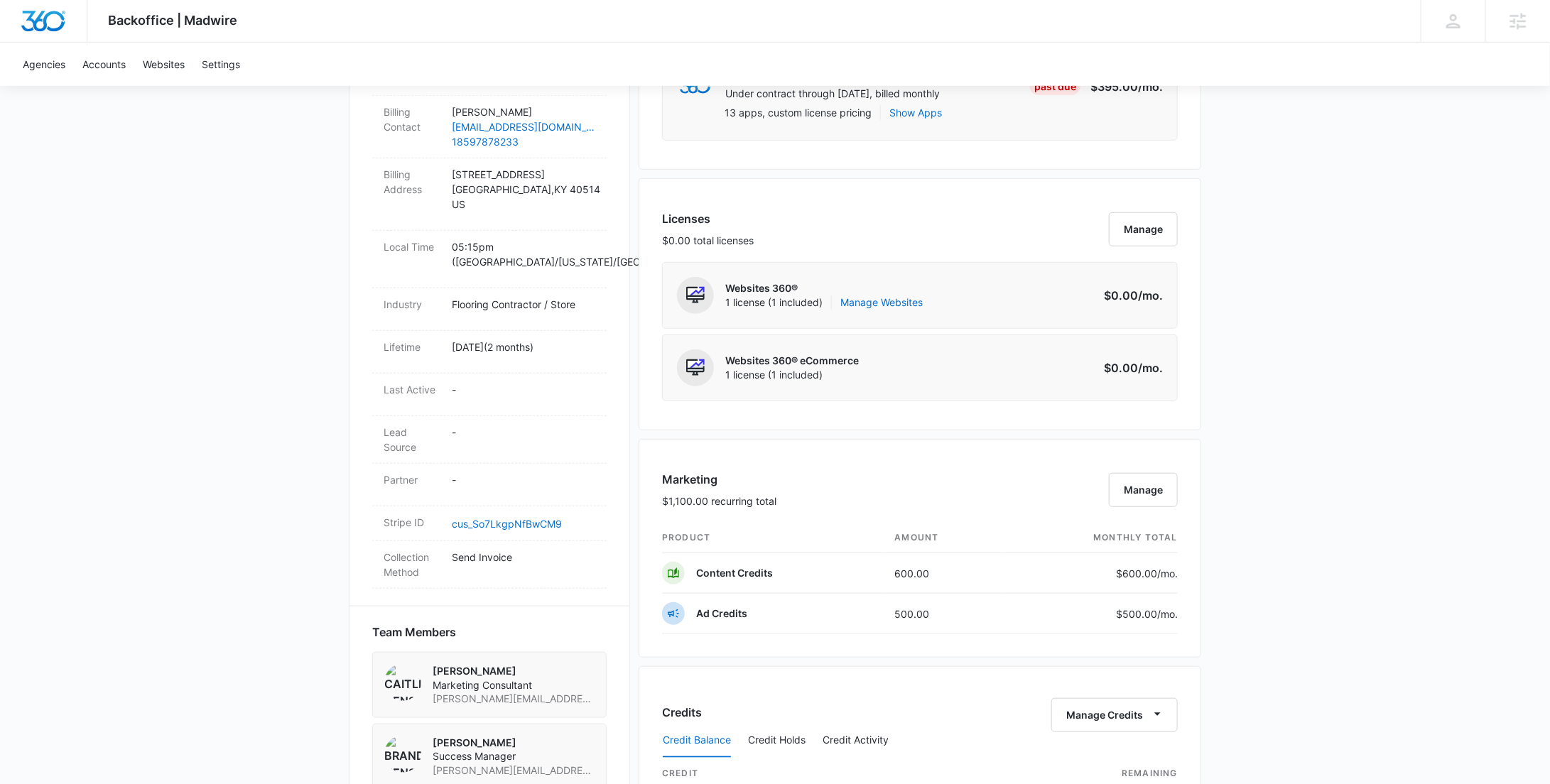
scroll to position [727, 0]
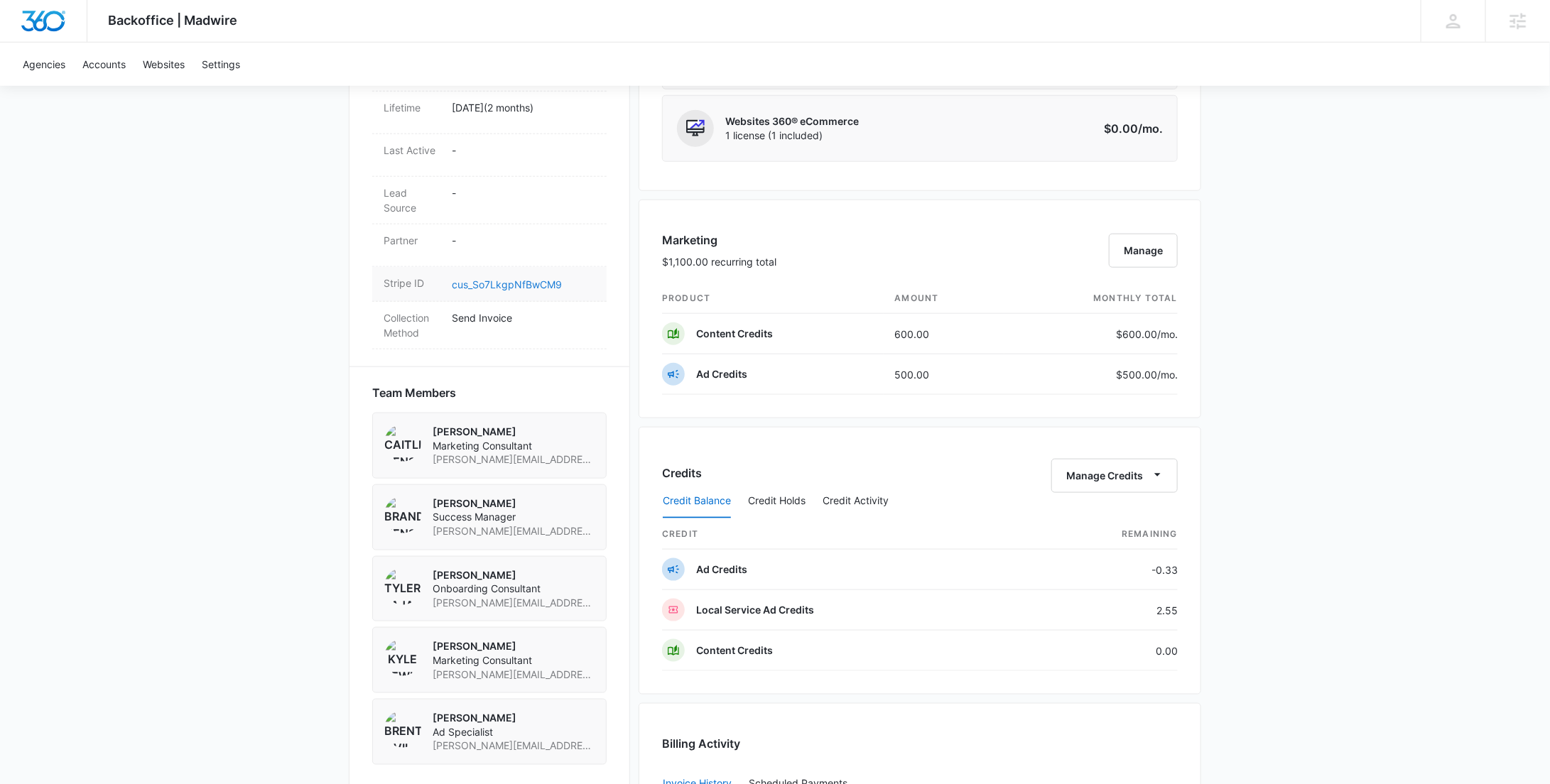
click at [516, 278] on link "cus_So7LkgpNfBwCM9" at bounding box center [507, 284] width 110 height 12
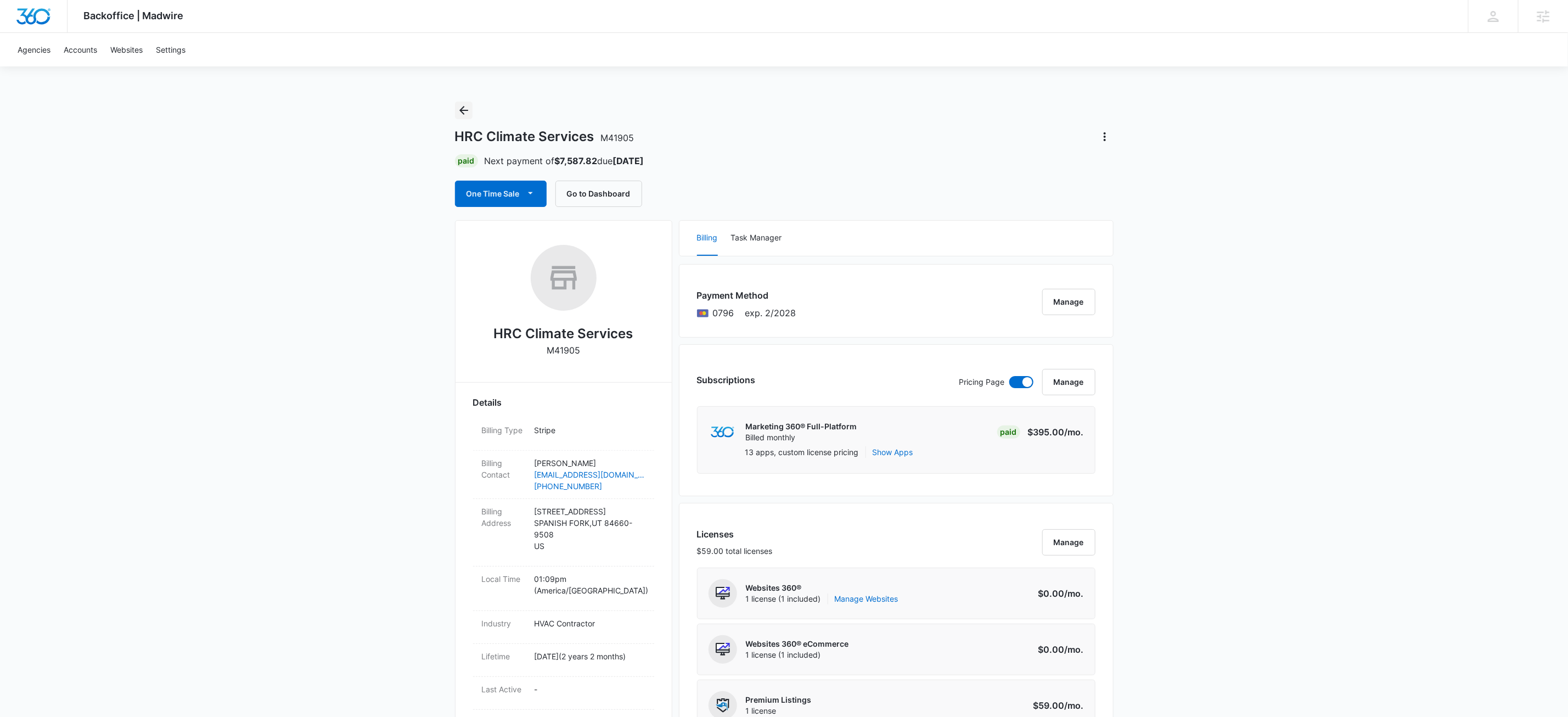
click at [464, 114] on icon "Back" at bounding box center [464, 110] width 13 height 13
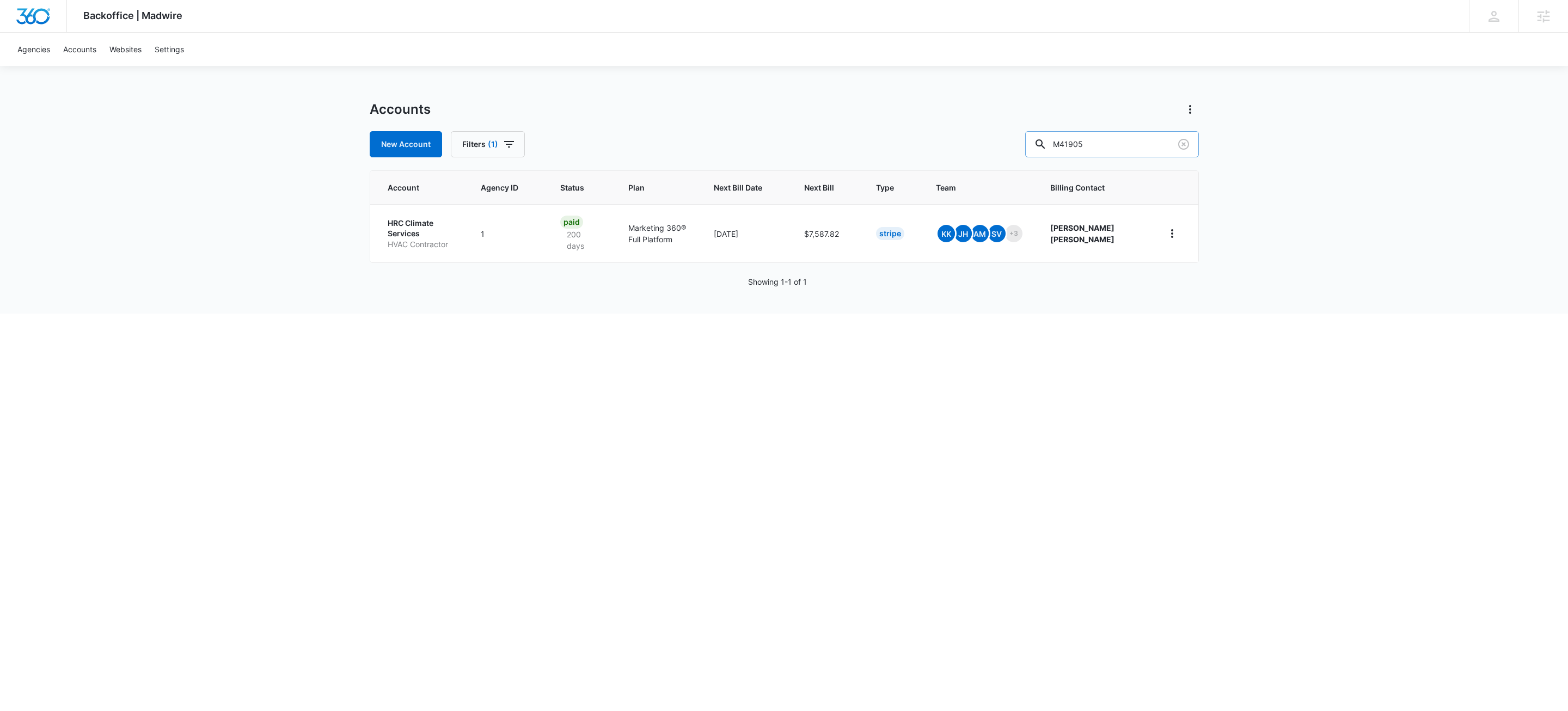
click at [1133, 135] on input "M41905" at bounding box center [1113, 144] width 174 height 26
paste input "335691"
type input "M335691"
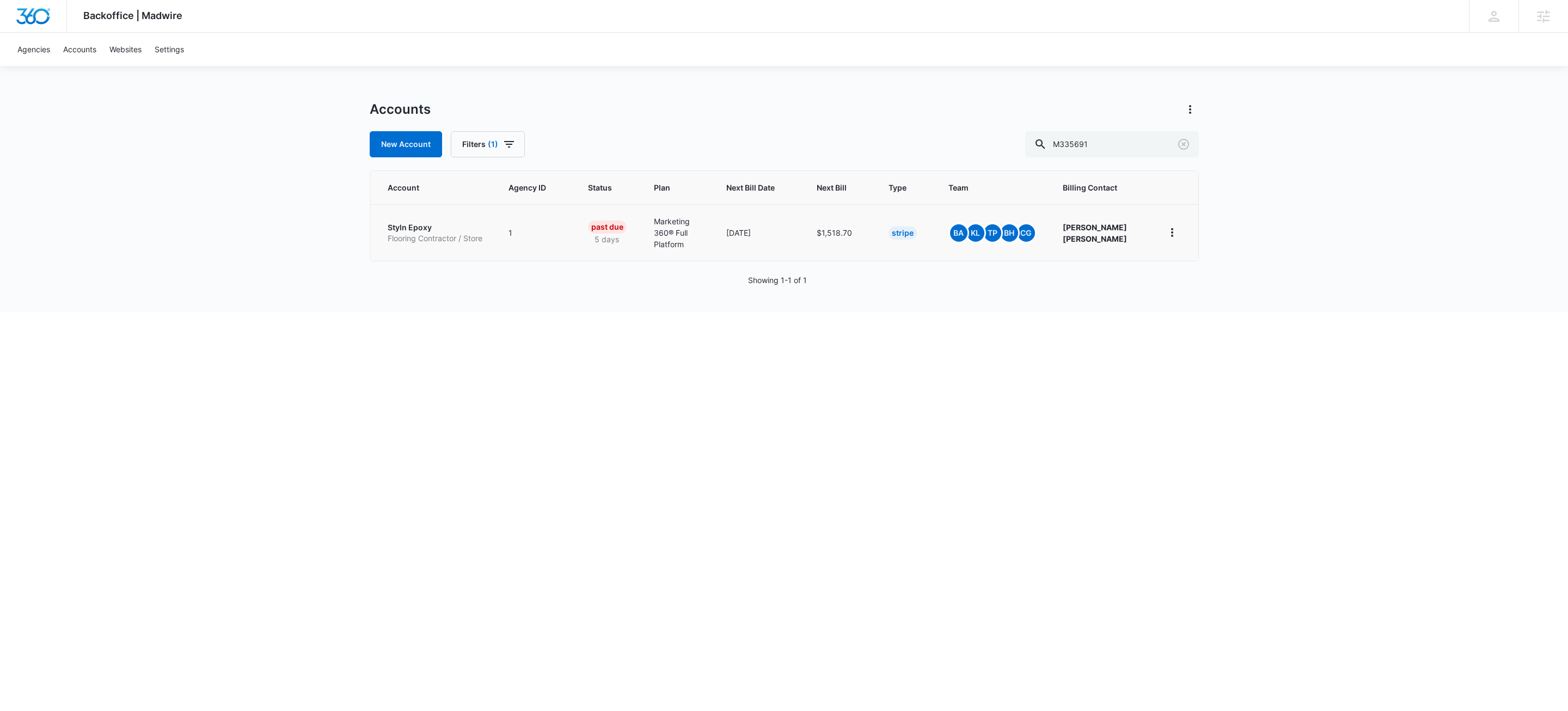
click at [415, 222] on p "Styln Epoxy" at bounding box center [435, 227] width 95 height 11
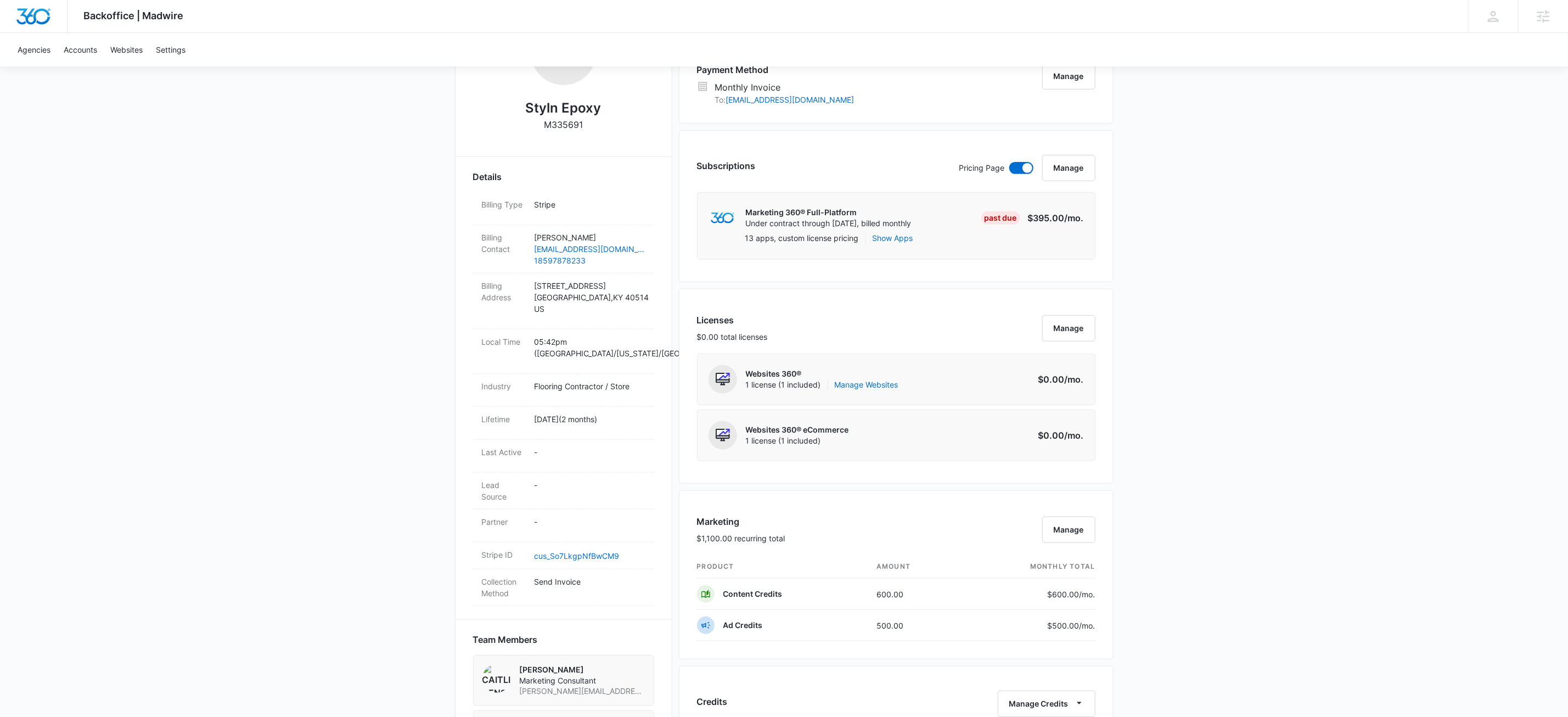
scroll to position [569, 0]
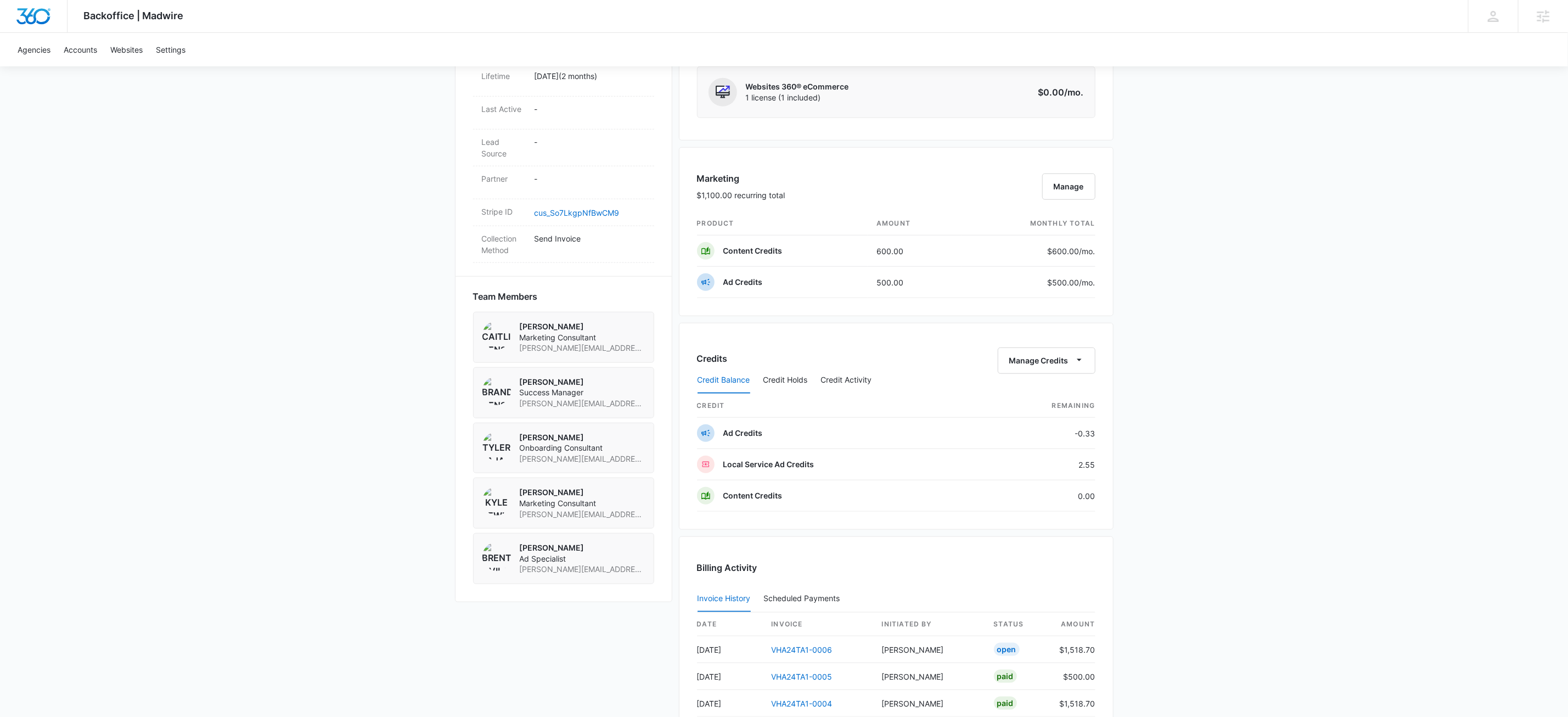
click at [353, 463] on div "Backoffice | Madwire Apps Settings KW Kait Weagraff kaitlyn.weagraff@madwire.co…" at bounding box center [784, 176] width 1568 height 1491
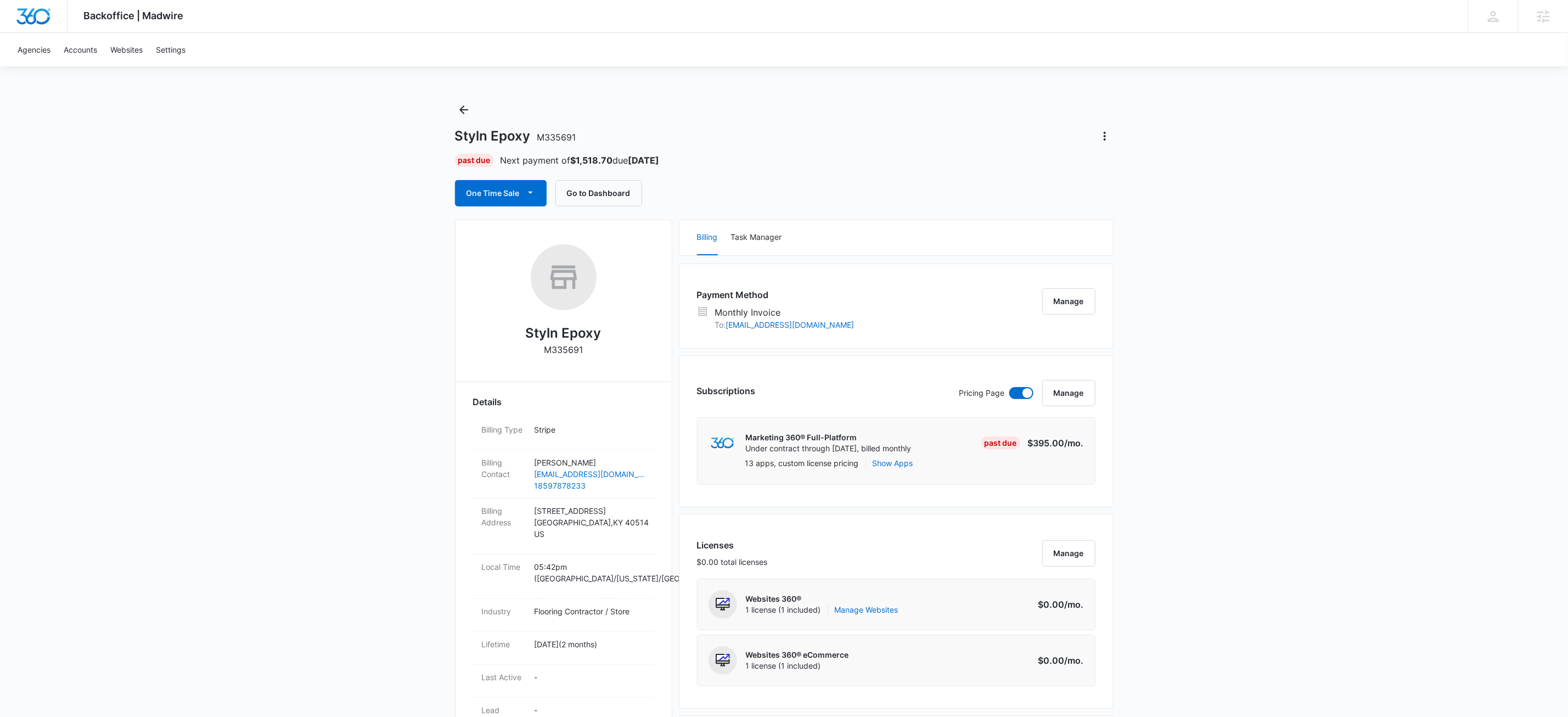
scroll to position [0, 0]
click at [470, 109] on icon "Back" at bounding box center [464, 110] width 13 height 13
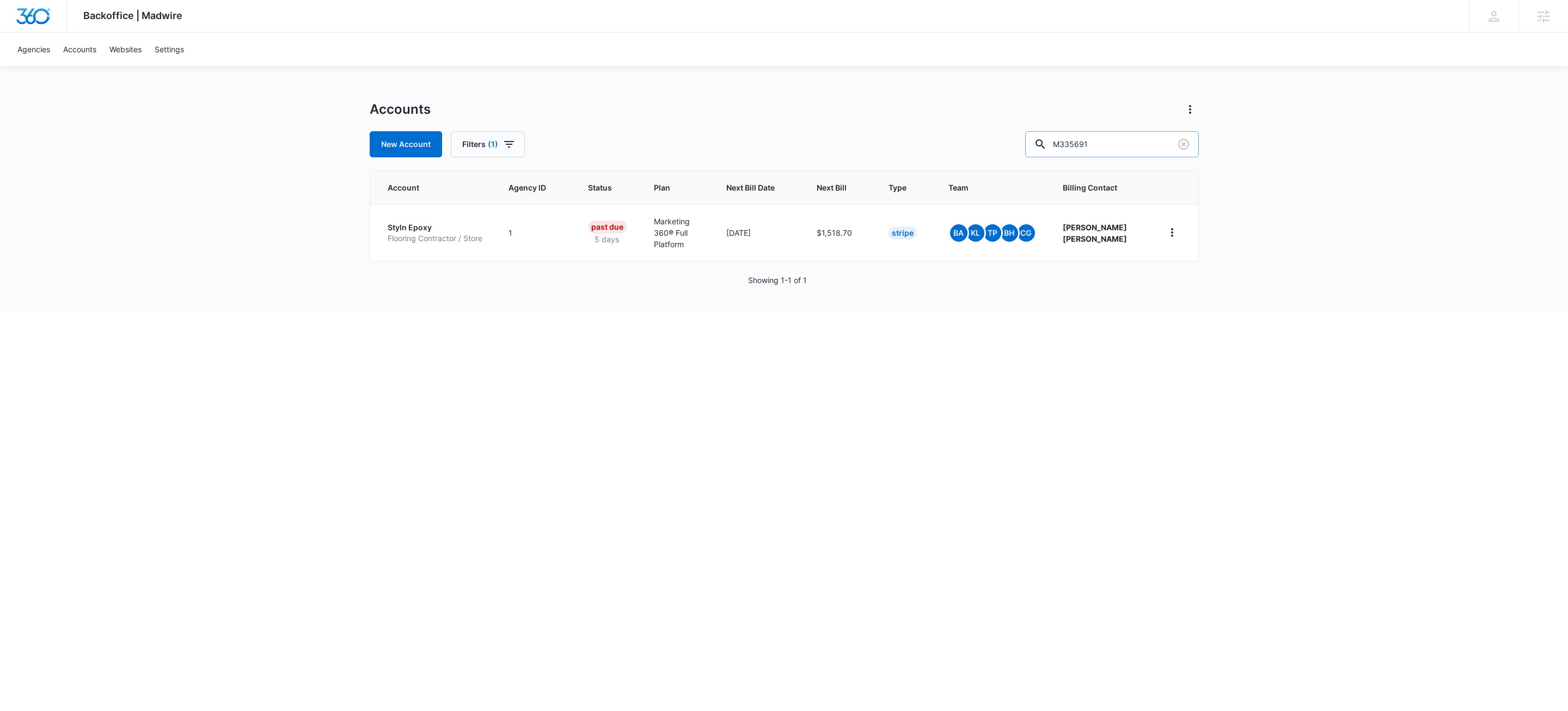
click at [1118, 147] on input "M335691" at bounding box center [1113, 144] width 174 height 26
paste input "7650"
type input "M337650"
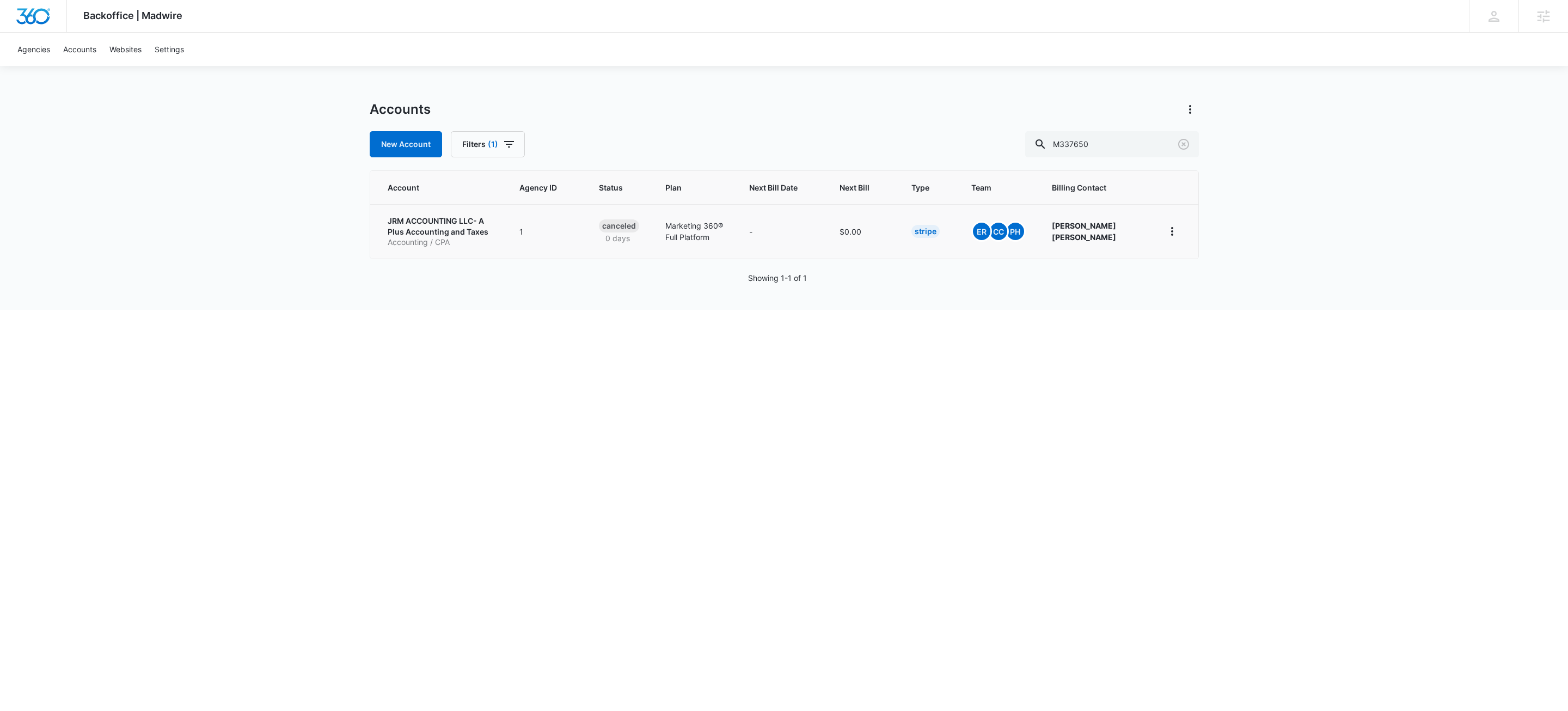
click at [460, 223] on p "JRM ACCOUNTING LLC- A Plus Accounting and Taxes" at bounding box center [440, 226] width 106 height 21
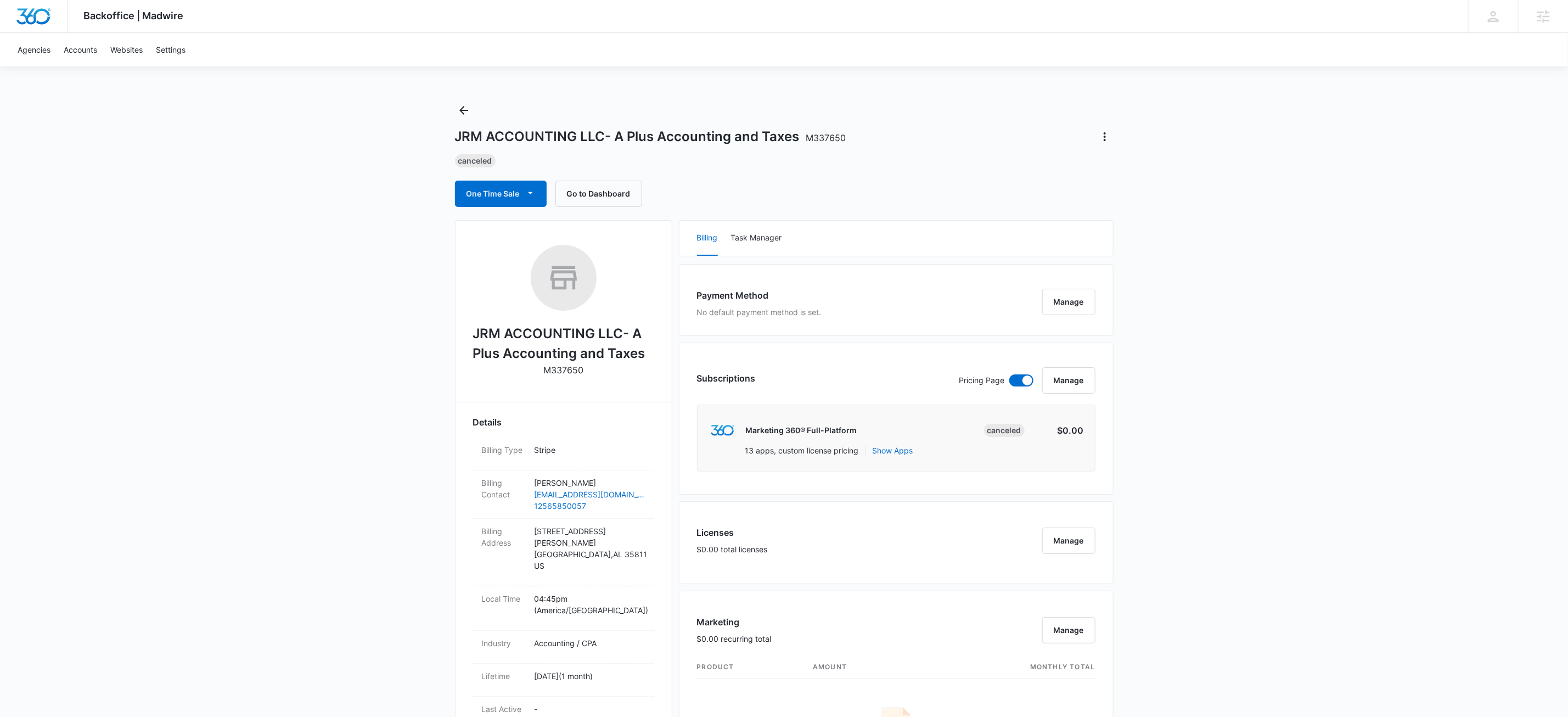
scroll to position [781, 0]
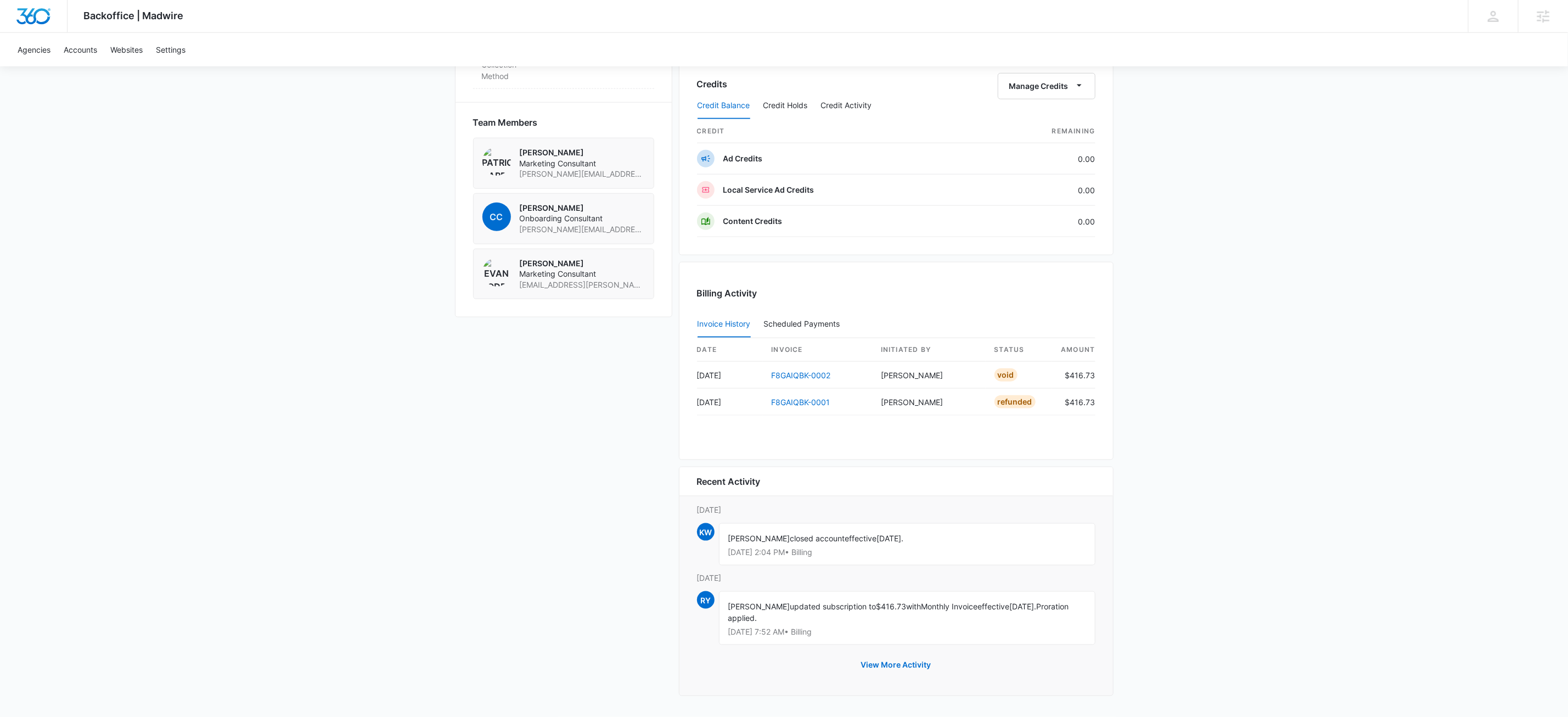
click at [942, 475] on div "Recent Activity" at bounding box center [896, 481] width 398 height 13
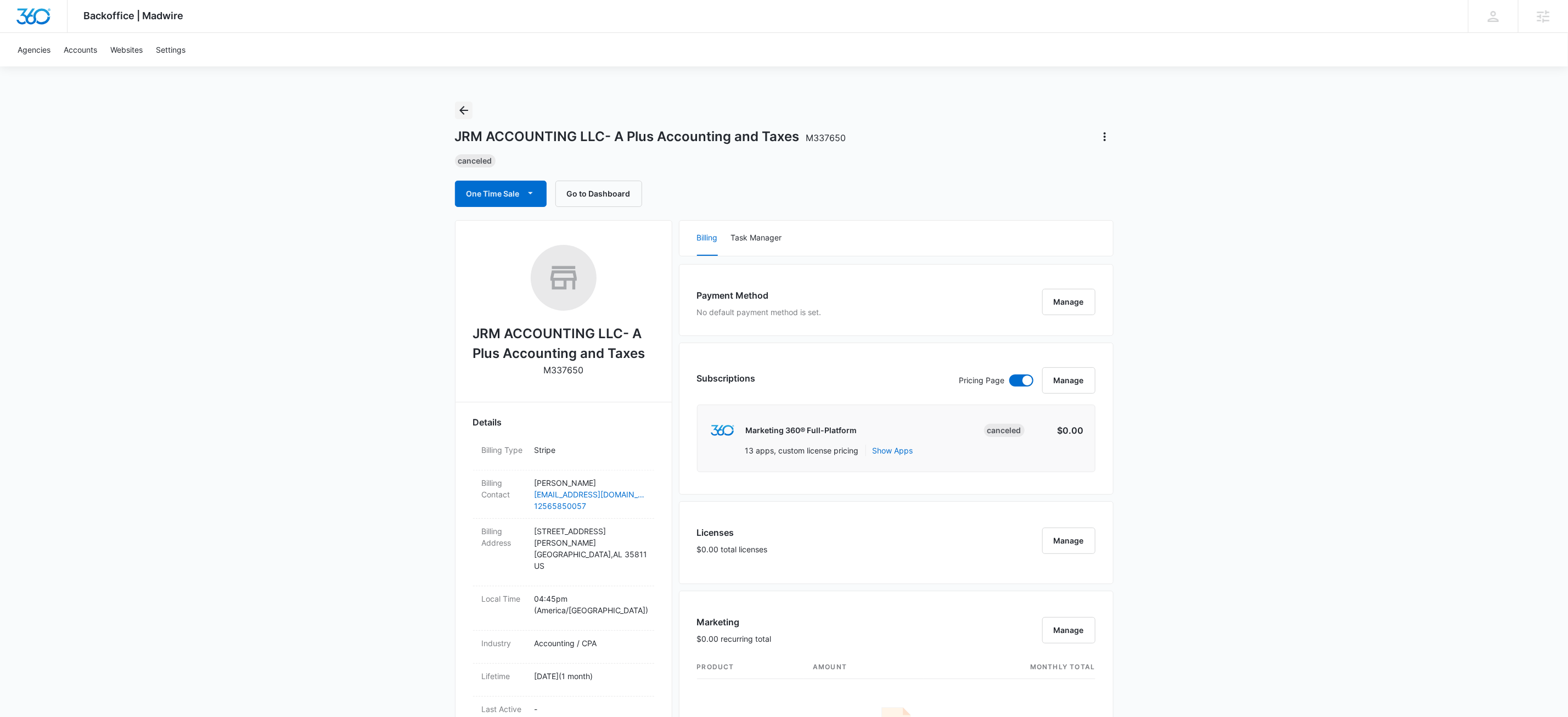
click at [464, 110] on icon "Back" at bounding box center [463, 110] width 8 height 8
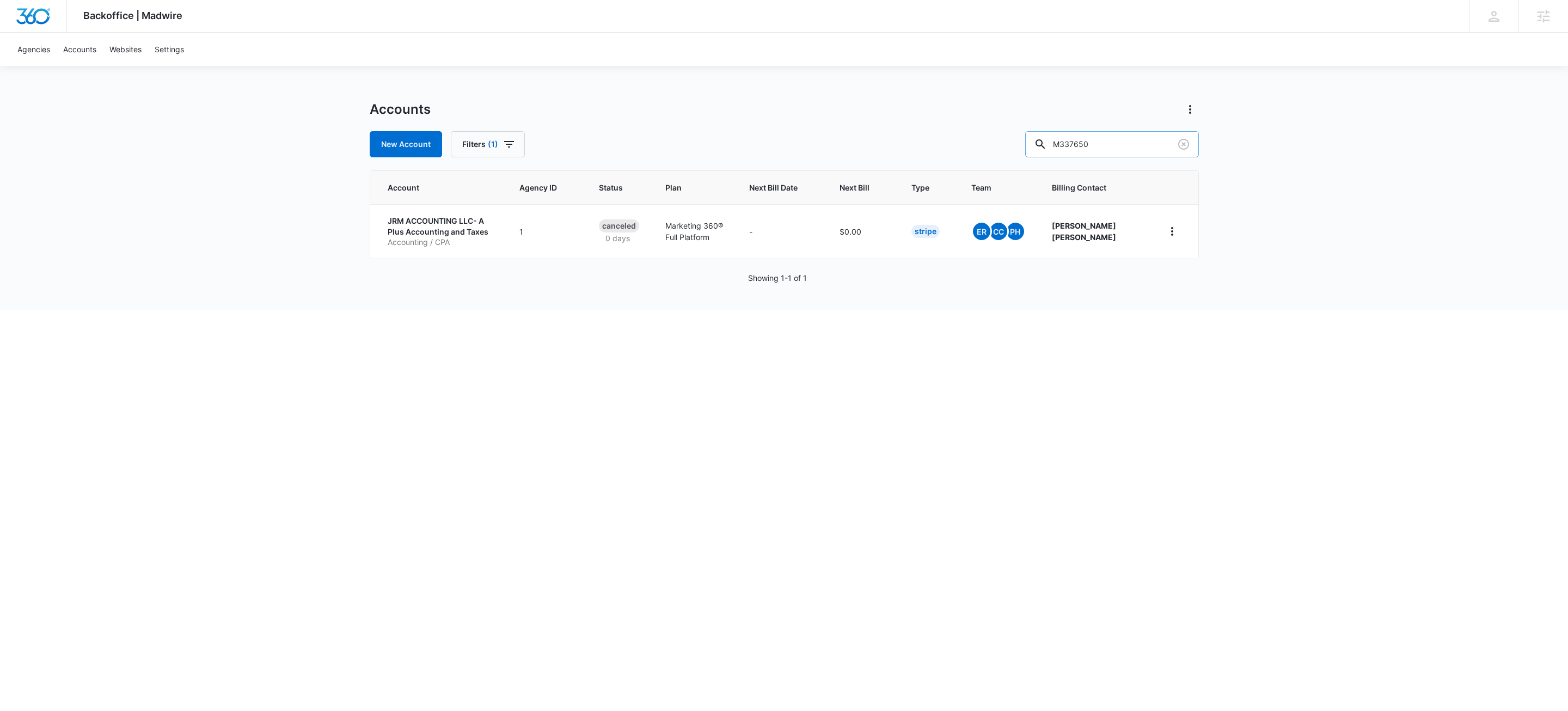
click at [1131, 138] on input "M337650" at bounding box center [1113, 144] width 174 height 26
type input "m339604"
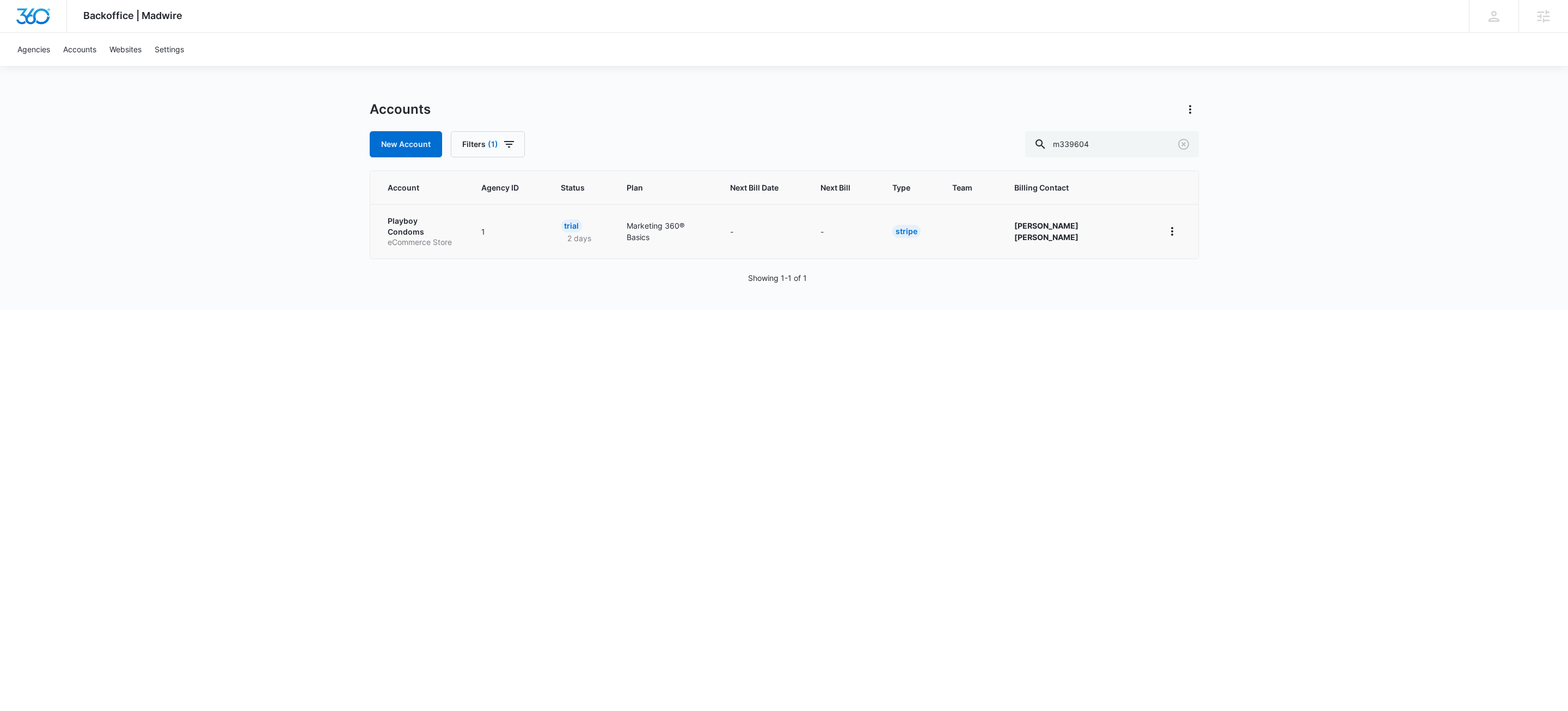
click at [441, 220] on p "Playboy Condoms" at bounding box center [421, 226] width 67 height 21
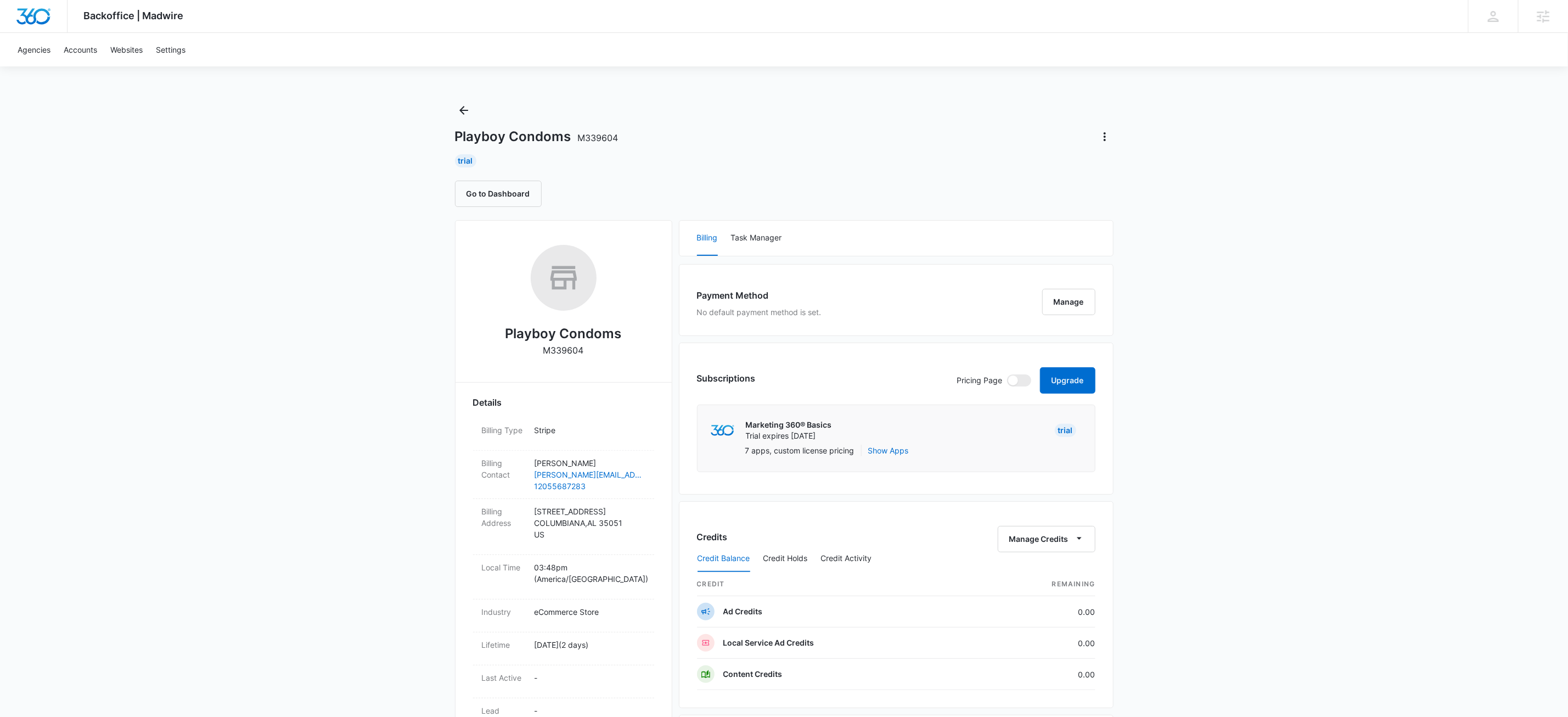
click at [814, 101] on div "Playboy Condoms M339604 Trial Go to Dashboard" at bounding box center [784, 153] width 659 height 105
click at [1078, 385] on button "Upgrade" at bounding box center [1068, 380] width 56 height 26
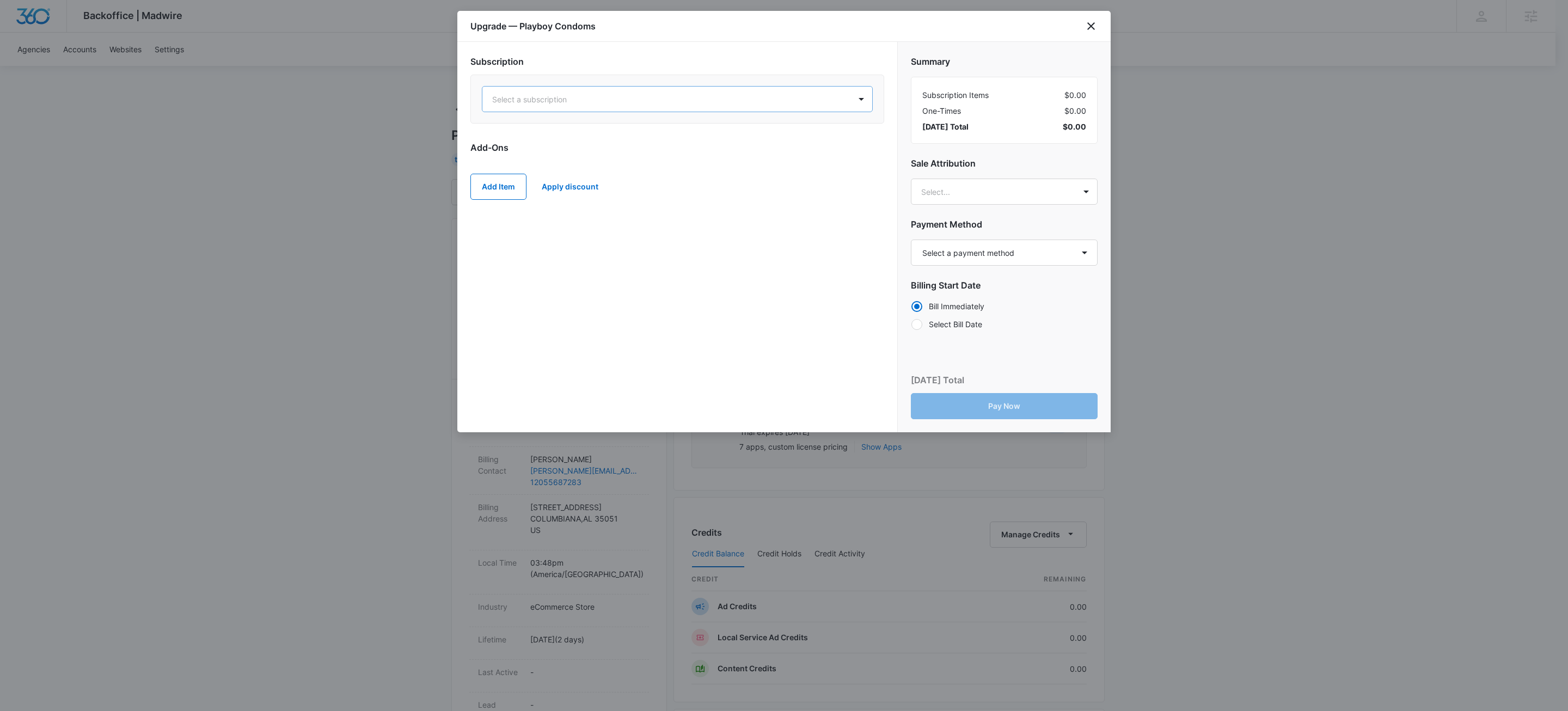
click at [635, 100] on div at bounding box center [664, 99] width 344 height 14
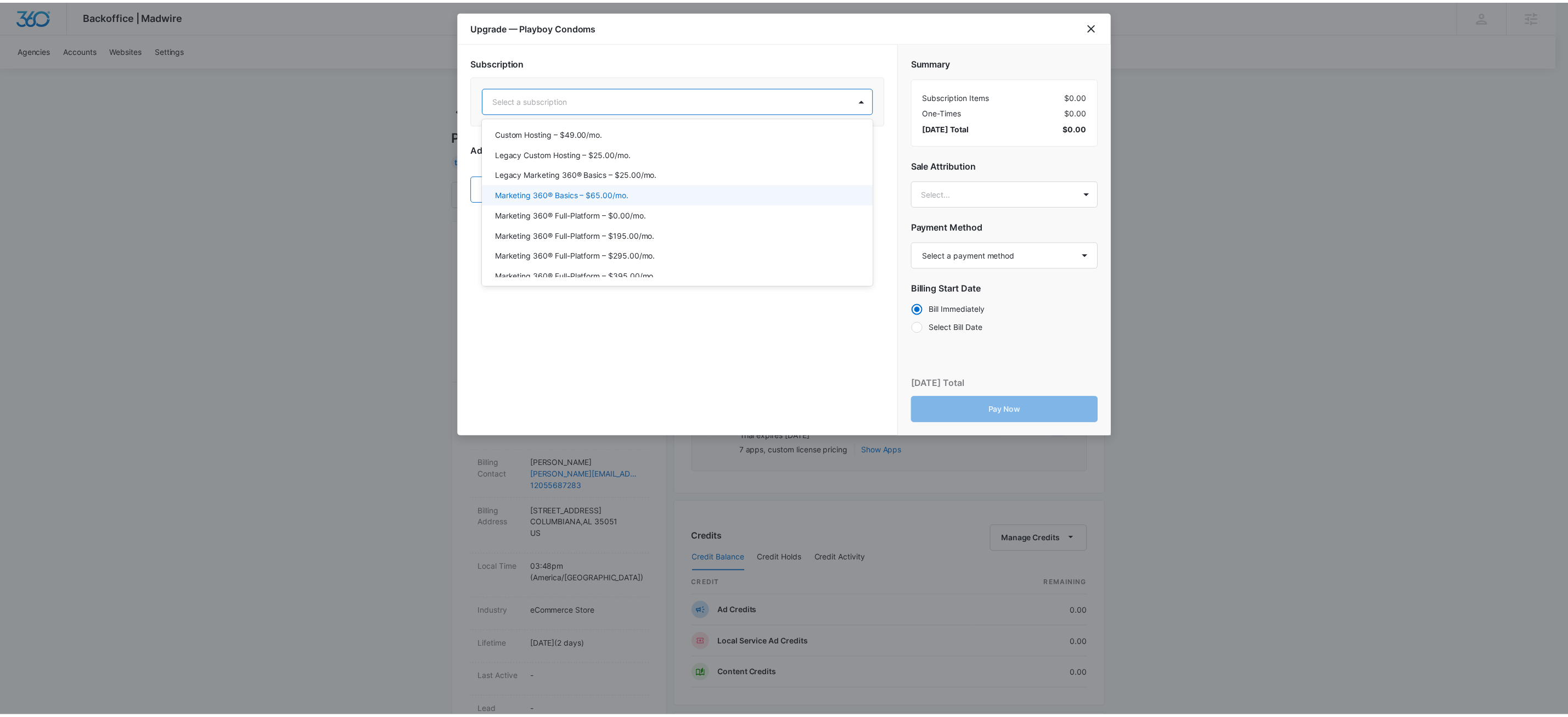
scroll to position [29, 0]
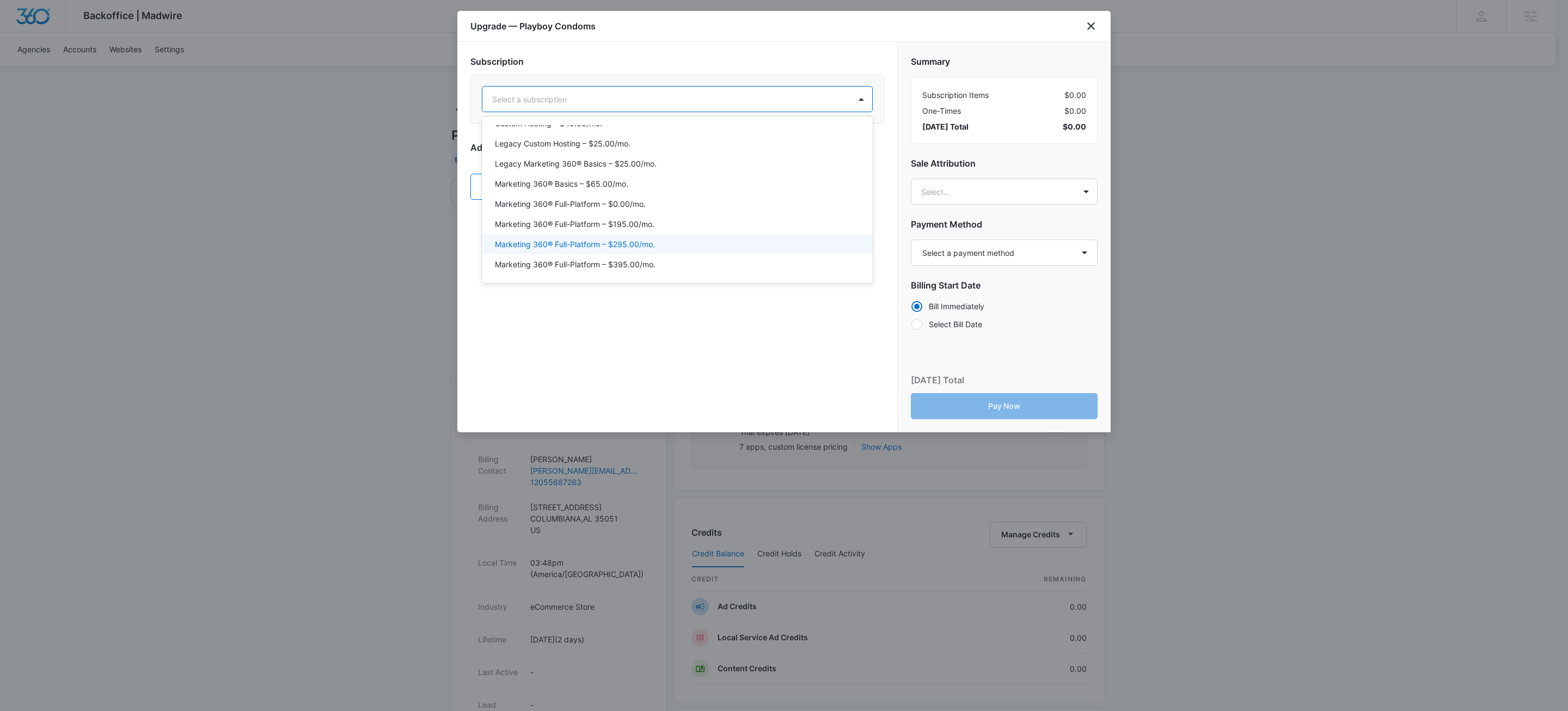
click at [647, 240] on p "Marketing 360® Full-Platform – $295.00/mo." at bounding box center [575, 244] width 160 height 12
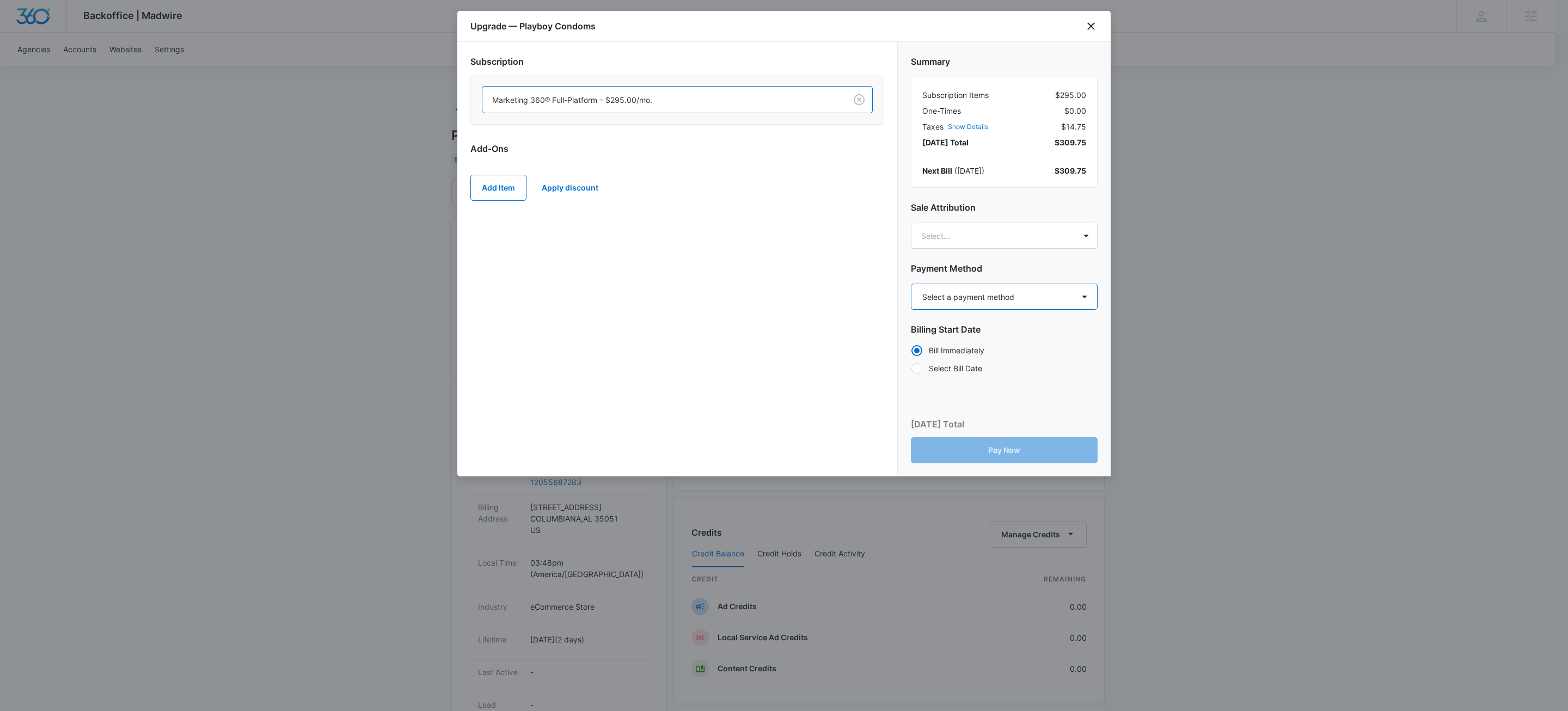
click at [1008, 302] on select "Select a payment method Visa ending in 1048 New payment method Monthly invoice" at bounding box center [1004, 297] width 187 height 26
select select "pm_1SGo2BA4n8RTgNjULKfZXLmO"
click at [911, 284] on select "Select a payment method Visa ending in 1048 New payment method Monthly invoice" at bounding box center [1004, 297] width 187 height 26
click at [1001, 239] on body "Backoffice | Madwire Apps Settings KW Kait Weagraff kaitlyn.weagraff@madwire.co…" at bounding box center [784, 541] width 1568 height 1082
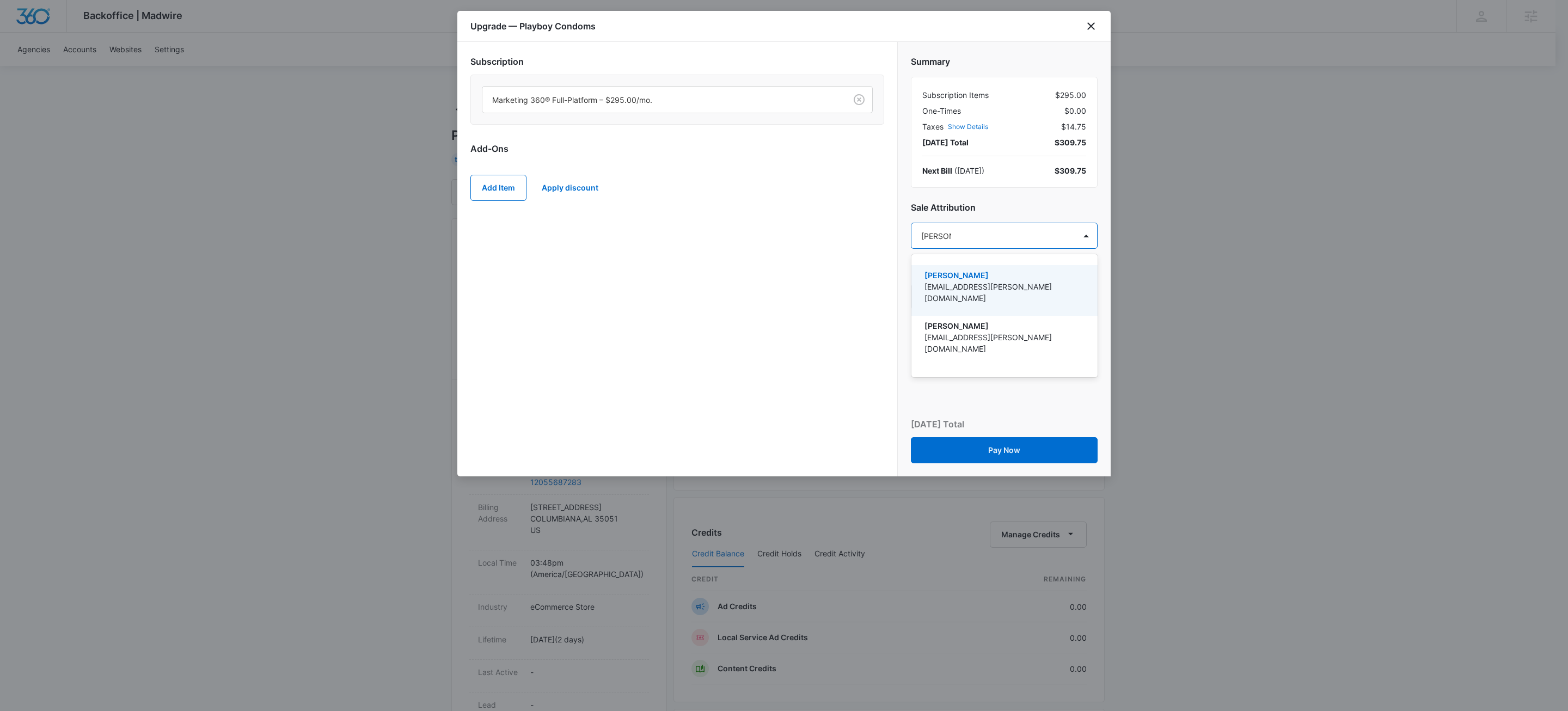
type input "levi deen"
click at [989, 320] on p "Levi Deeney" at bounding box center [1004, 326] width 158 height 12
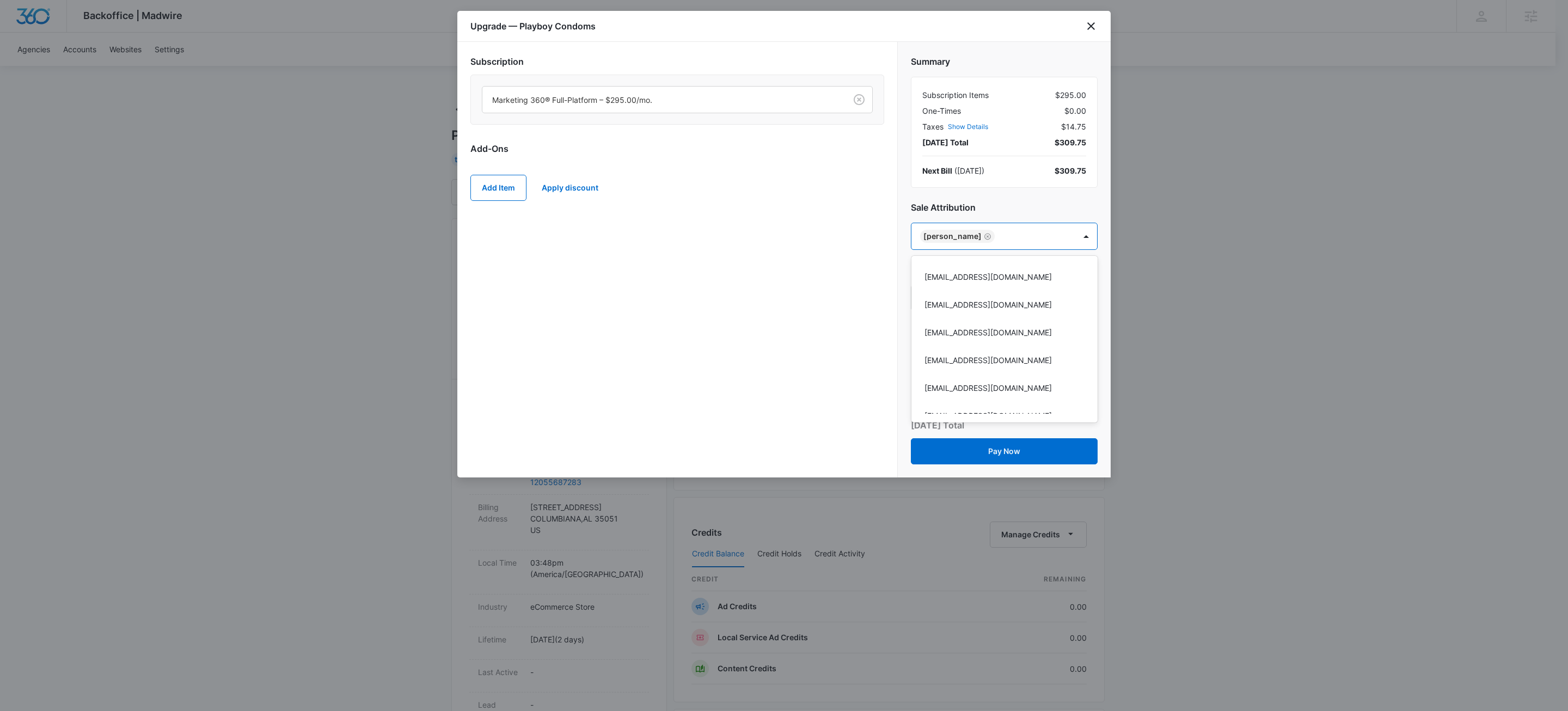
click at [671, 346] on div at bounding box center [784, 356] width 1568 height 711
click at [755, 336] on div "Subscription Marketing 360® Full-Platform – $295.00/mo. Add-Ons Add Item Apply …" at bounding box center [677, 260] width 440 height 435
click at [962, 455] on button "Pay Now" at bounding box center [1004, 451] width 187 height 26
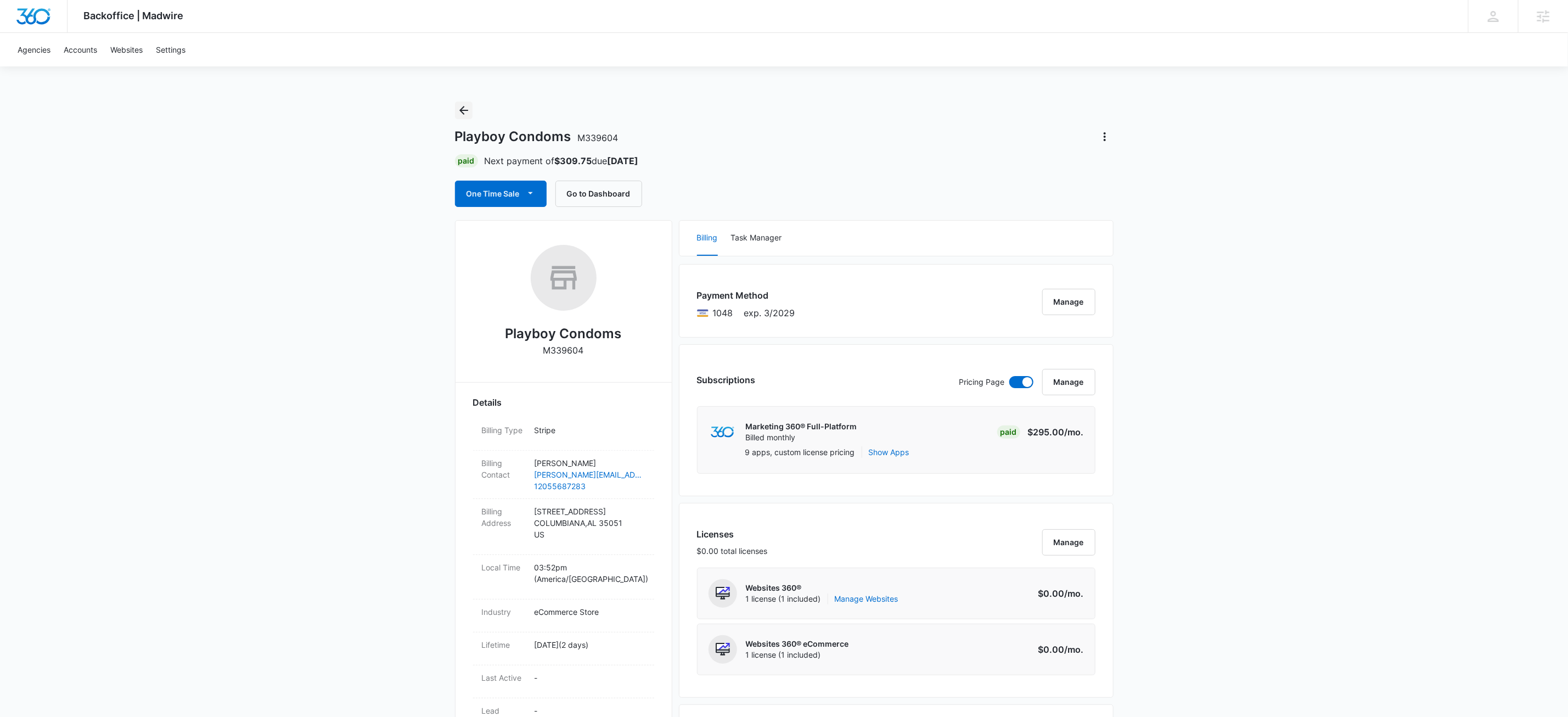
click at [463, 110] on icon "Back" at bounding box center [463, 110] width 8 height 8
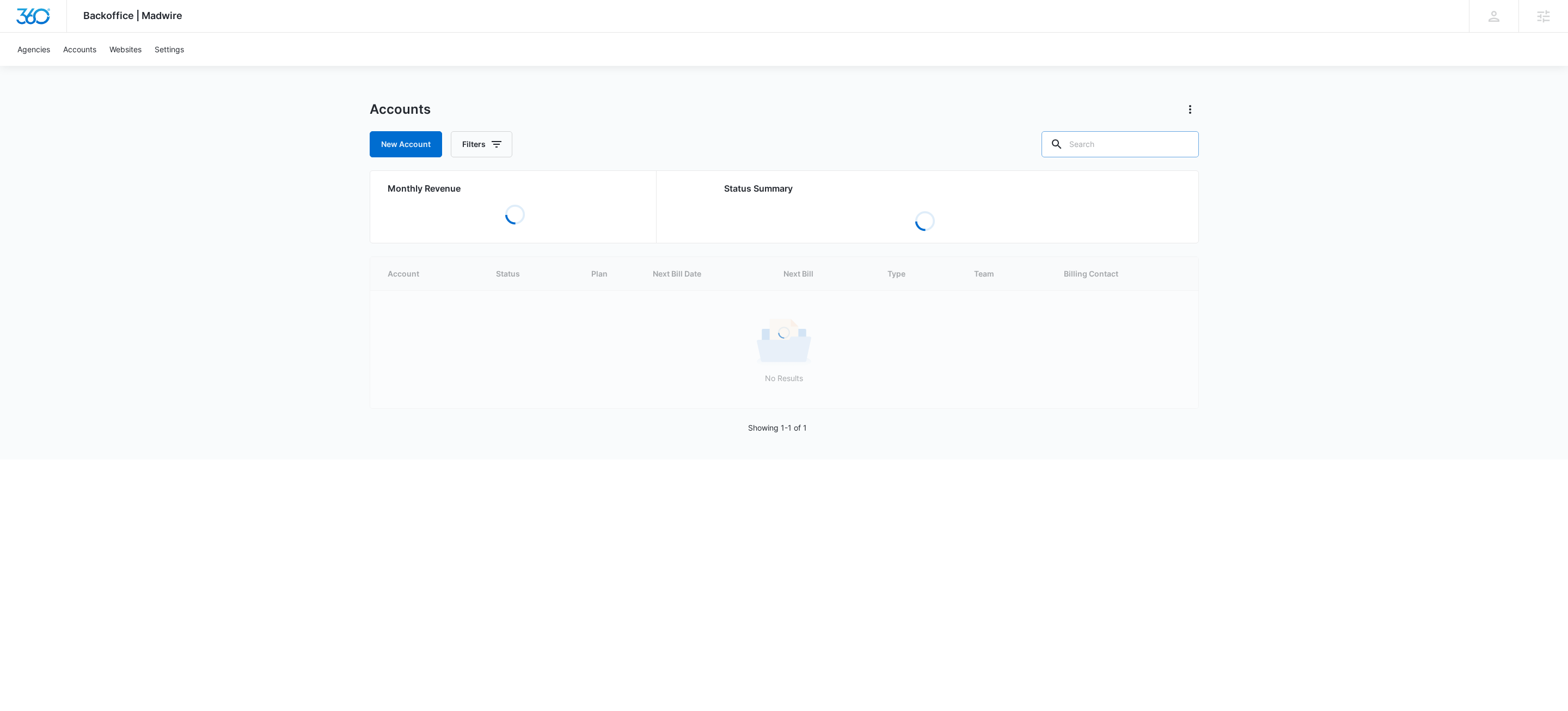
click at [1132, 142] on input "text" at bounding box center [1120, 144] width 157 height 26
paste input "M30227"
type input "M30227"
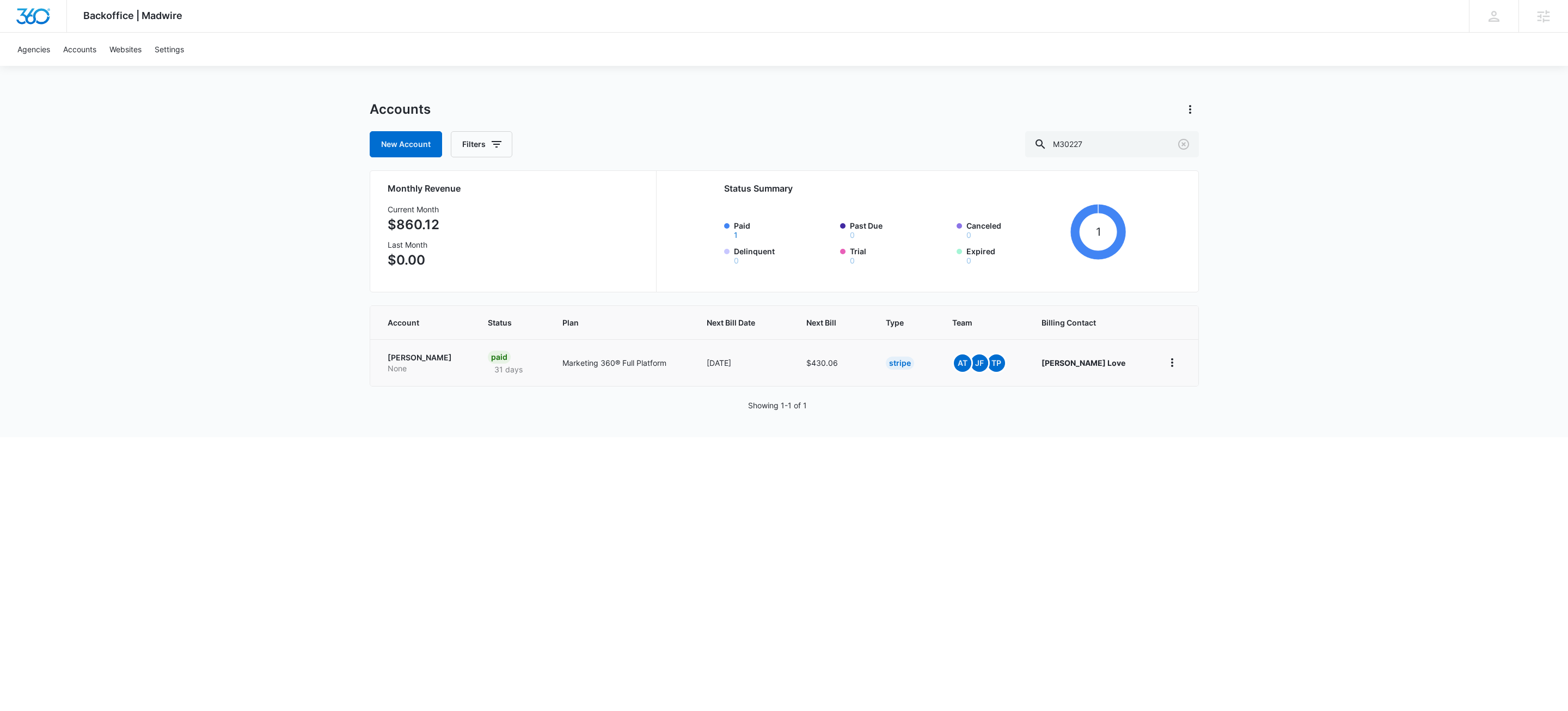
click at [408, 357] on p "[PERSON_NAME]" at bounding box center [424, 357] width 75 height 11
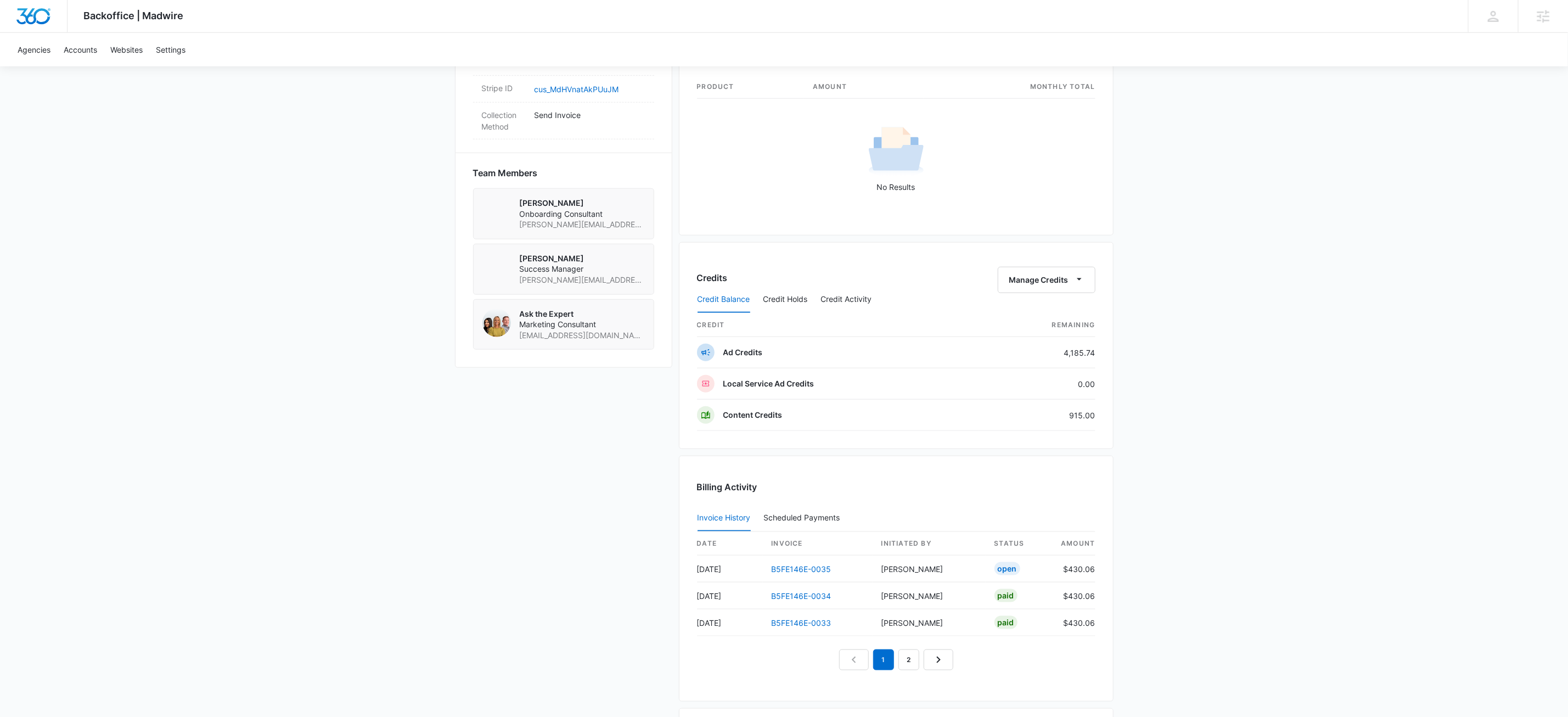
scroll to position [705, 0]
drag, startPoint x: 756, startPoint y: 576, endPoint x: 837, endPoint y: 579, distance: 81.1
click at [837, 579] on tr "[DATE] B5FE146E-0035 [PERSON_NAME] Open $430.06" at bounding box center [896, 569] width 398 height 27
copy tr "B5FE146E-0035"
drag, startPoint x: 1231, startPoint y: 439, endPoint x: 1130, endPoint y: 324, distance: 153.1
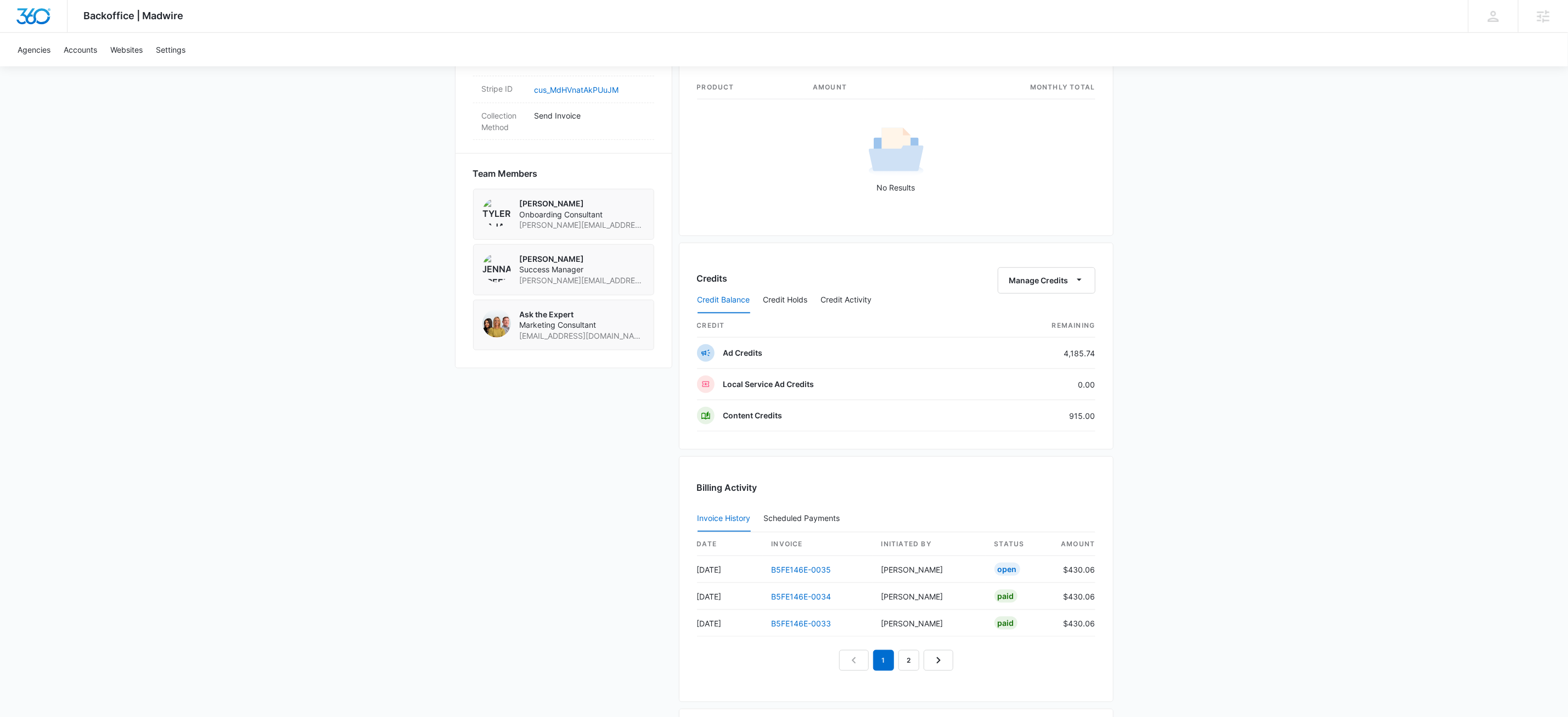
click at [1230, 438] on div "Backoffice | Madwire Apps Settings KW Kait Weagraff [EMAIL_ADDRESS][PERSON_NAME…" at bounding box center [784, 69] width 1568 height 1546
click at [1089, 285] on button "Manage Credits" at bounding box center [1047, 280] width 98 height 26
click at [1065, 336] on div "Withdraw Credits" at bounding box center [1062, 337] width 103 height 8
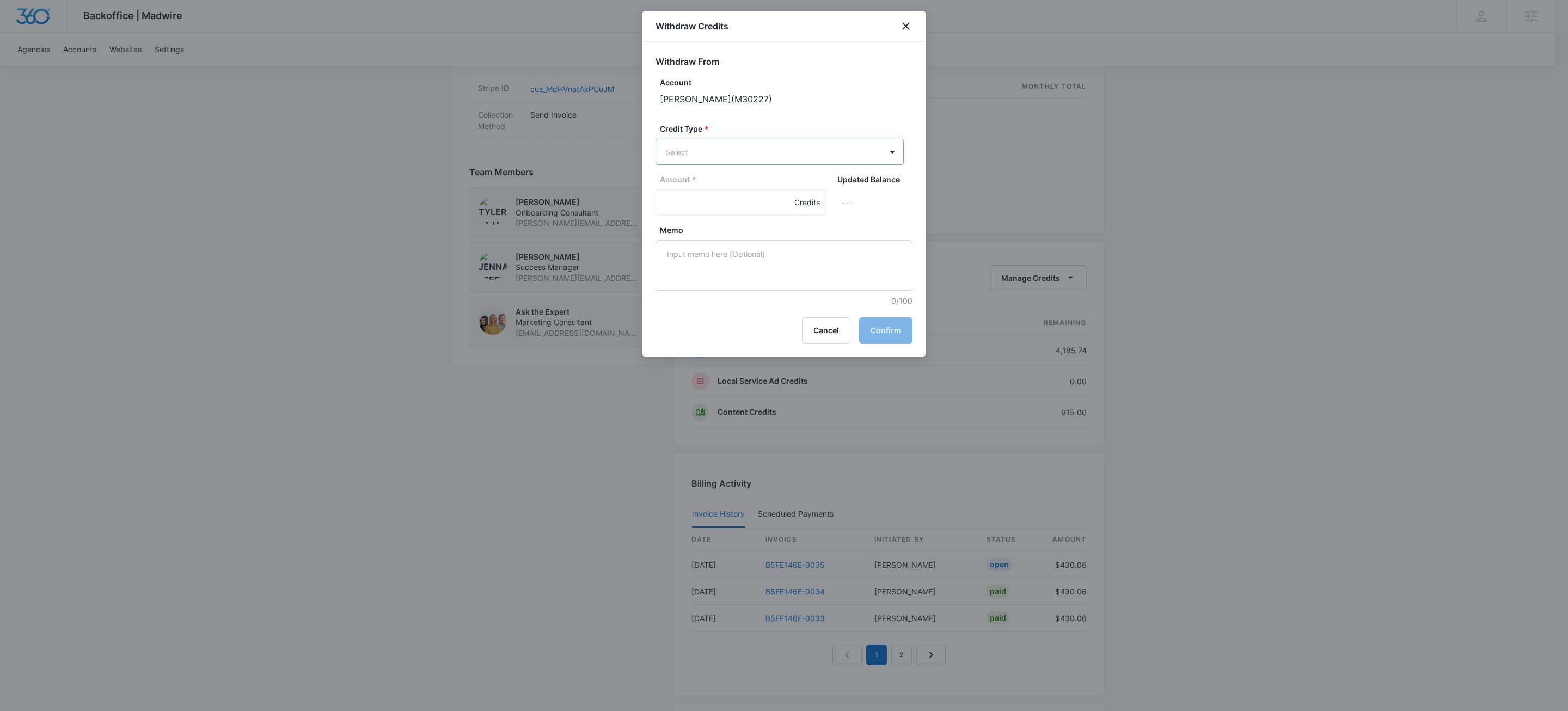
click at [710, 152] on body "Backoffice | Madwire Apps Settings KW Kait Weagraff [EMAIL_ADDRESS][PERSON_NAME…" at bounding box center [784, 68] width 1568 height 1533
click at [709, 195] on p "Ad Credits (4185.74 Credits)" at bounding box center [746, 194] width 102 height 12
click at [708, 200] on input "Amount *" at bounding box center [741, 203] width 171 height 26
type input "395"
paste textarea "B5FE146E-0035"
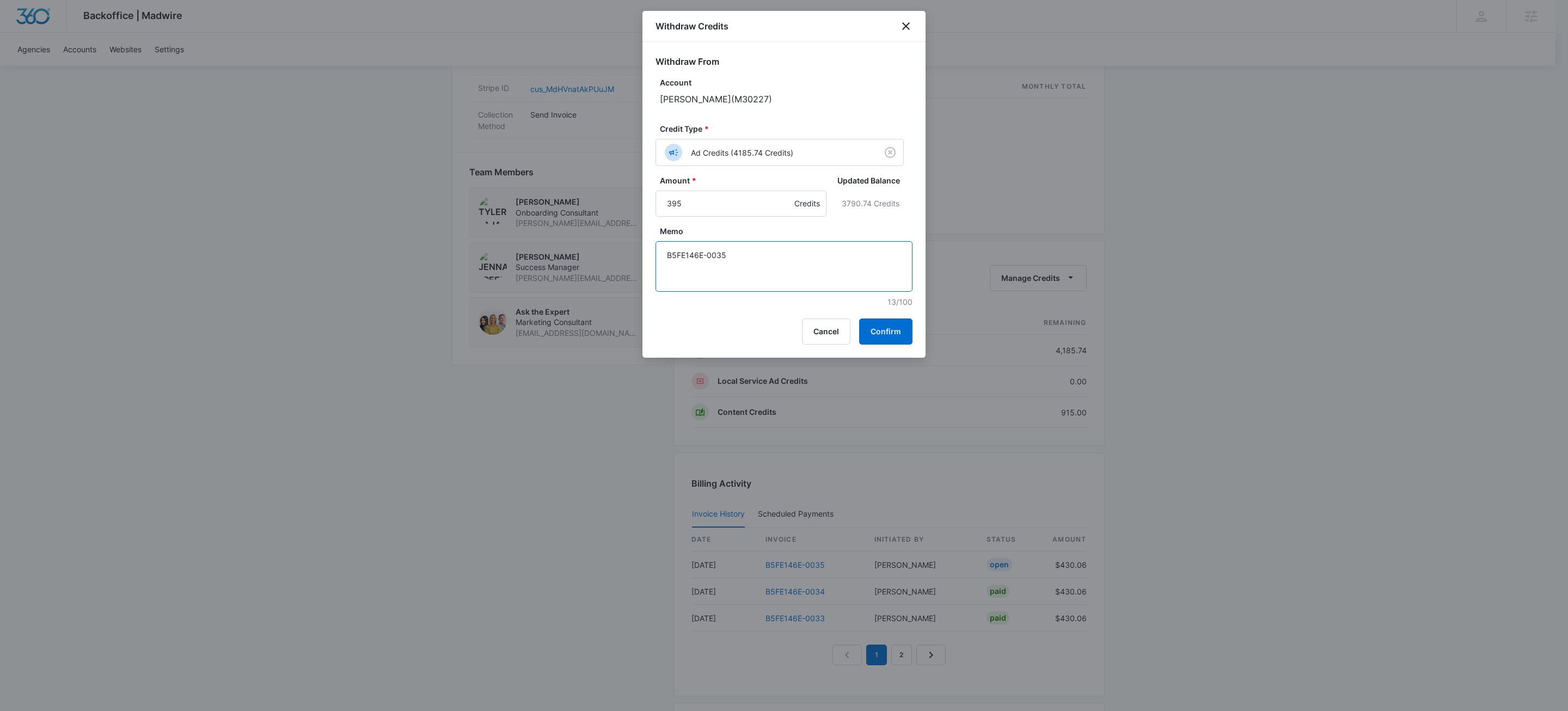
click at [849, 258] on textarea "B5FE146E-0035" at bounding box center [784, 266] width 257 height 51
type textarea "B5FE146E-0035"
click at [892, 327] on button "Confirm" at bounding box center [886, 332] width 53 height 26
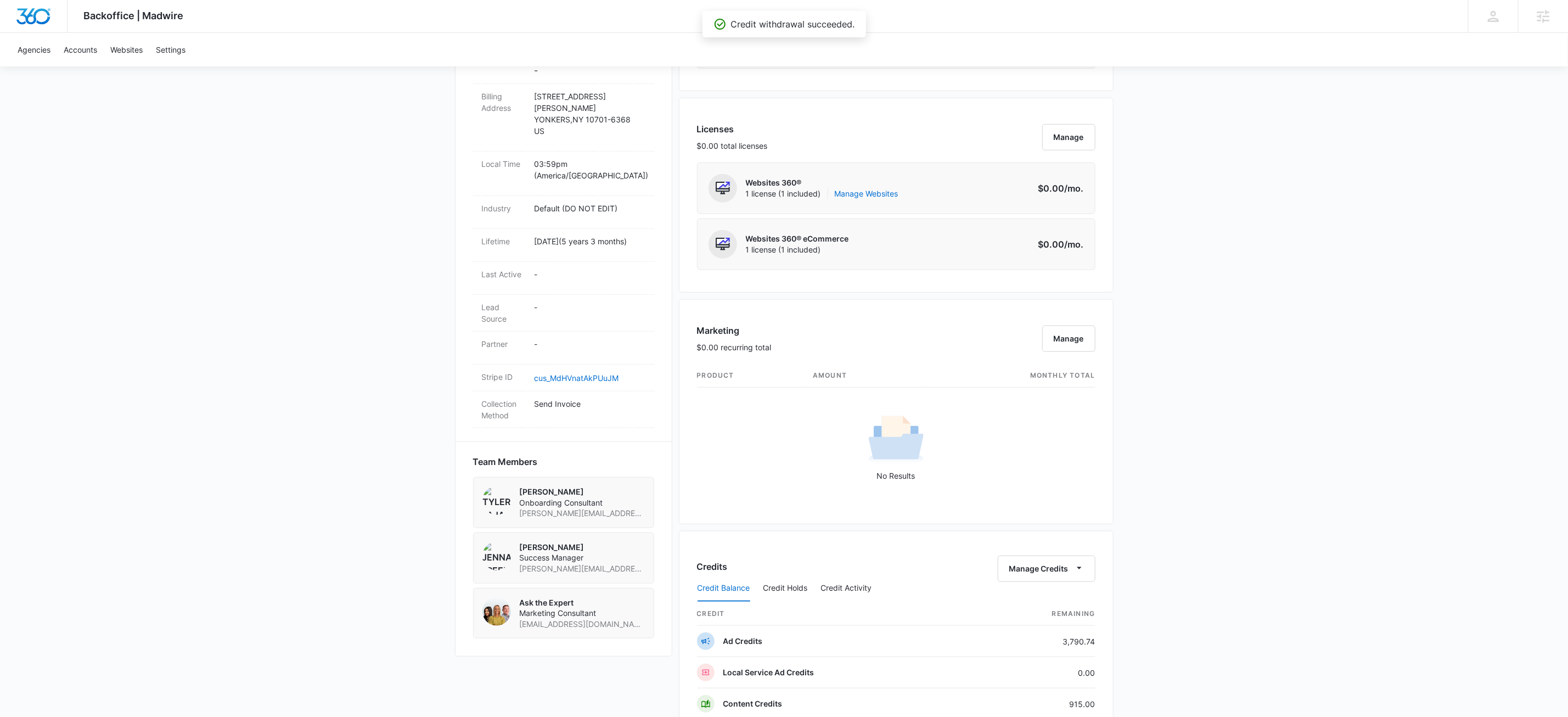
scroll to position [342, 0]
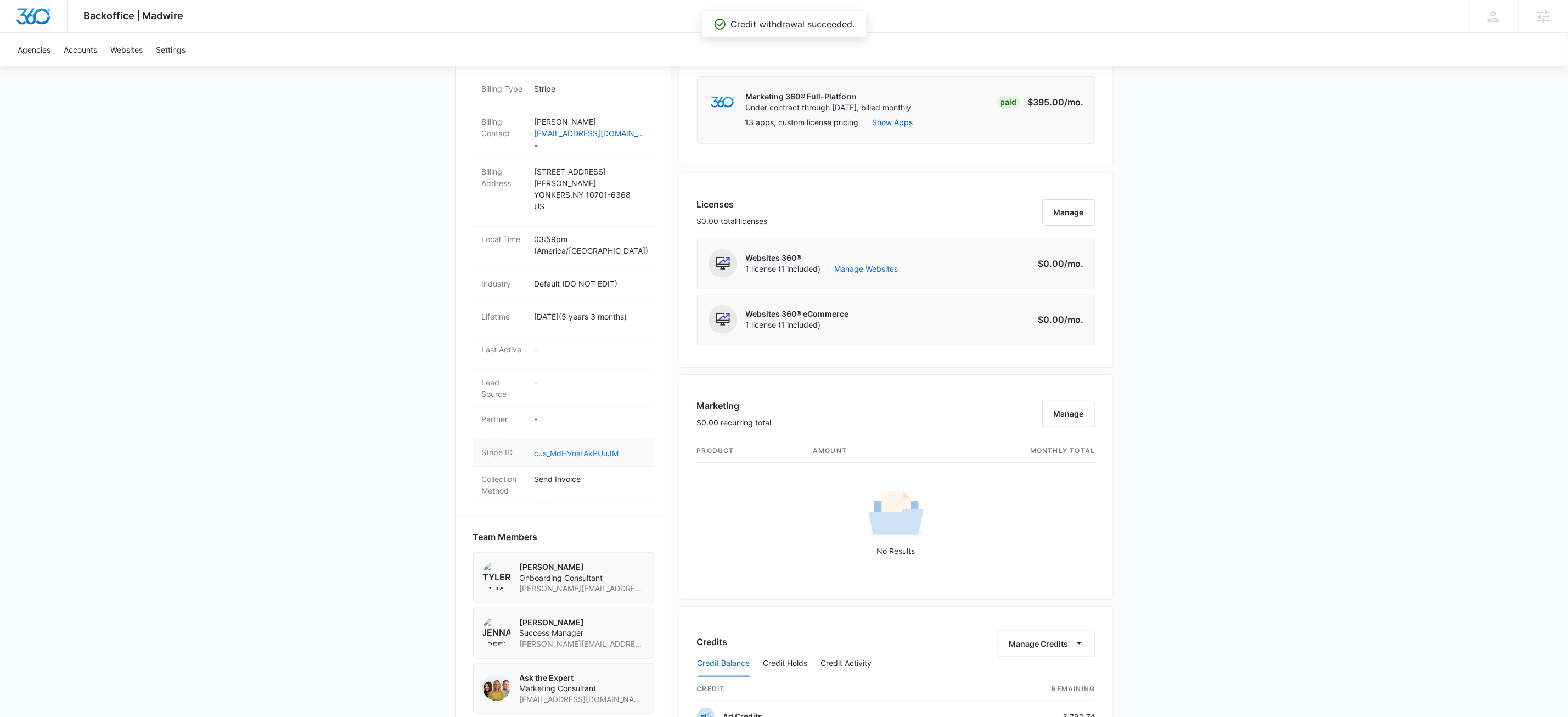
click at [607, 449] on link "cus_MdHVnatAkPUuJM" at bounding box center [577, 453] width 84 height 9
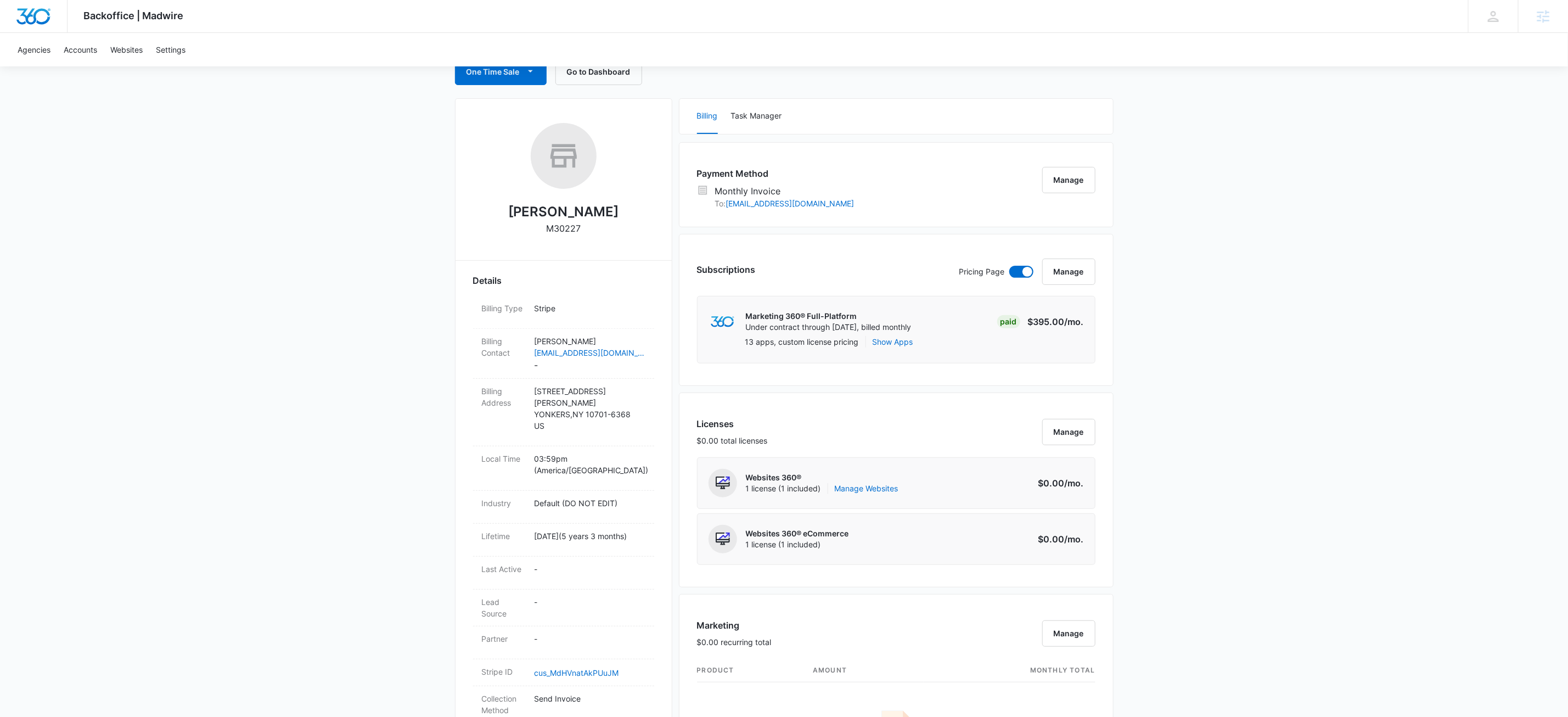
scroll to position [0, 0]
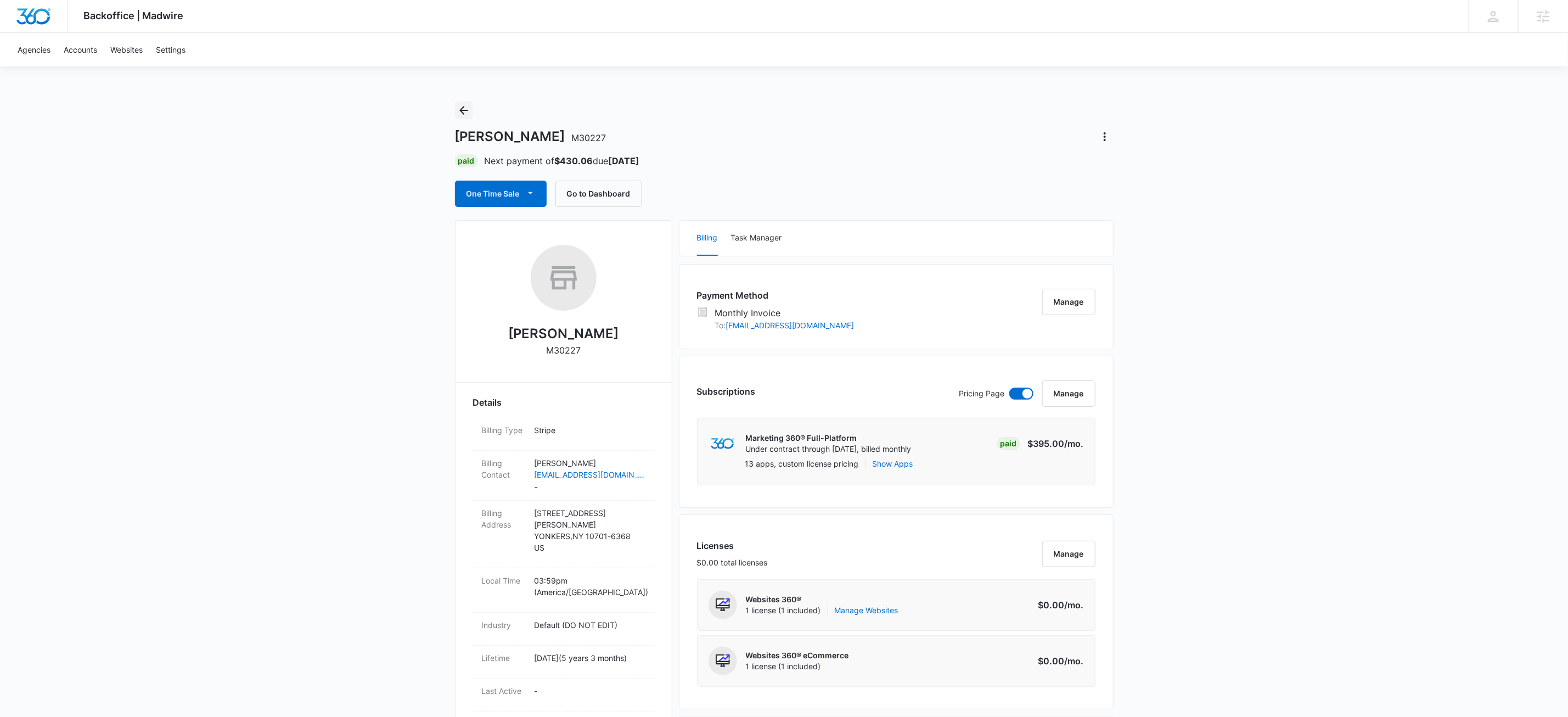
click at [467, 106] on icon "Back" at bounding box center [464, 110] width 13 height 13
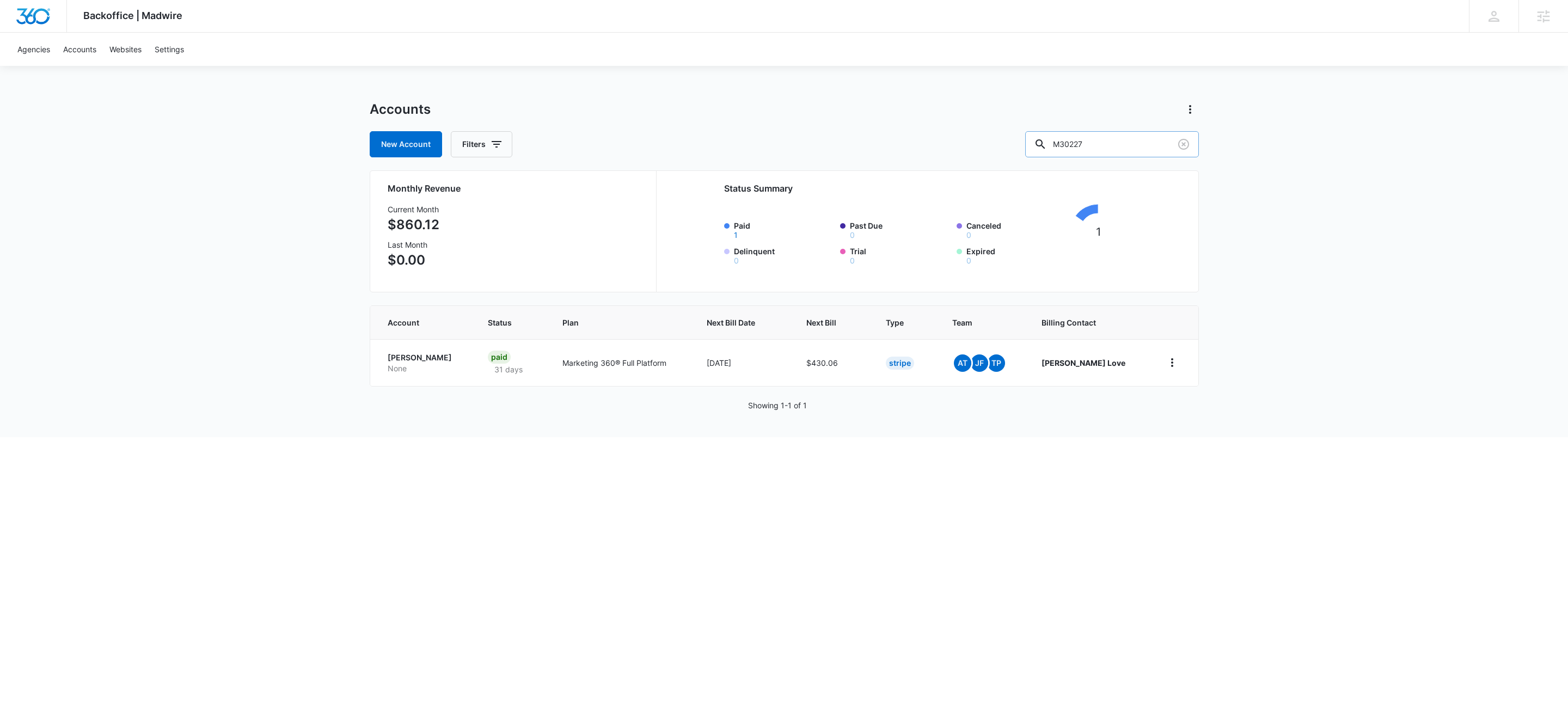
click at [1142, 152] on input "M30227" at bounding box center [1113, 144] width 174 height 26
click at [1142, 152] on input "M30227" at bounding box center [1113, 144] width 174 height 26
paste input "37278"
type input "M337278"
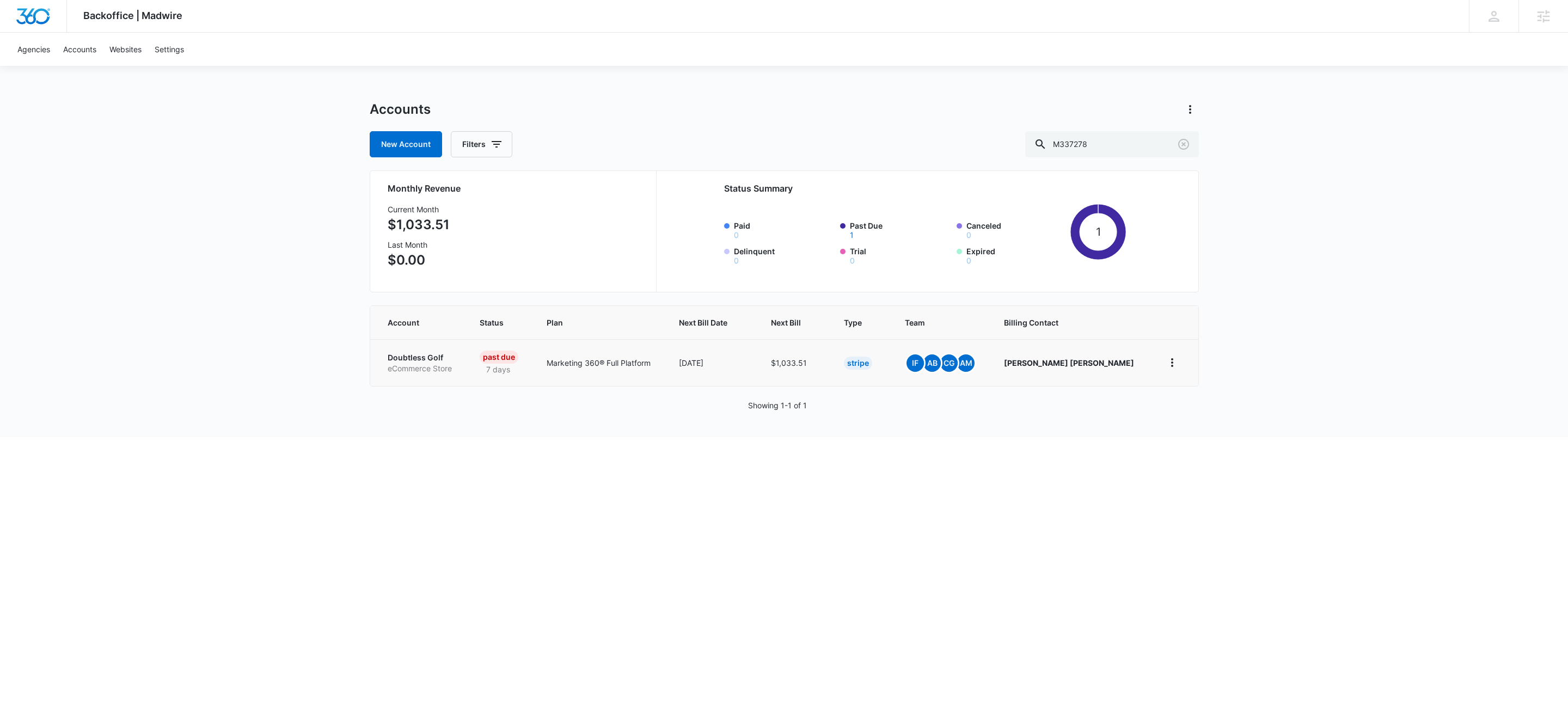
click at [409, 363] on p "eCommerce Store" at bounding box center [421, 368] width 66 height 11
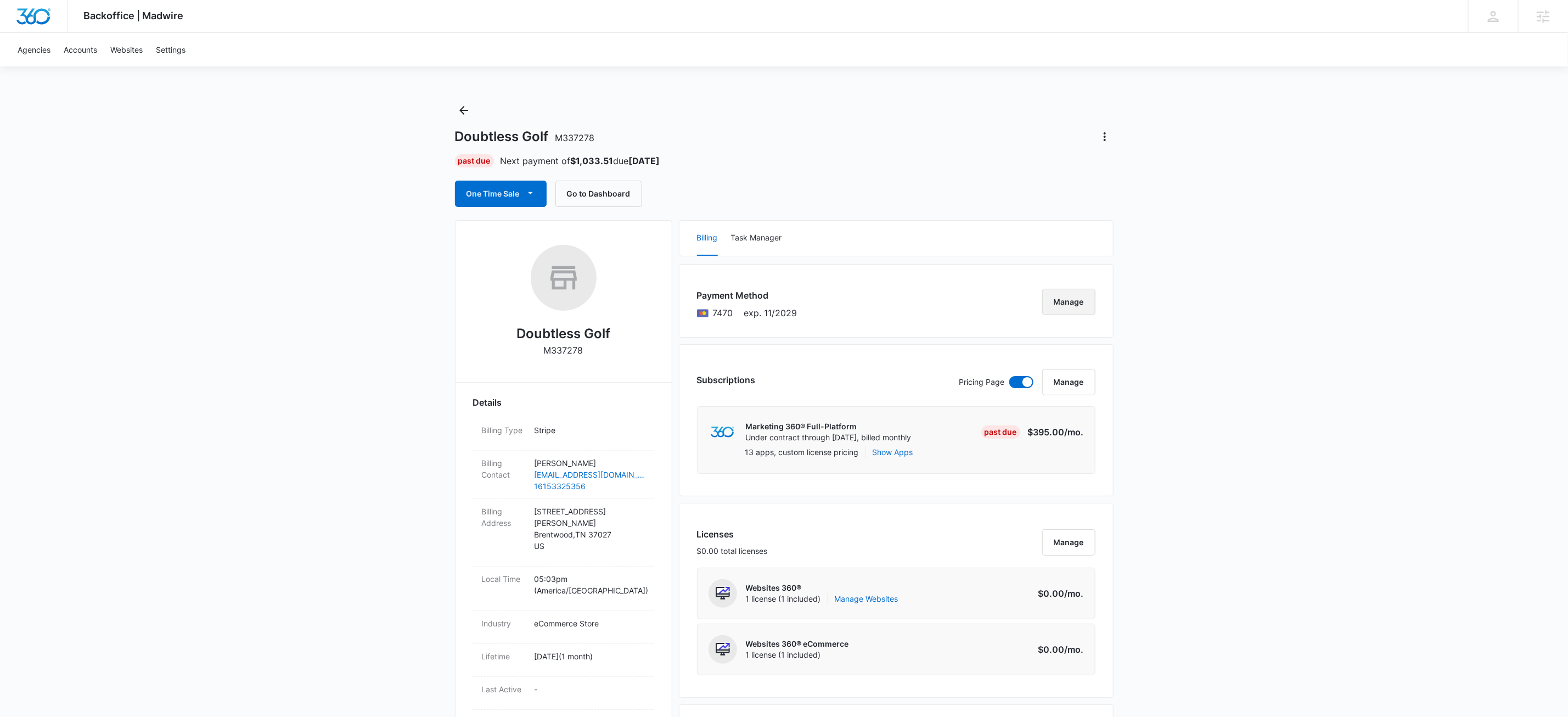
click at [1085, 299] on button "Manage" at bounding box center [1069, 302] width 54 height 26
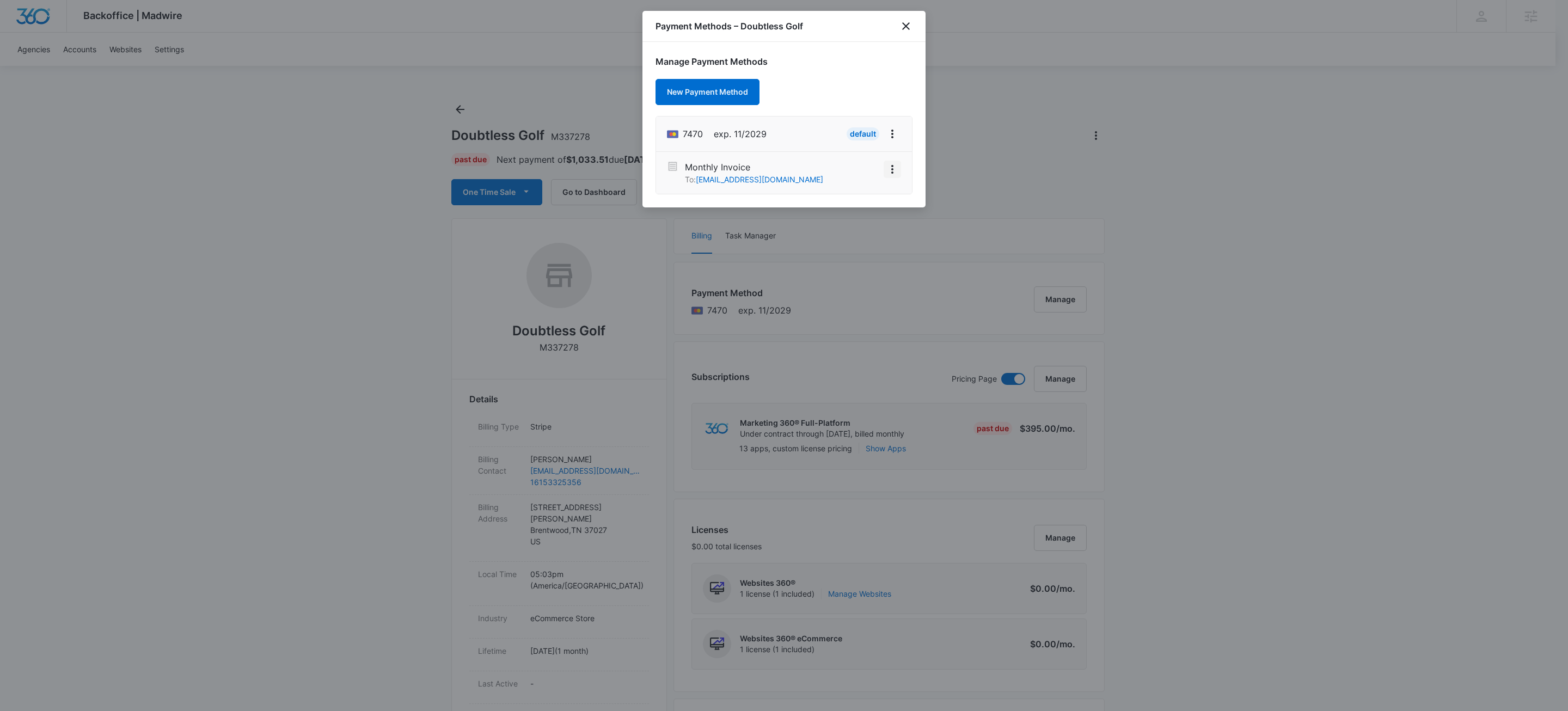
click at [896, 169] on icon "View More" at bounding box center [892, 169] width 13 height 13
click at [855, 135] on div "Activate" at bounding box center [859, 139] width 29 height 8
click at [906, 26] on icon "close" at bounding box center [906, 26] width 8 height 8
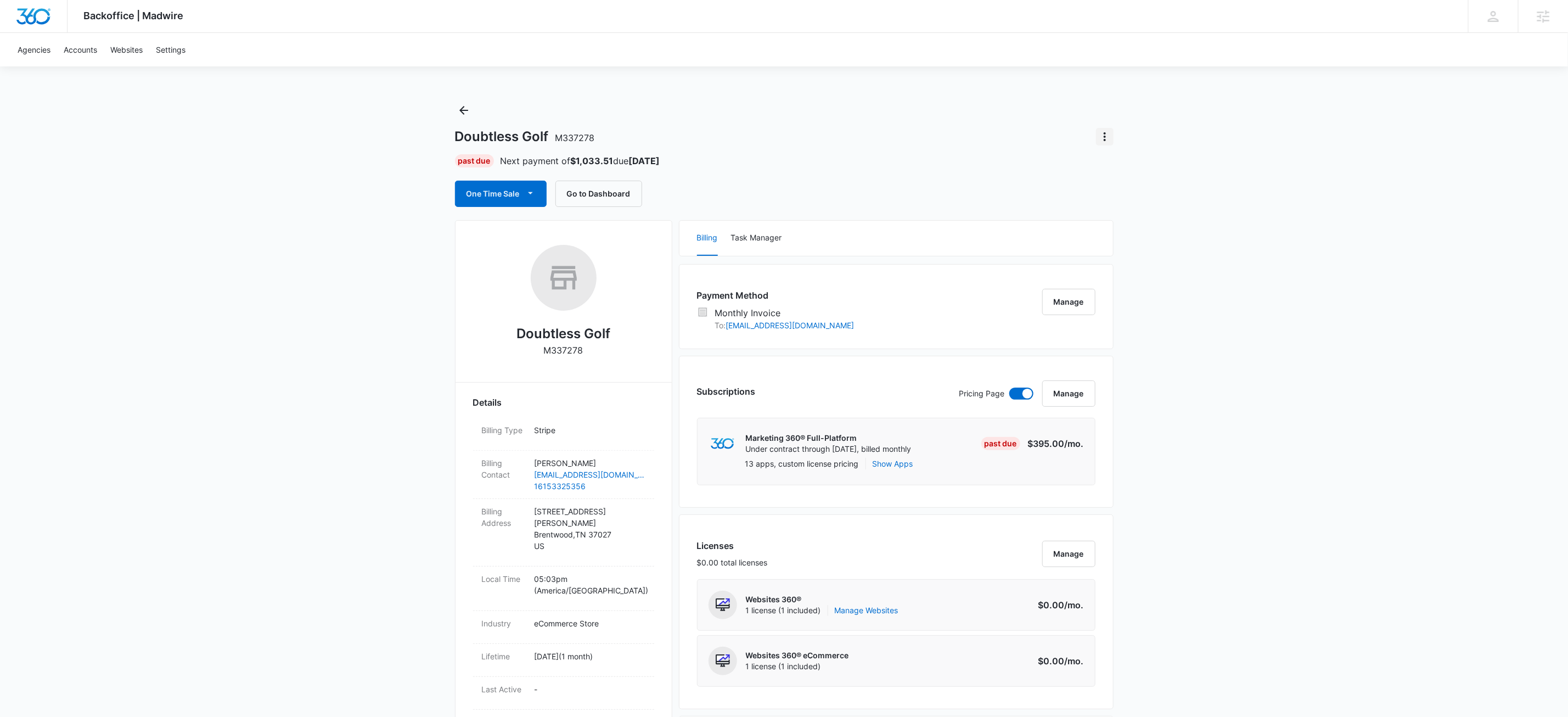
click at [1105, 135] on icon "Actions" at bounding box center [1105, 136] width 13 height 13
click at [1149, 202] on div "Close Account" at bounding box center [1136, 200] width 54 height 8
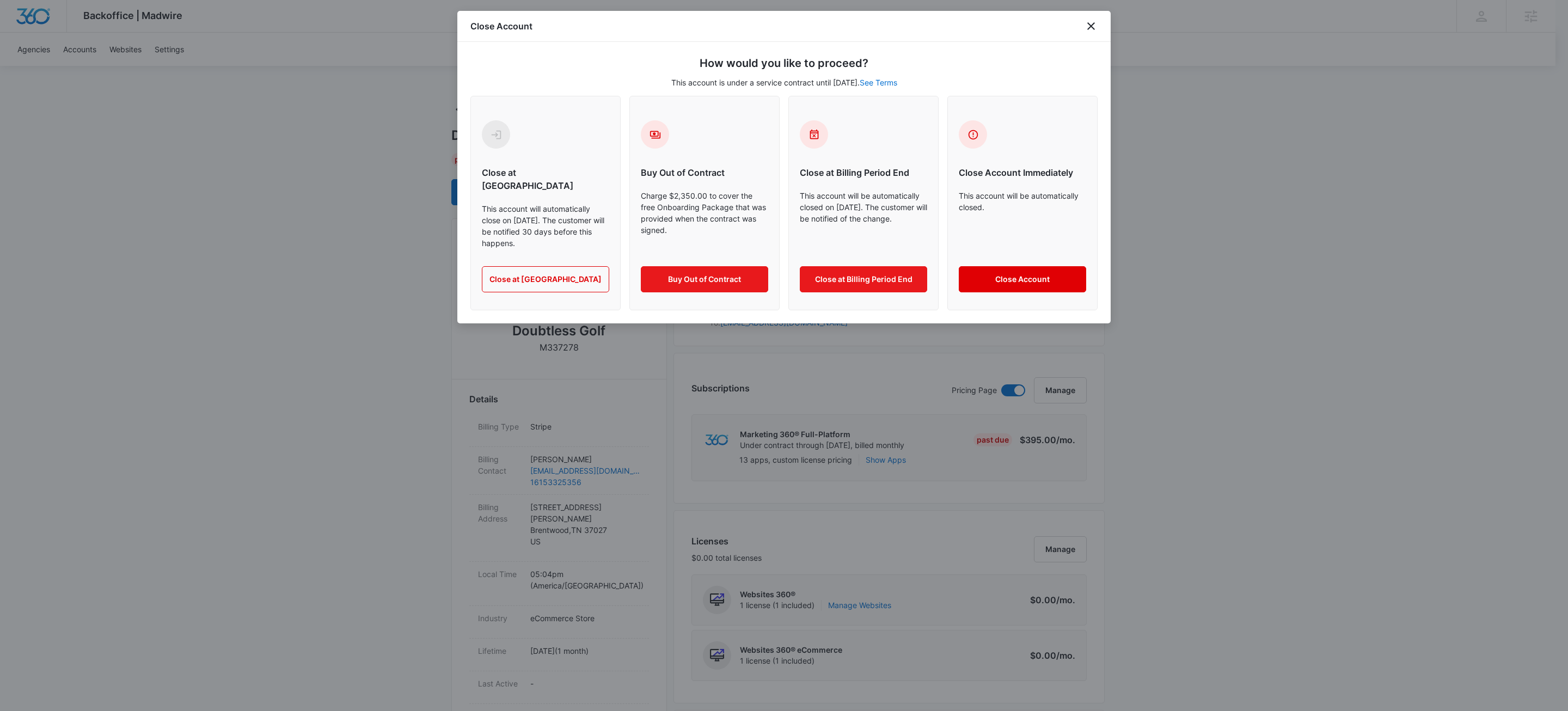
click at [1056, 266] on button "Close Account" at bounding box center [1022, 279] width 128 height 26
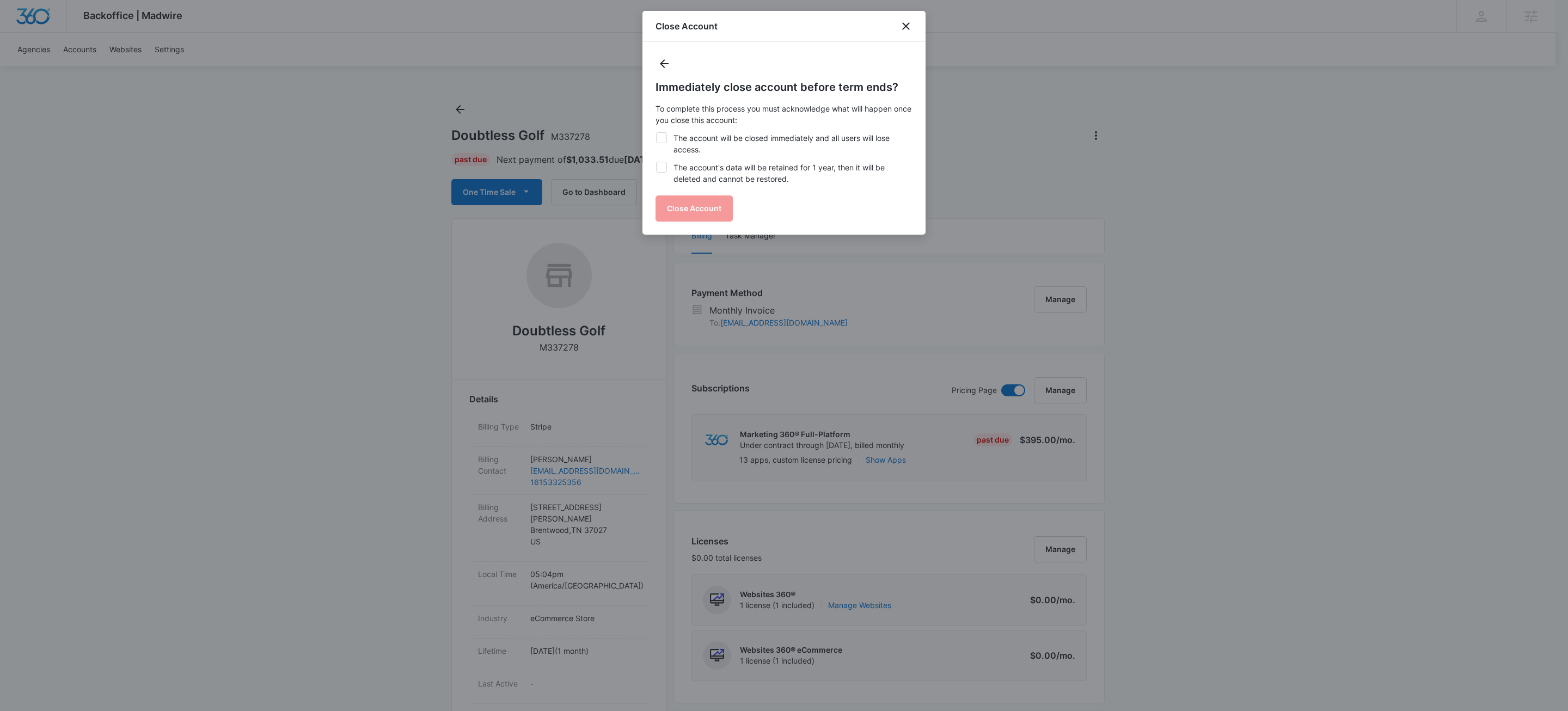
click at [689, 172] on label "The account's data will be retained for 1 year, then it will be deleted and can…" at bounding box center [784, 173] width 257 height 23
click at [656, 162] on input "The account's data will be retained for 1 year, then it will be deleted and can…" at bounding box center [656, 162] width 1 height 1
checkbox input "true"
click at [686, 128] on div "Immediately close account before term ends? To complete this process you must a…" at bounding box center [784, 150] width 257 height 142
click at [682, 137] on label "The account will be closed immediately and all users will lose access." at bounding box center [784, 143] width 257 height 23
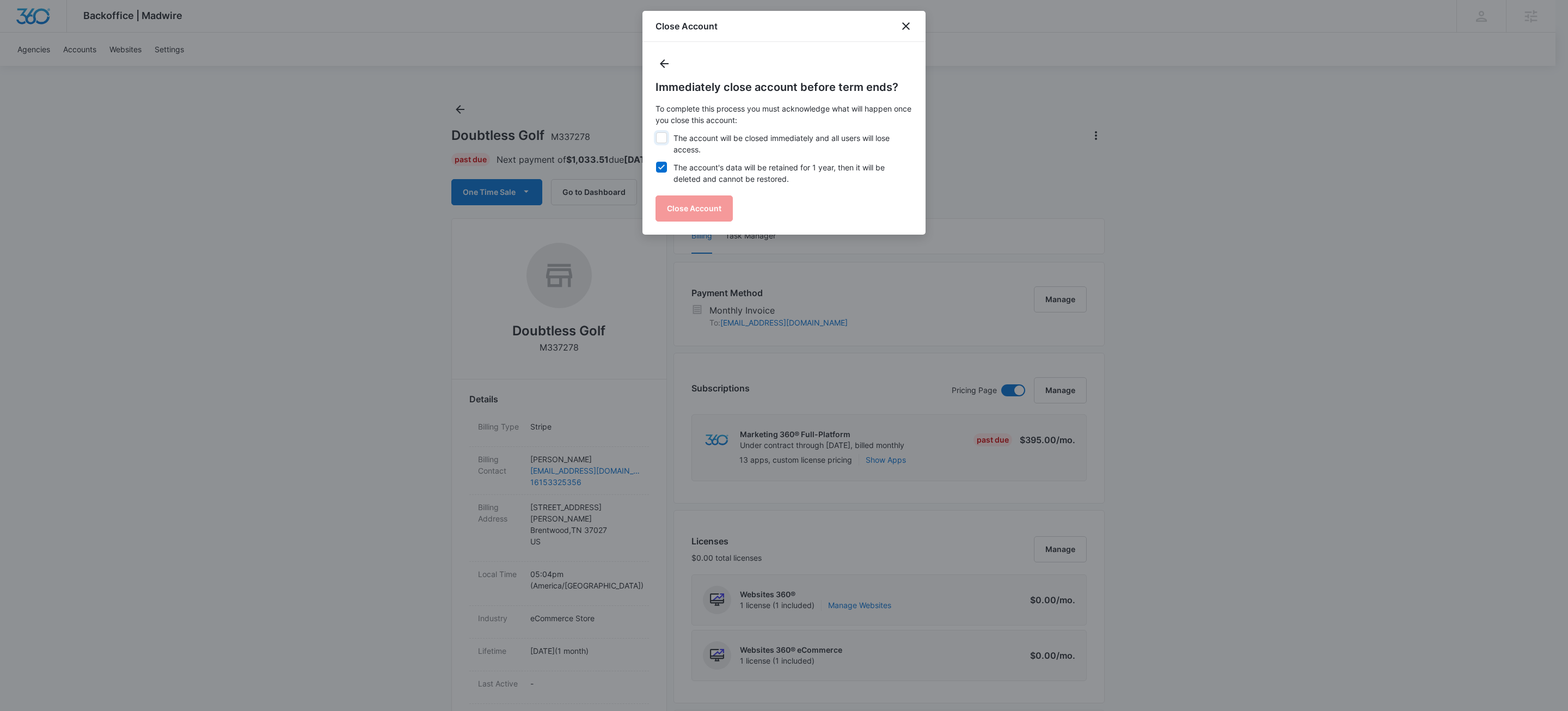
click at [656, 133] on input "The account will be closed immediately and all users will lose access." at bounding box center [656, 132] width 1 height 1
checkbox input "true"
click at [692, 203] on button "Close Account" at bounding box center [694, 209] width 77 height 26
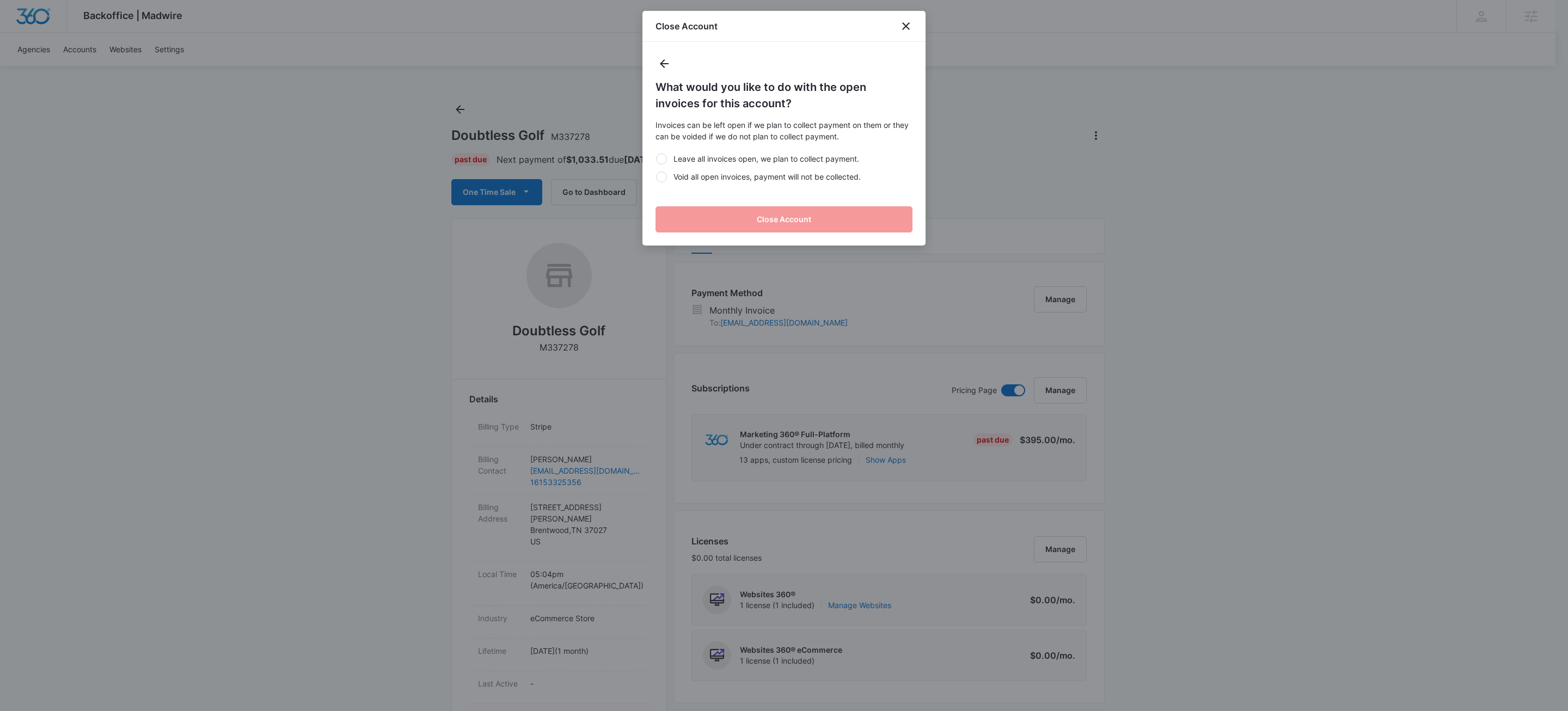
click at [695, 182] on label "Void all open invoices, payment will not be collected." at bounding box center [784, 177] width 257 height 12
click at [656, 177] on input "Void all open invoices, payment will not be collected." at bounding box center [656, 176] width 1 height 1
radio input "true"
click at [728, 220] on button "Close Account" at bounding box center [784, 220] width 257 height 26
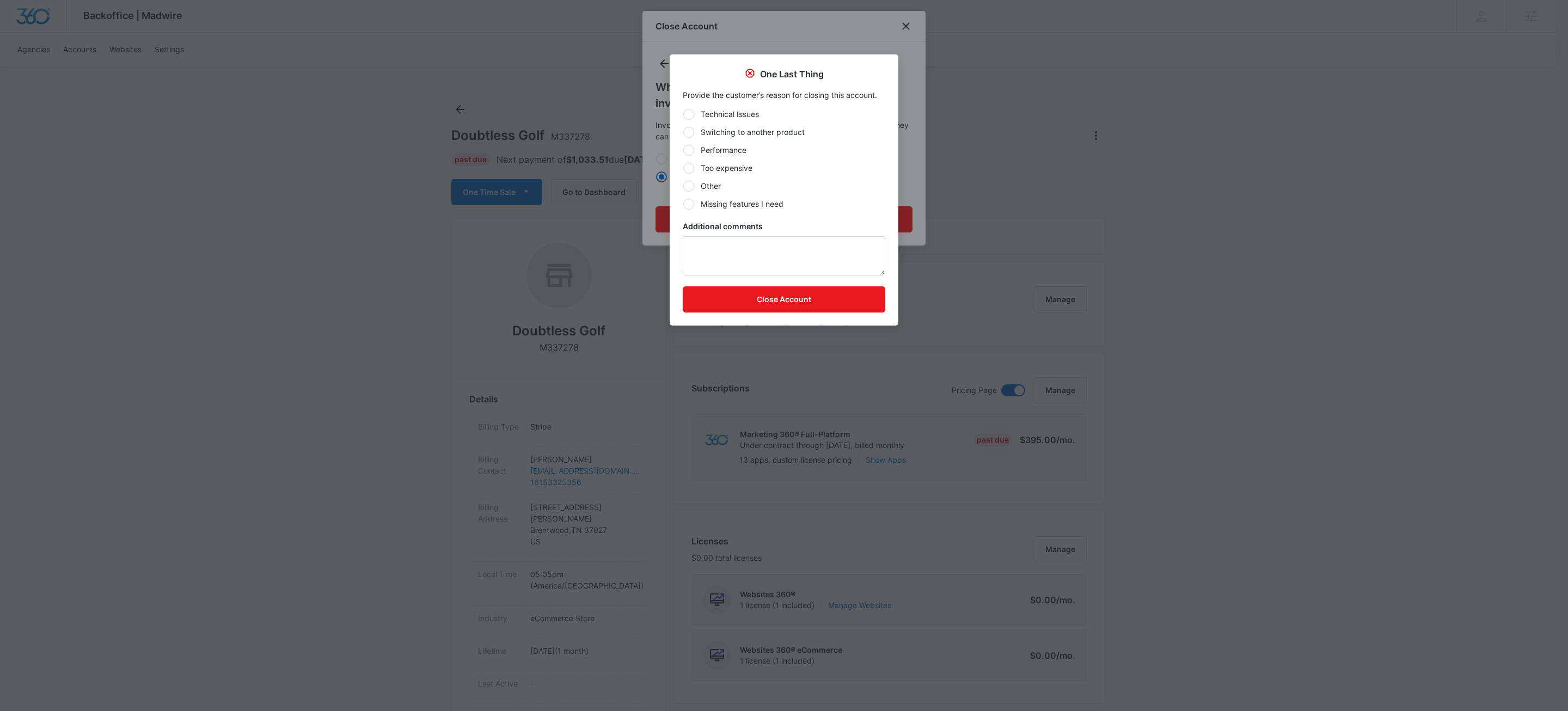
click at [712, 186] on label "Other" at bounding box center [784, 186] width 203 height 12
click at [684, 186] on input "Other" at bounding box center [683, 186] width 1 height 1
radio input "true"
click at [790, 293] on button "Close Account" at bounding box center [784, 299] width 203 height 26
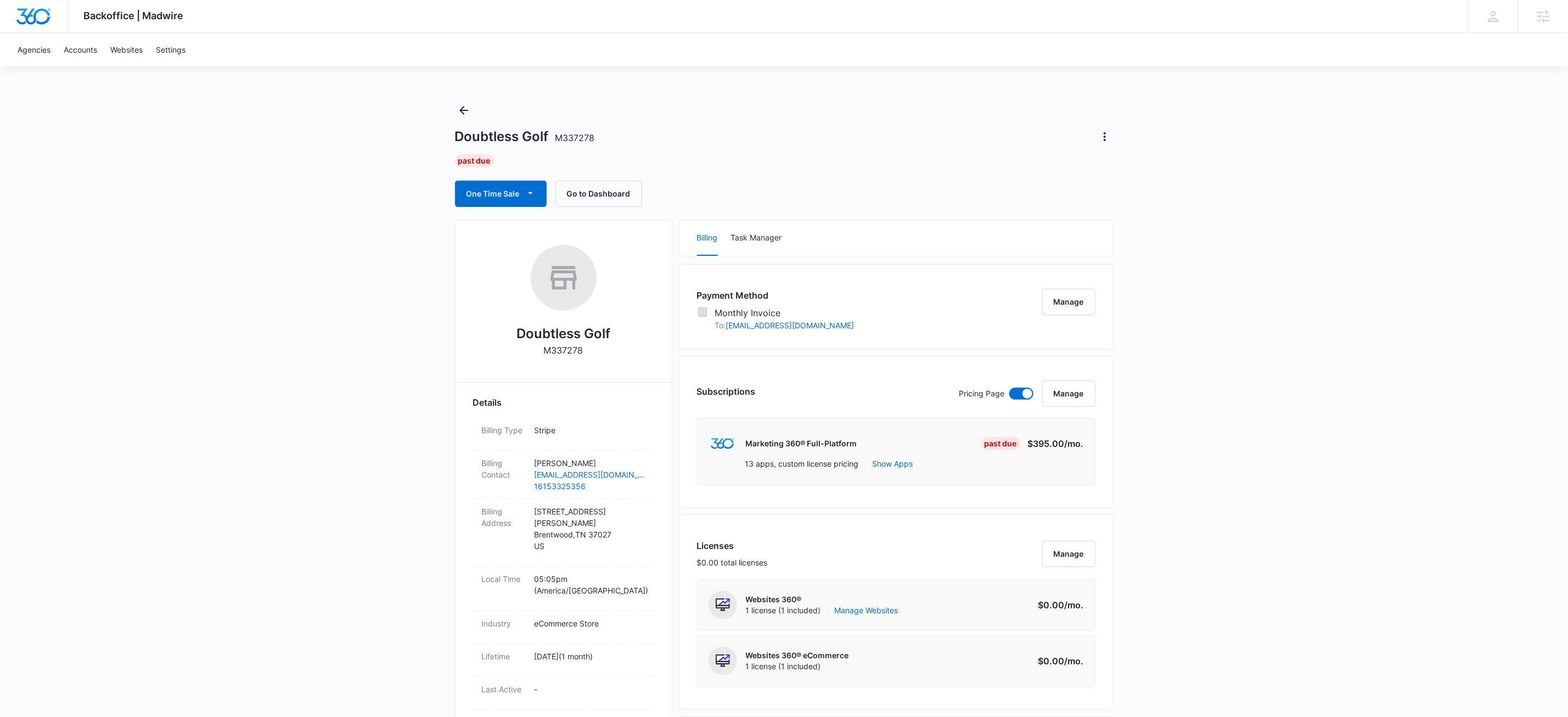
click at [822, 131] on div "Doubtless Golf M337278" at bounding box center [784, 136] width 659 height 18
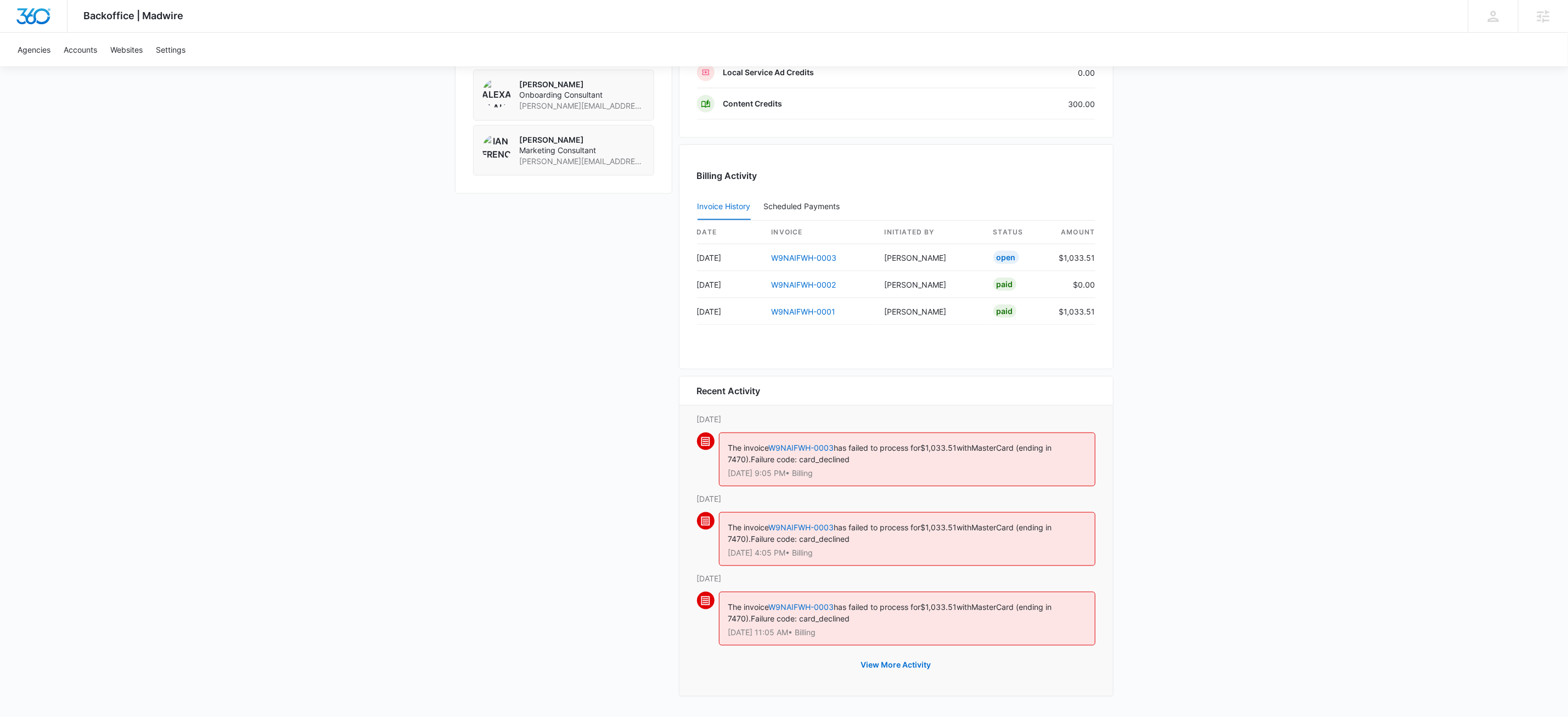
scroll to position [917, 0]
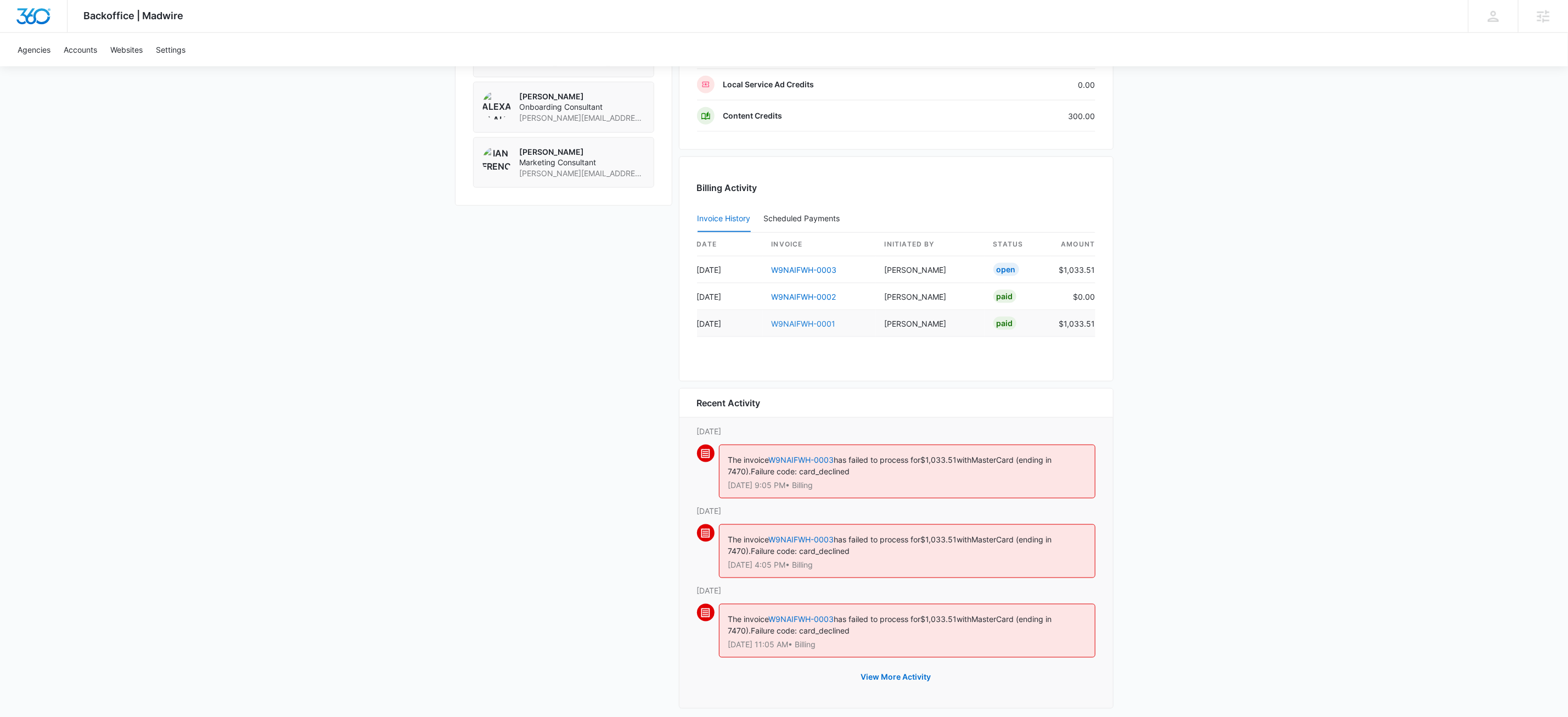
click at [829, 325] on link "W9NAIFWH-0001" at bounding box center [804, 323] width 64 height 9
